Goal: Task Accomplishment & Management: Use online tool/utility

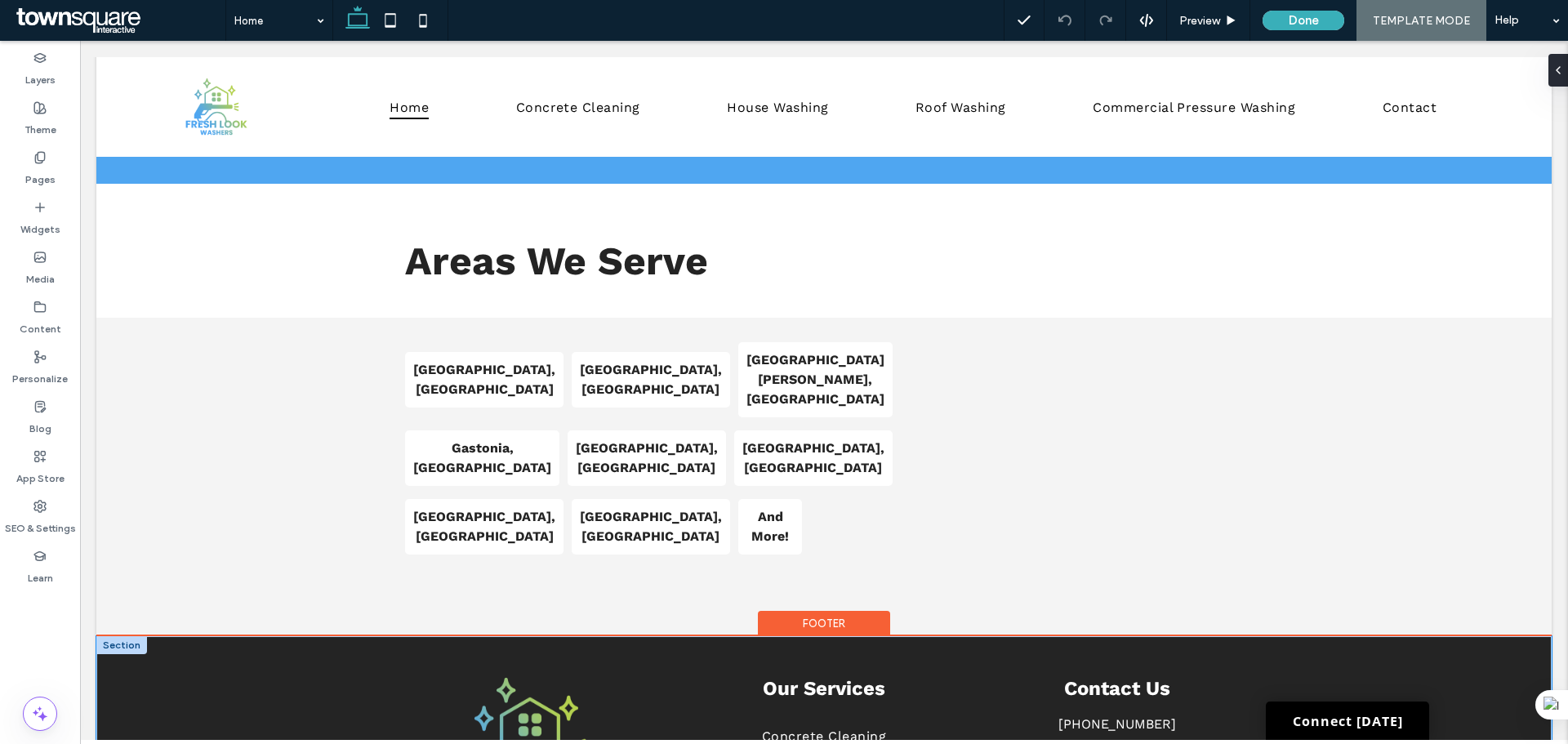
scroll to position [2980, 0]
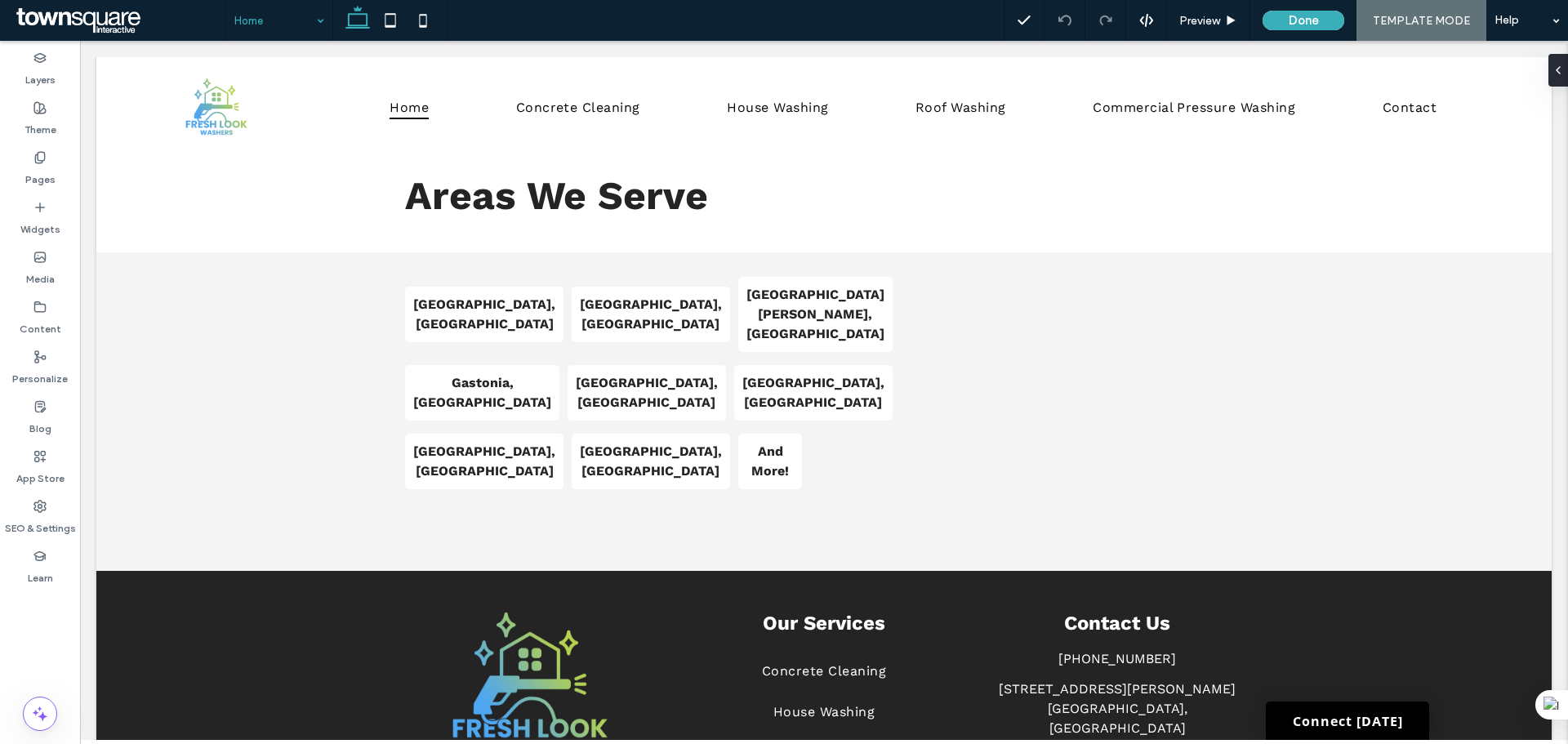
drag, startPoint x: 324, startPoint y: 14, endPoint x: 318, endPoint y: 22, distance: 10.0
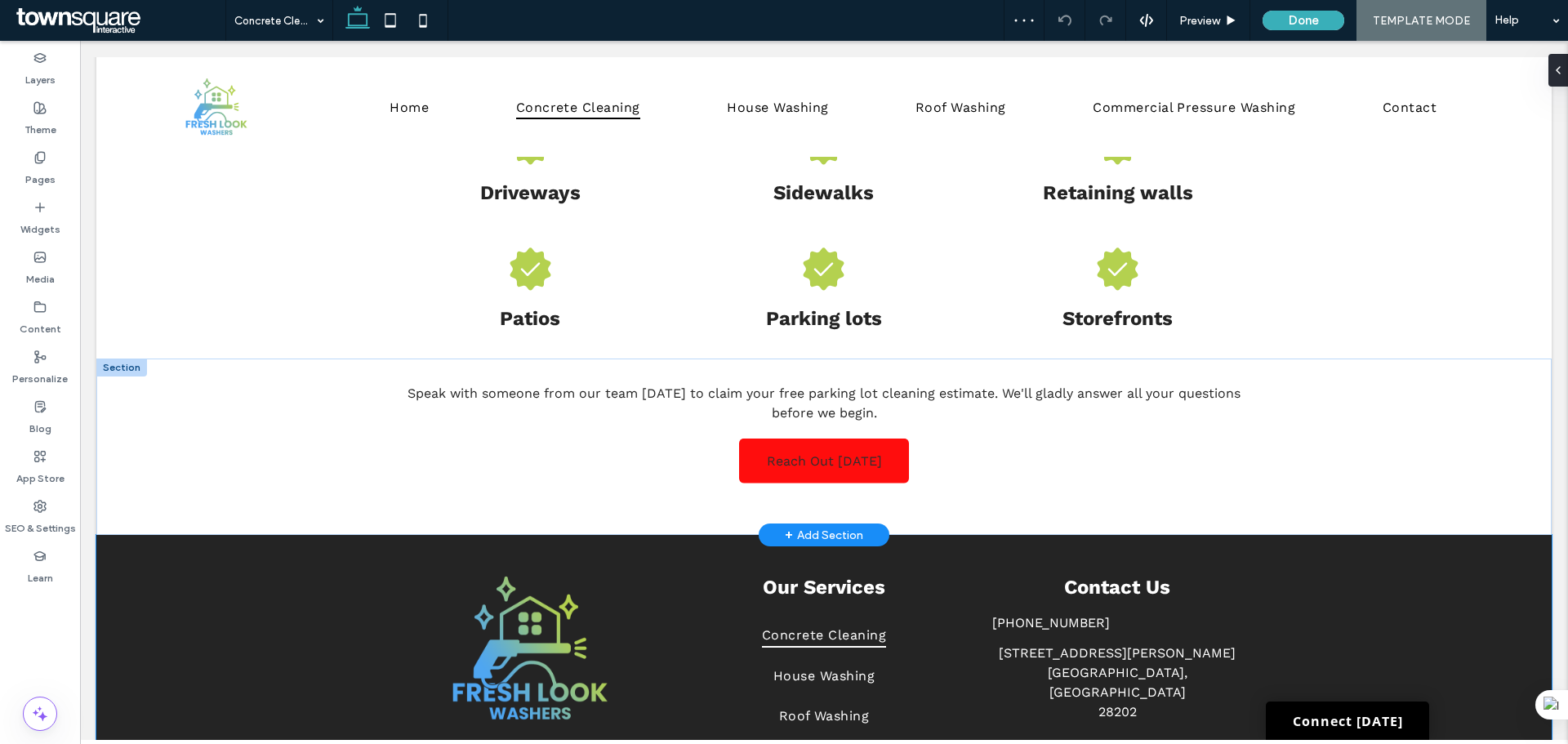
scroll to position [1033, 0]
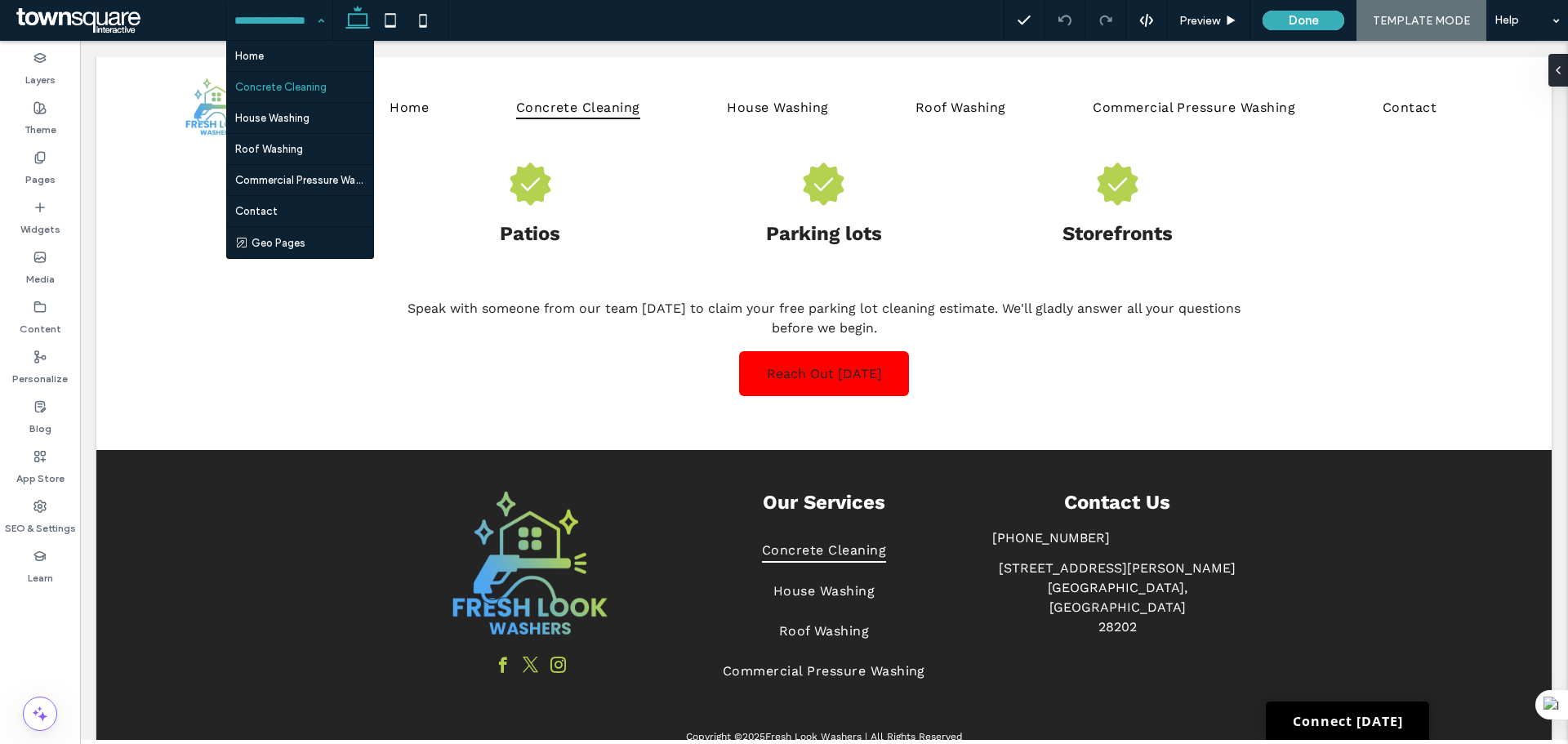
click at [307, 15] on input at bounding box center [276, 20] width 82 height 41
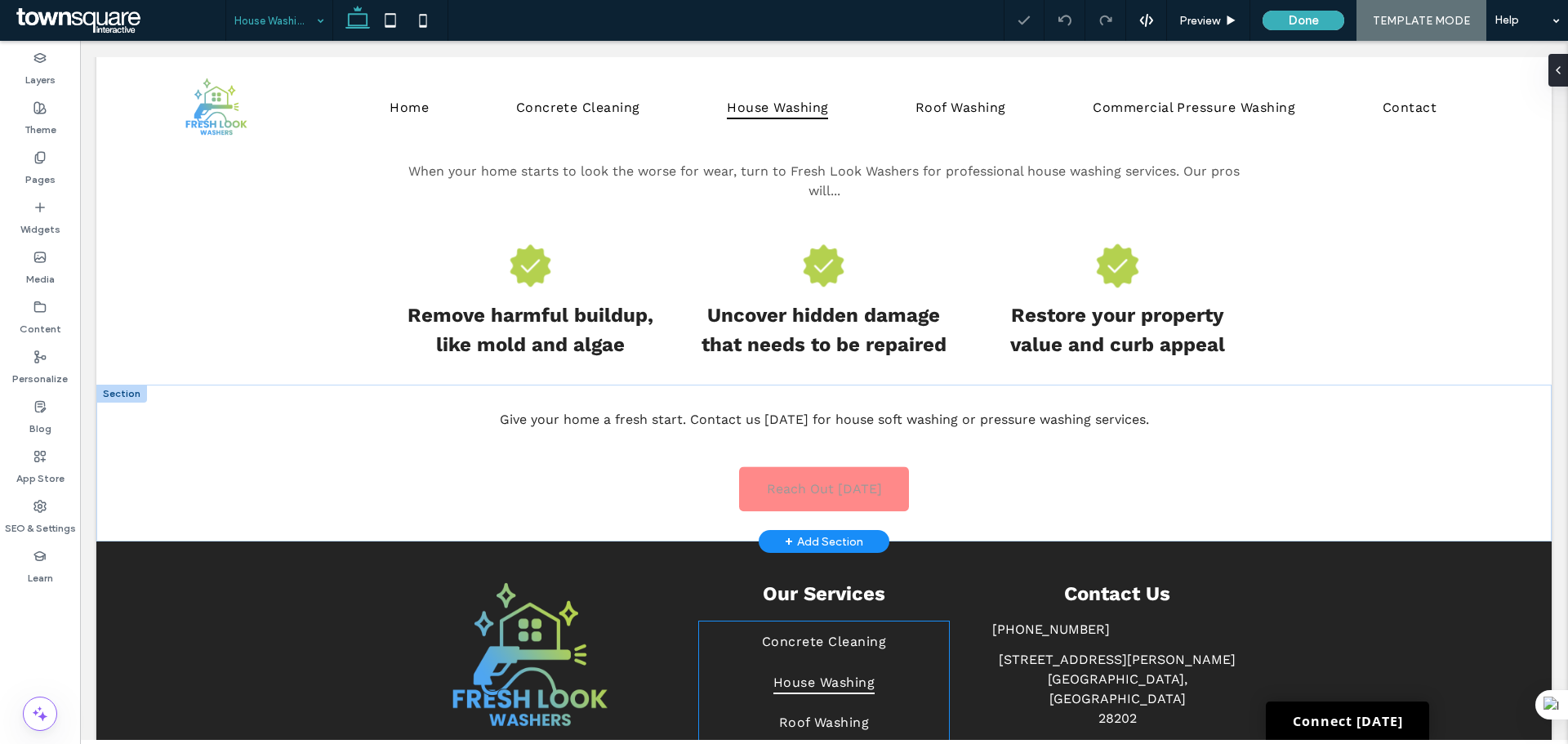
scroll to position [892, 0]
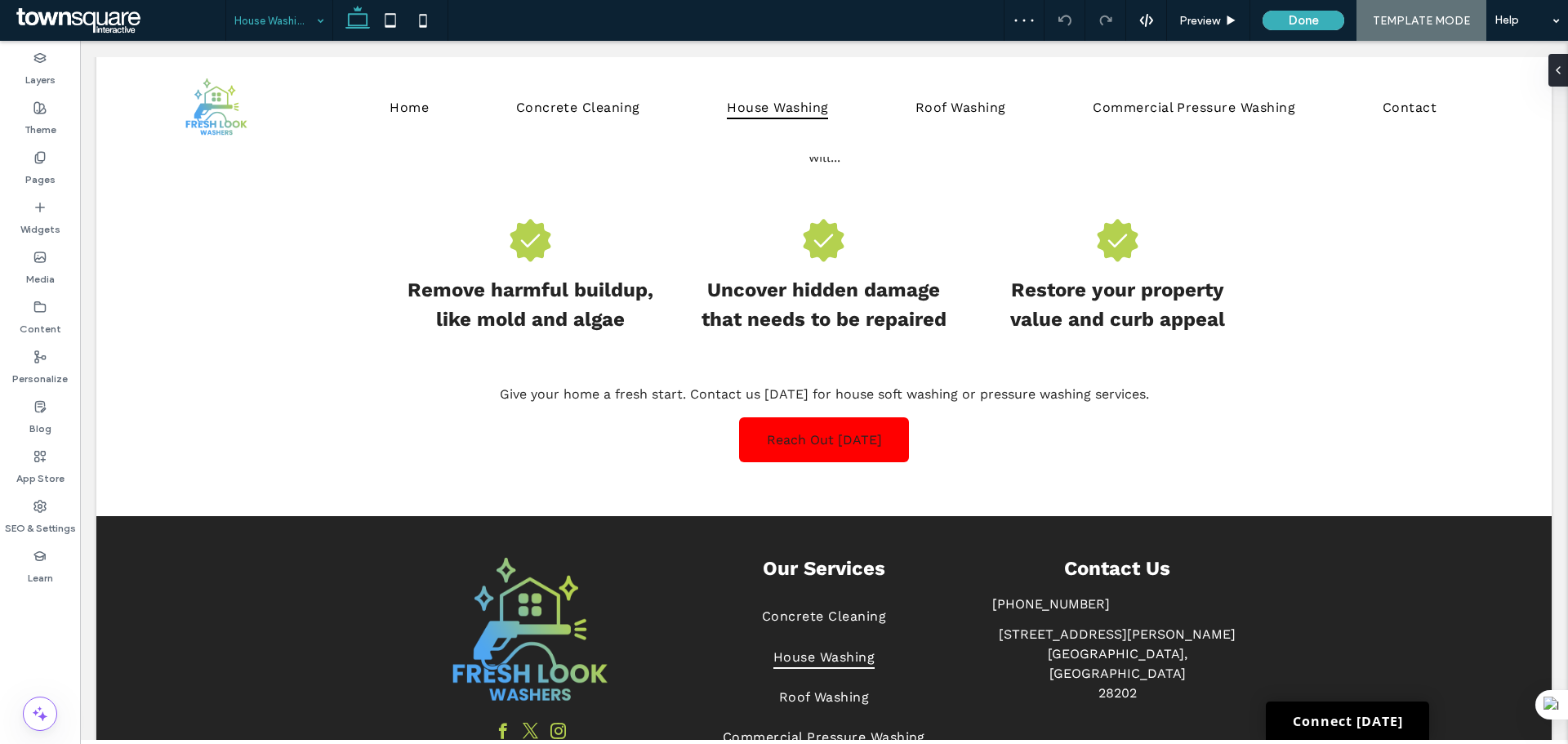
click at [324, 32] on div "House Washing" at bounding box center [279, 20] width 106 height 41
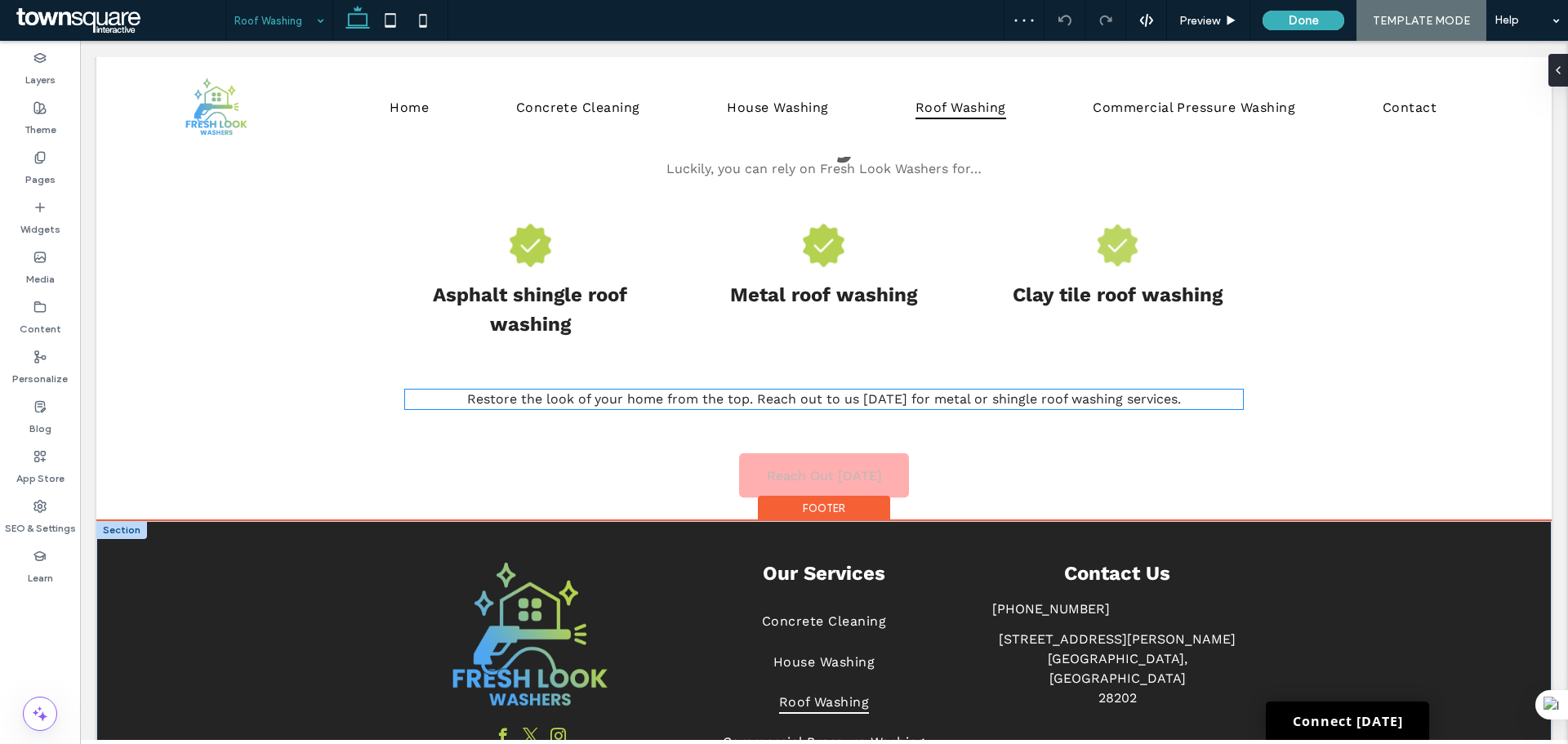
scroll to position [837, 0]
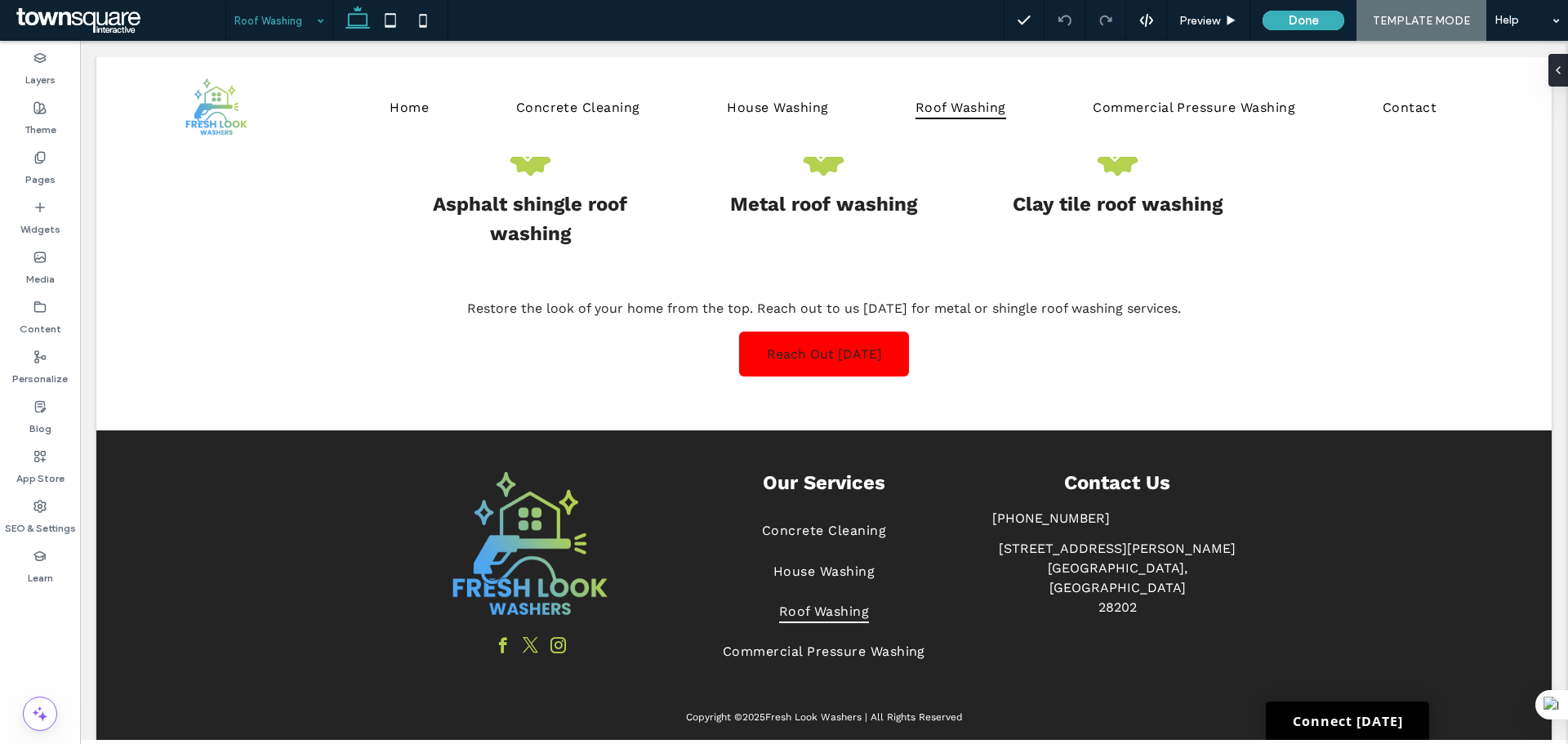
click at [248, 11] on input at bounding box center [276, 20] width 82 height 41
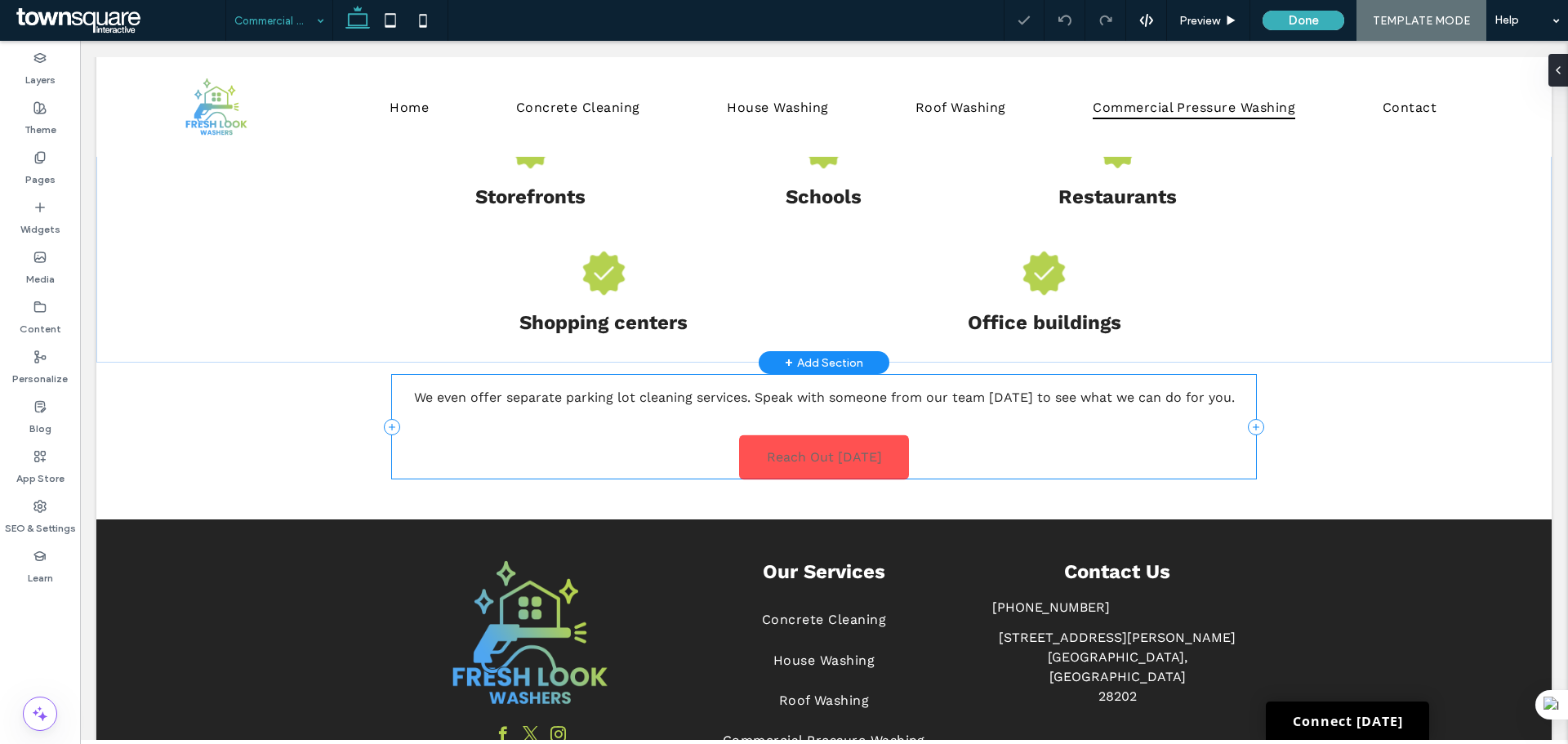
scroll to position [1061, 0]
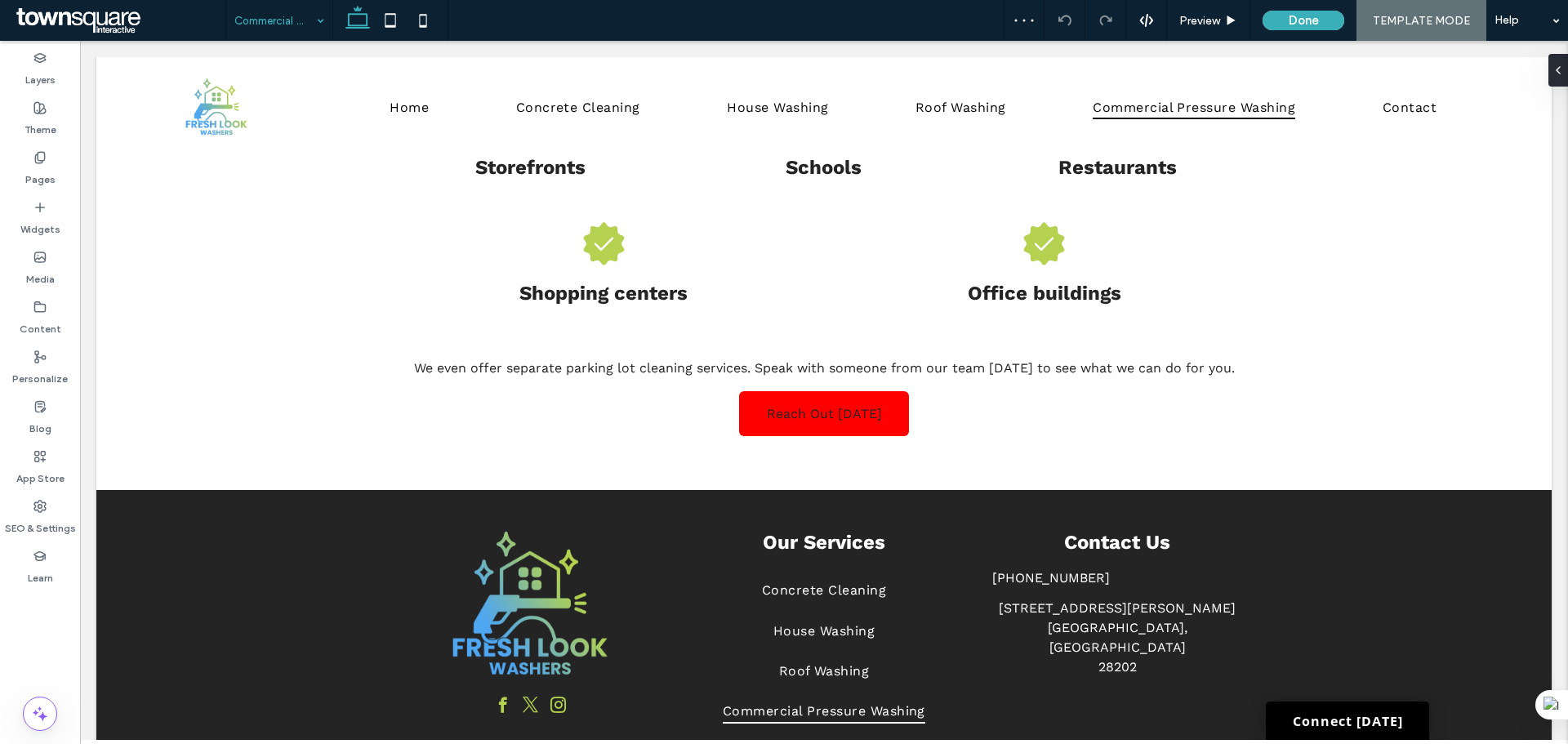
click at [253, 22] on input at bounding box center [276, 20] width 82 height 41
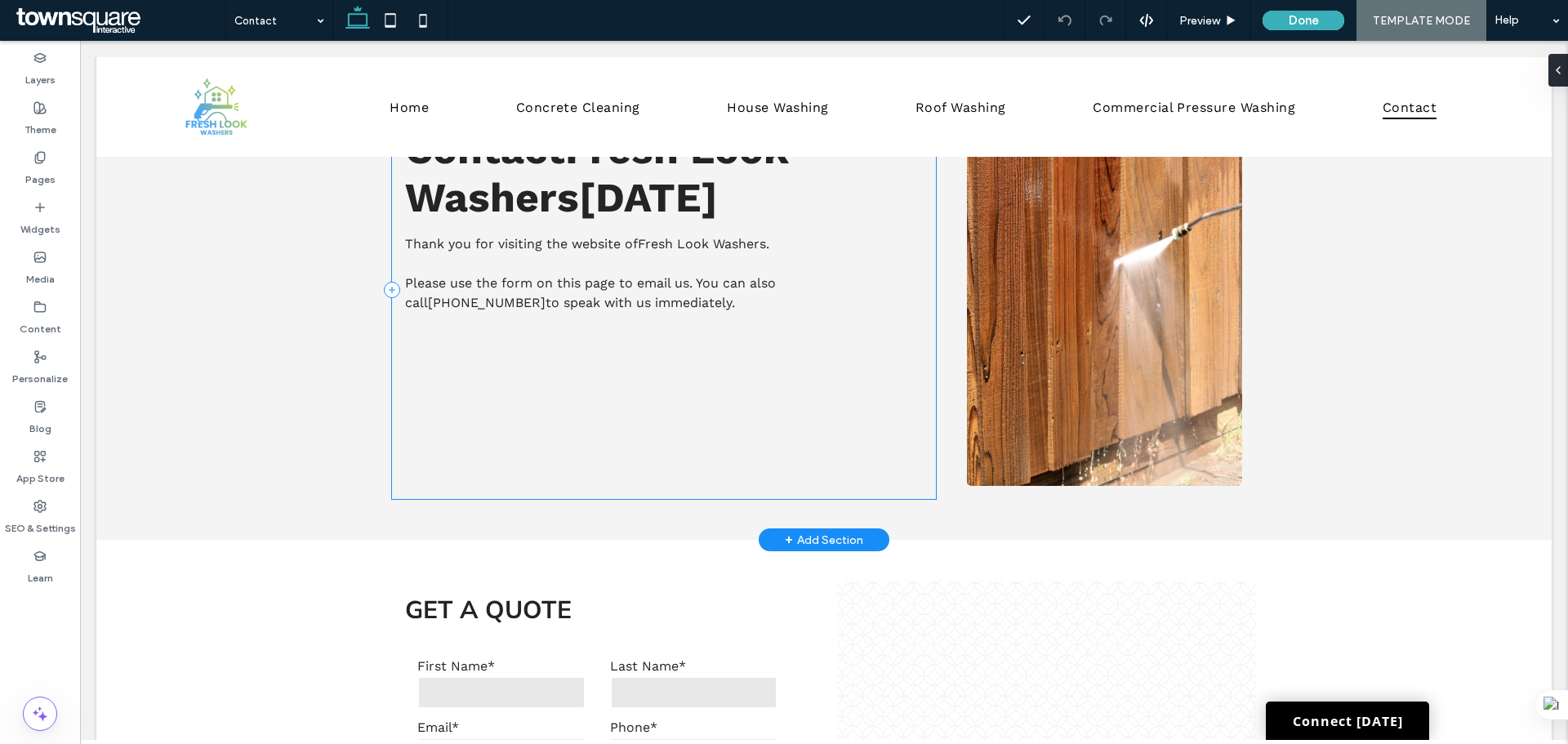
scroll to position [58, 0]
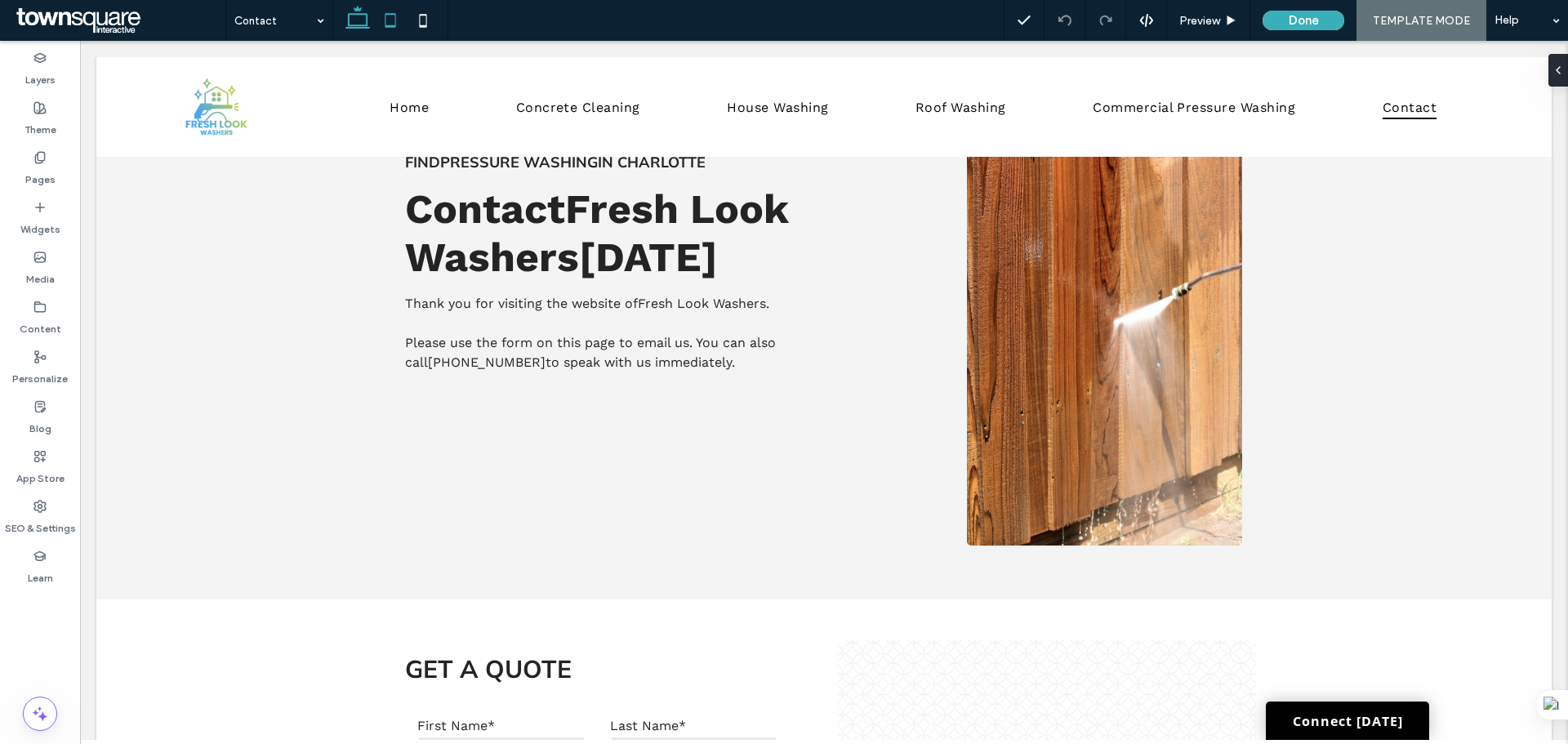
click at [381, 20] on icon at bounding box center [390, 20] width 32 height 32
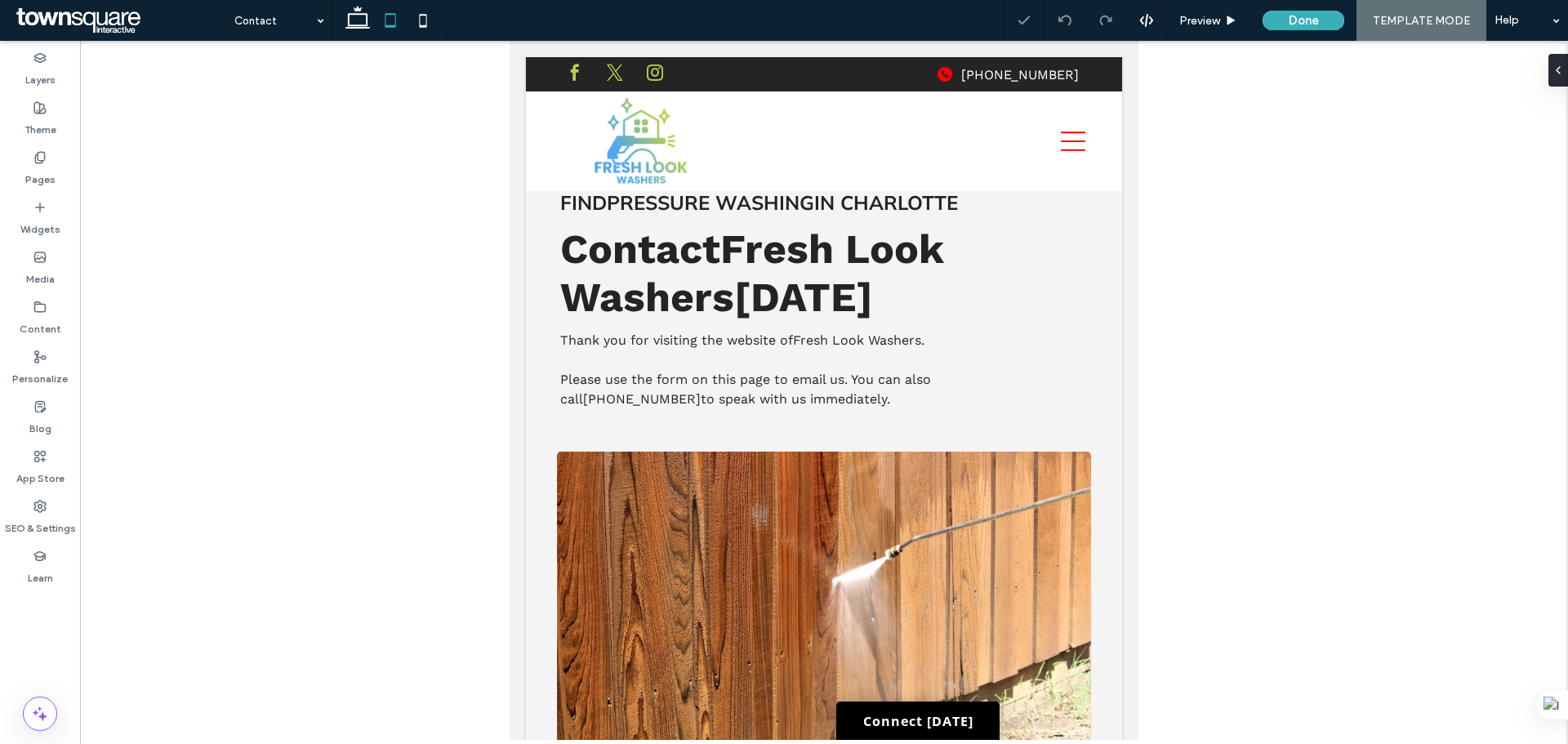
scroll to position [0, 0]
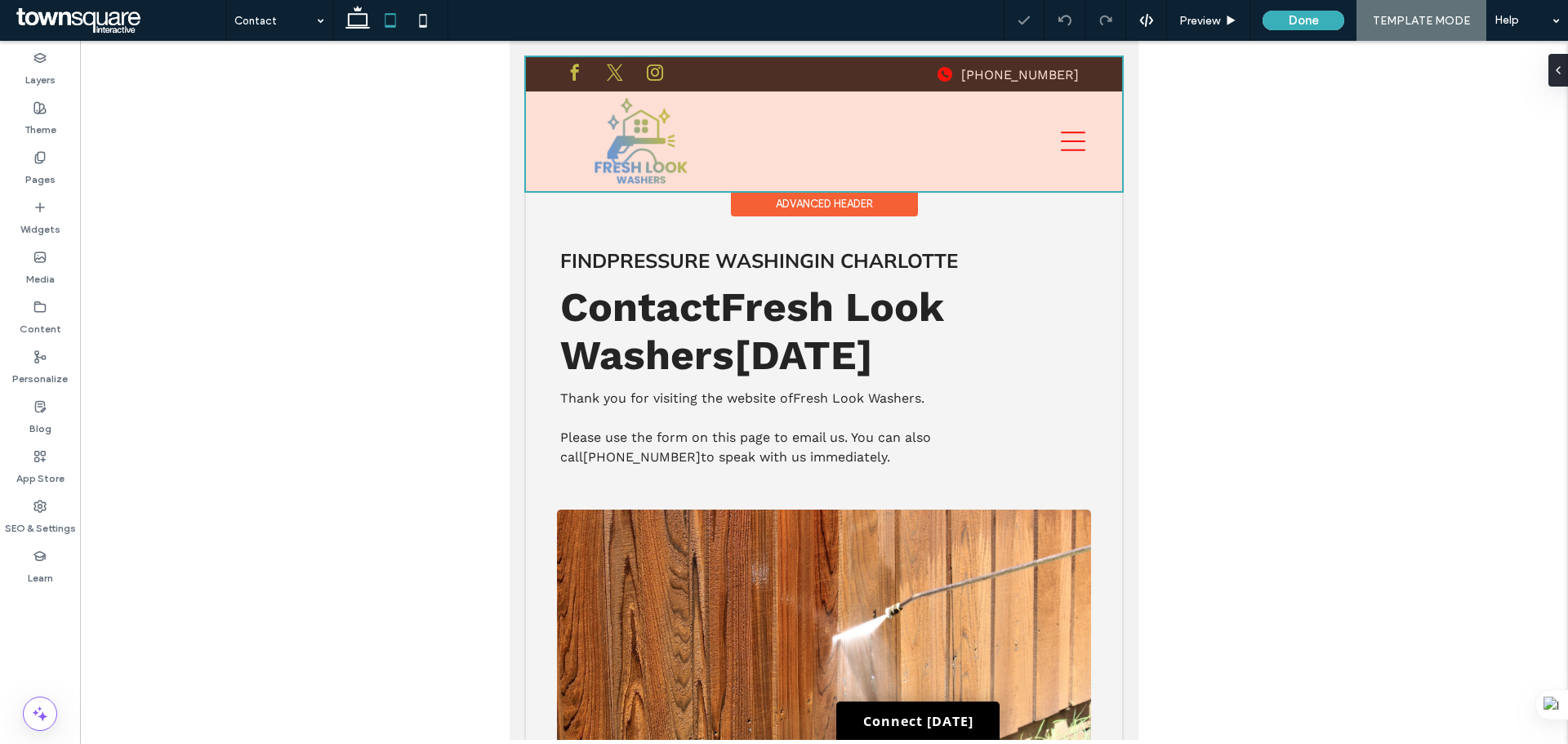
click at [1063, 146] on div at bounding box center [824, 124] width 596 height 134
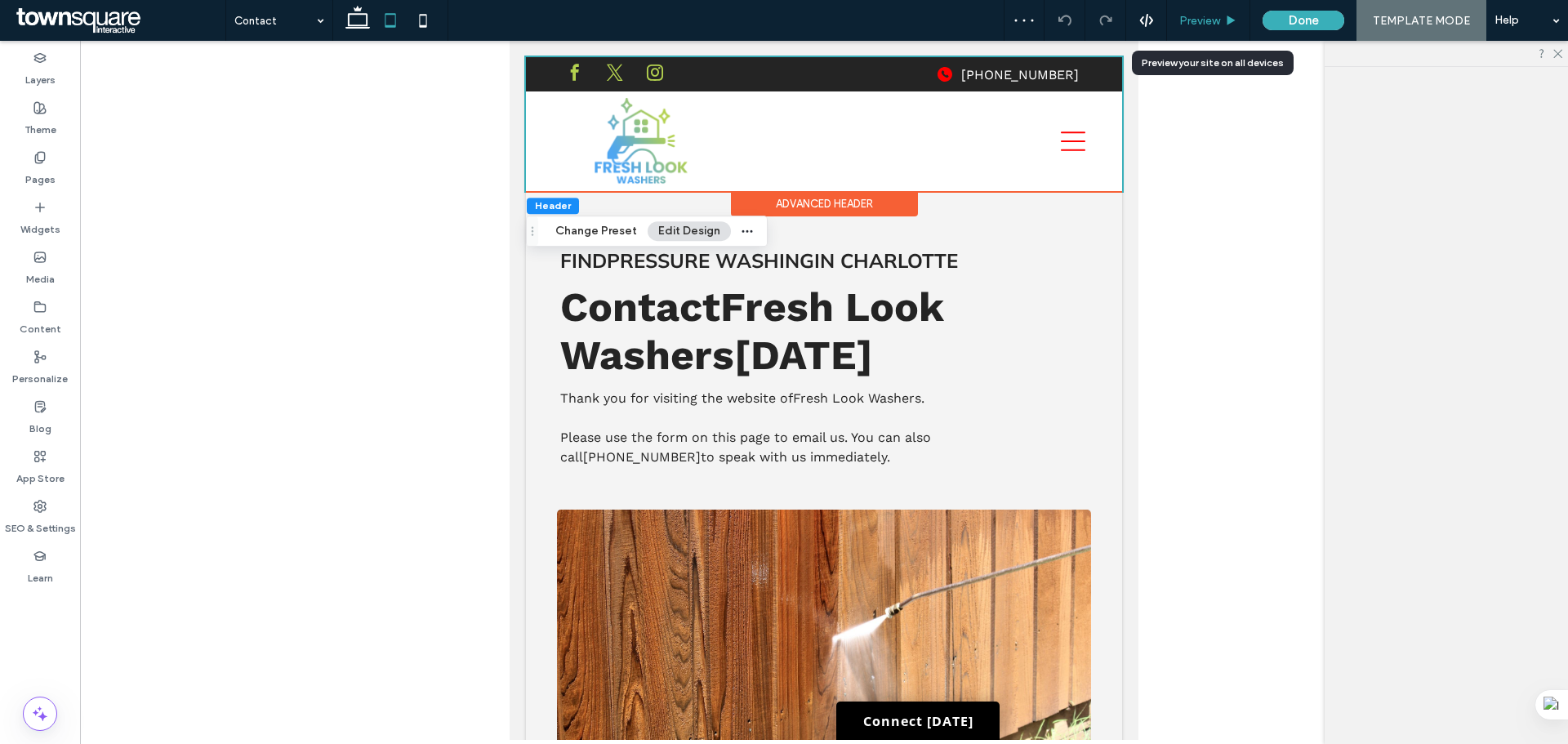
drag, startPoint x: 1228, startPoint y: 21, endPoint x: 607, endPoint y: 77, distance: 623.5
click at [1228, 21] on icon at bounding box center [1231, 20] width 12 height 12
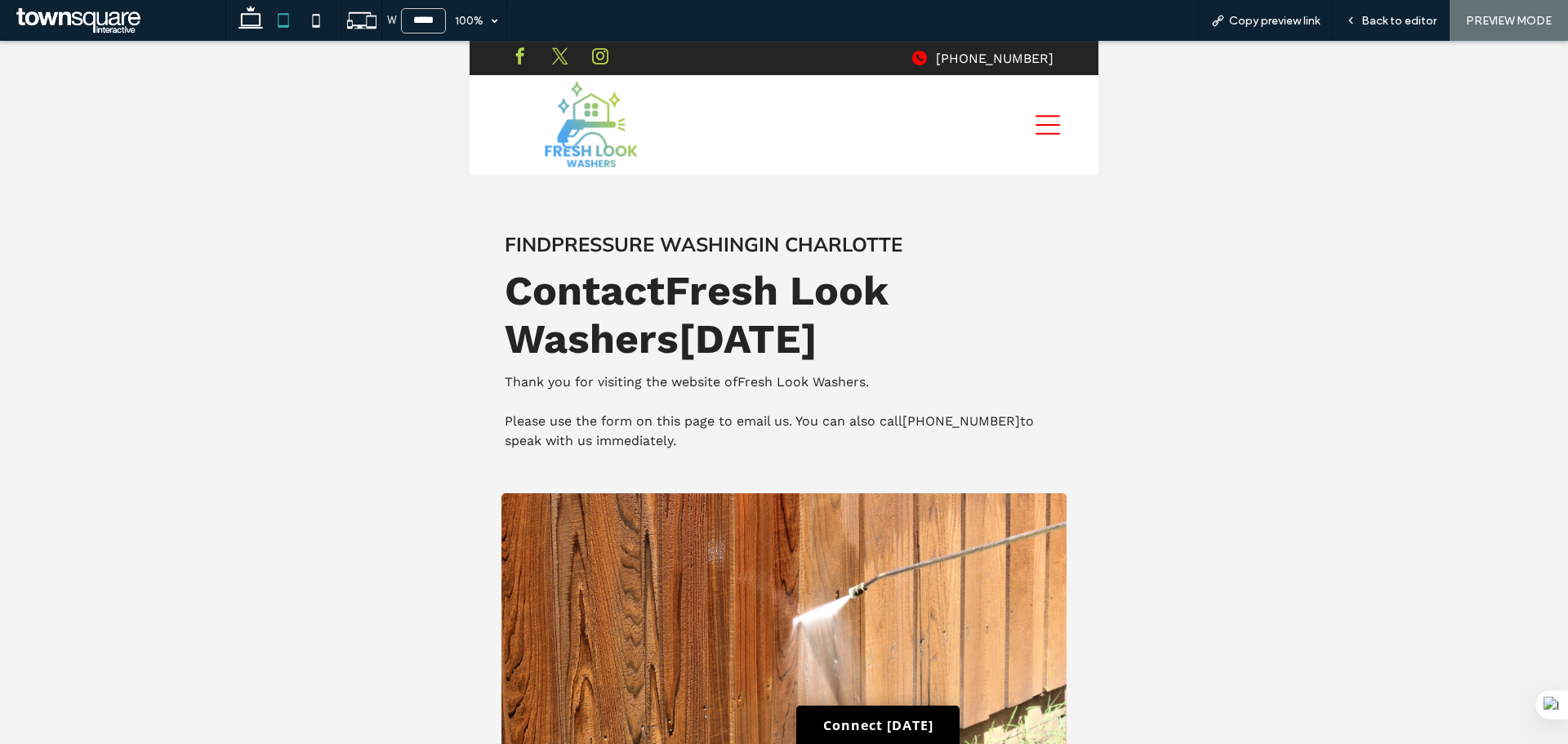
click at [1035, 123] on icon at bounding box center [1047, 125] width 25 height 25
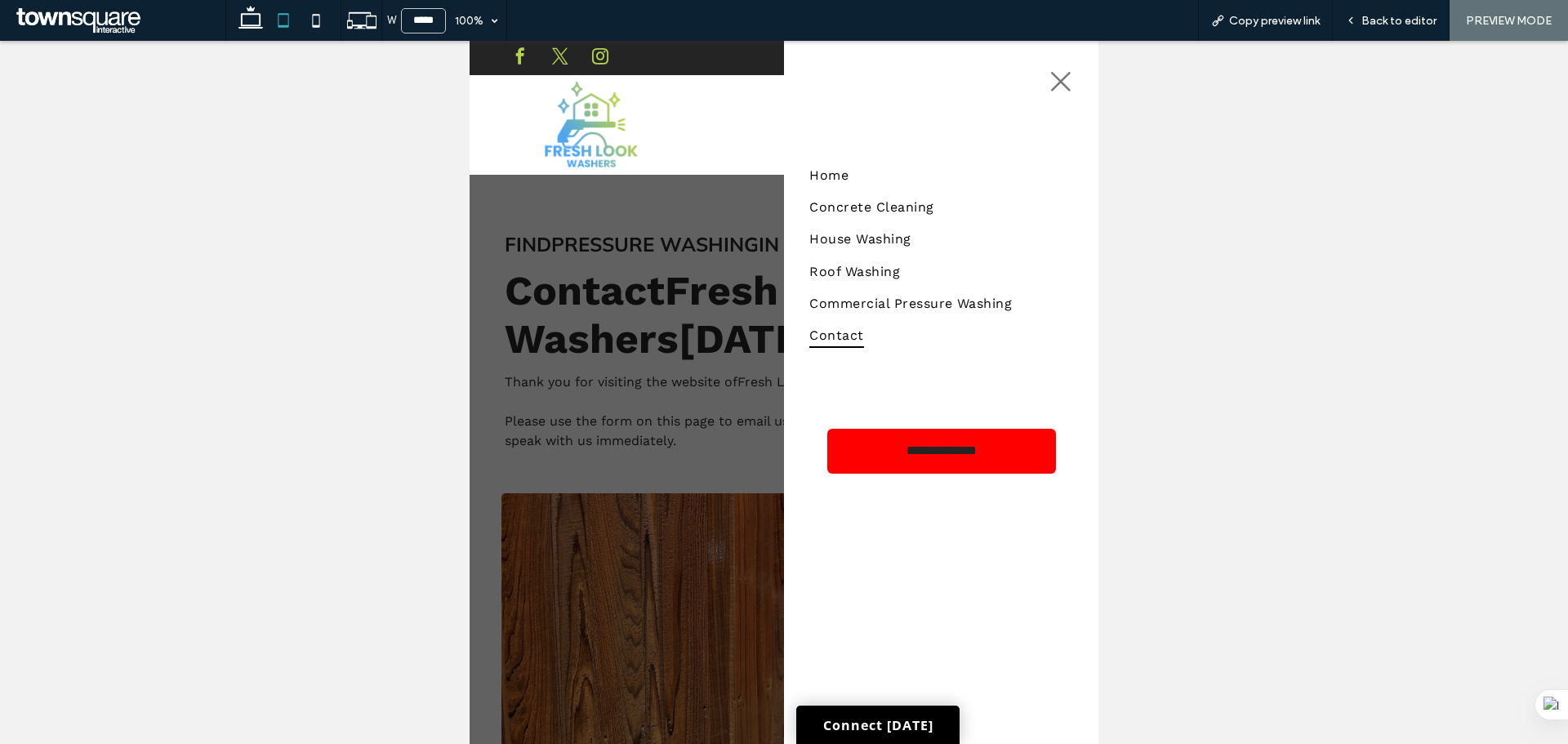
click at [1065, 84] on icon at bounding box center [1060, 81] width 25 height 25
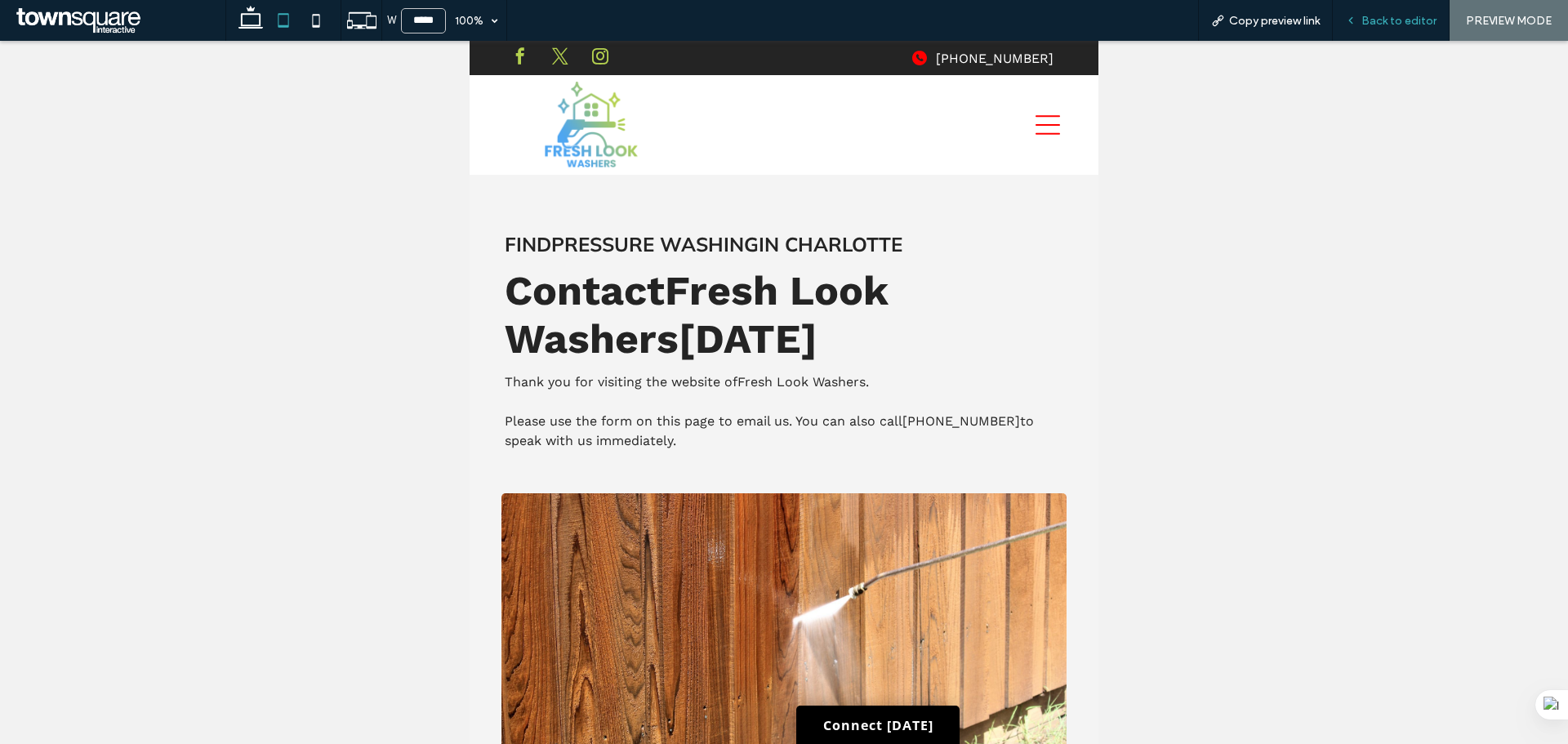
click at [1370, 19] on span "Back to editor" at bounding box center [1399, 20] width 75 height 14
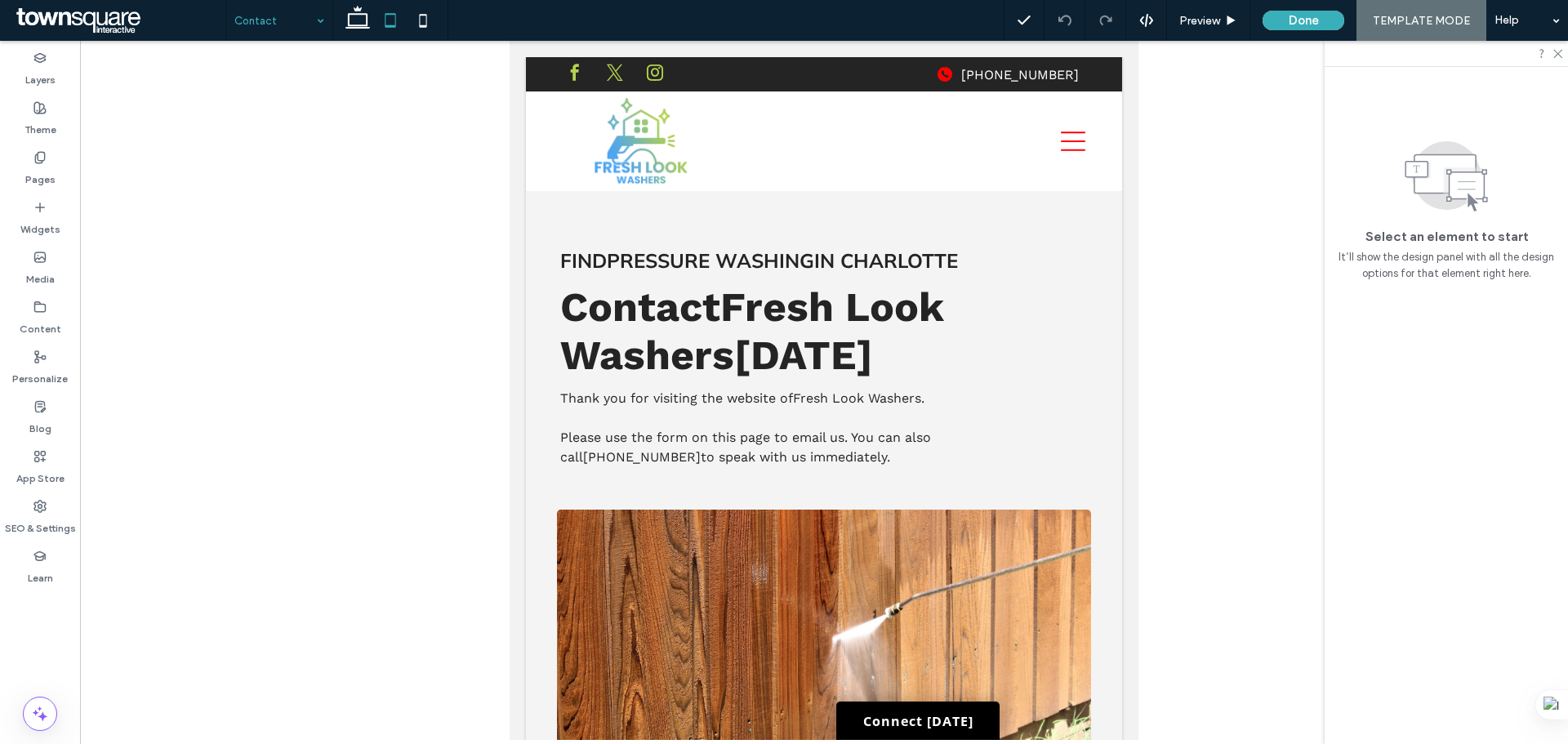
drag, startPoint x: 414, startPoint y: 13, endPoint x: 578, endPoint y: 81, distance: 177.5
click at [415, 14] on icon at bounding box center [423, 20] width 32 height 32
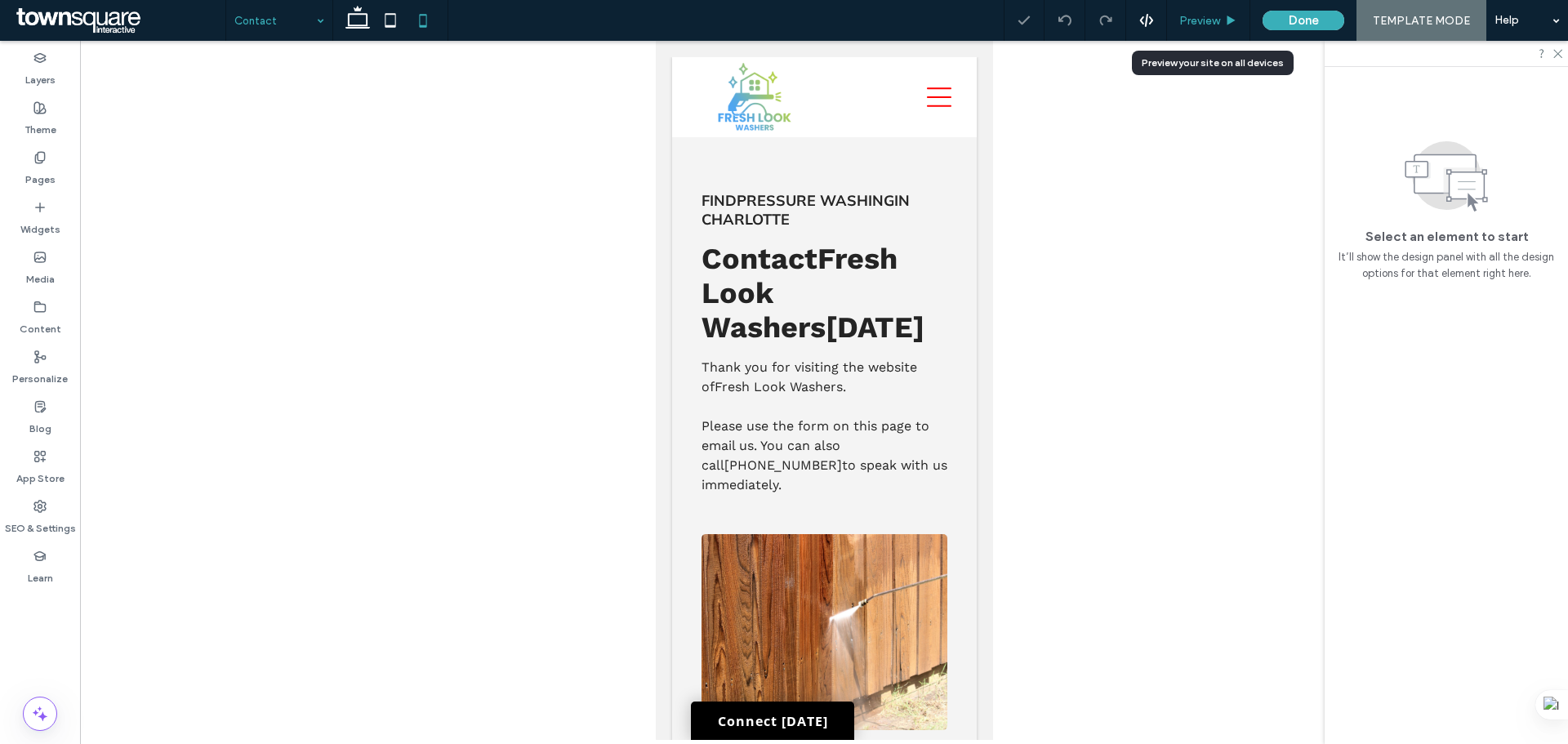
click at [1198, 22] on span "Preview" at bounding box center [1200, 20] width 41 height 14
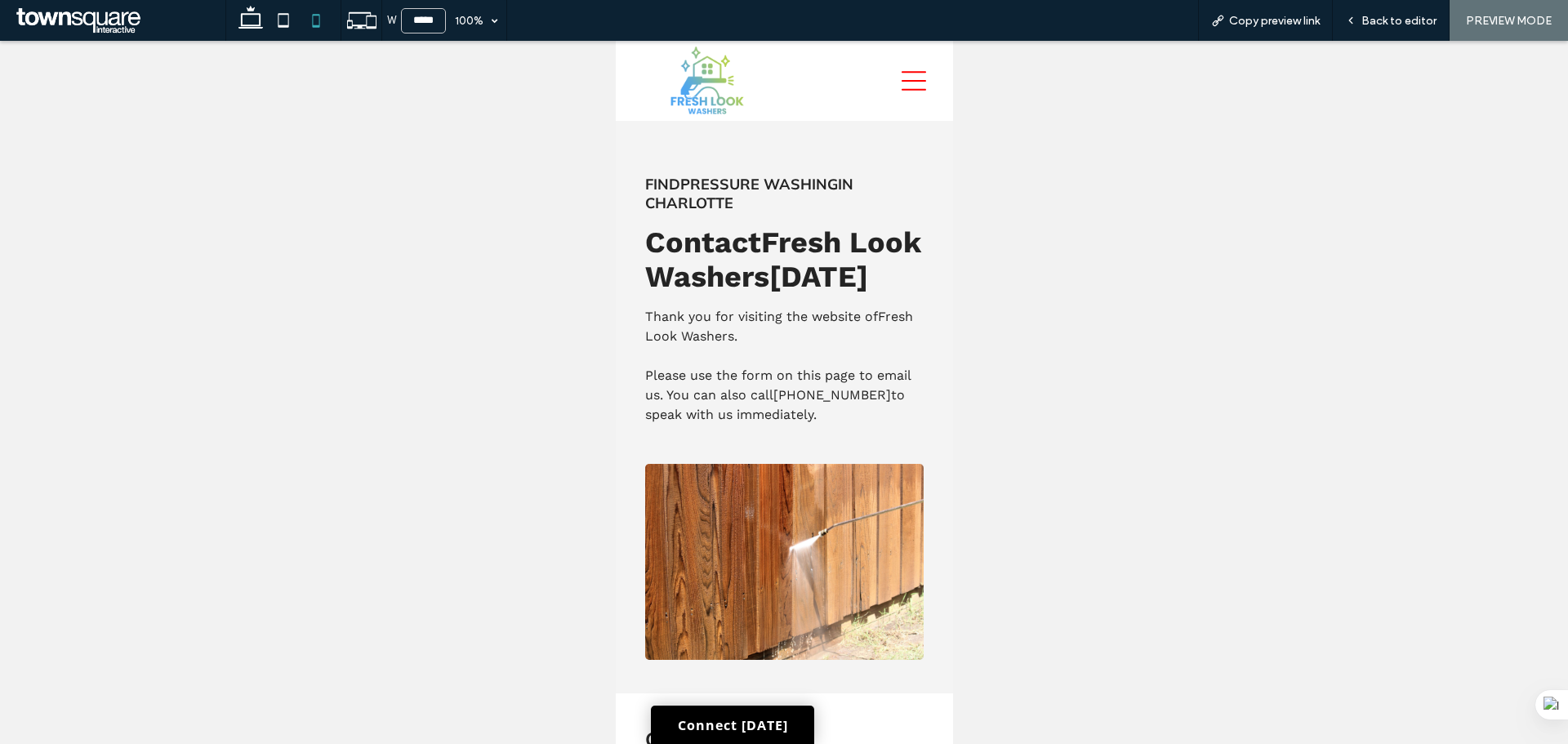
click at [901, 72] on icon at bounding box center [912, 80] width 25 height 20
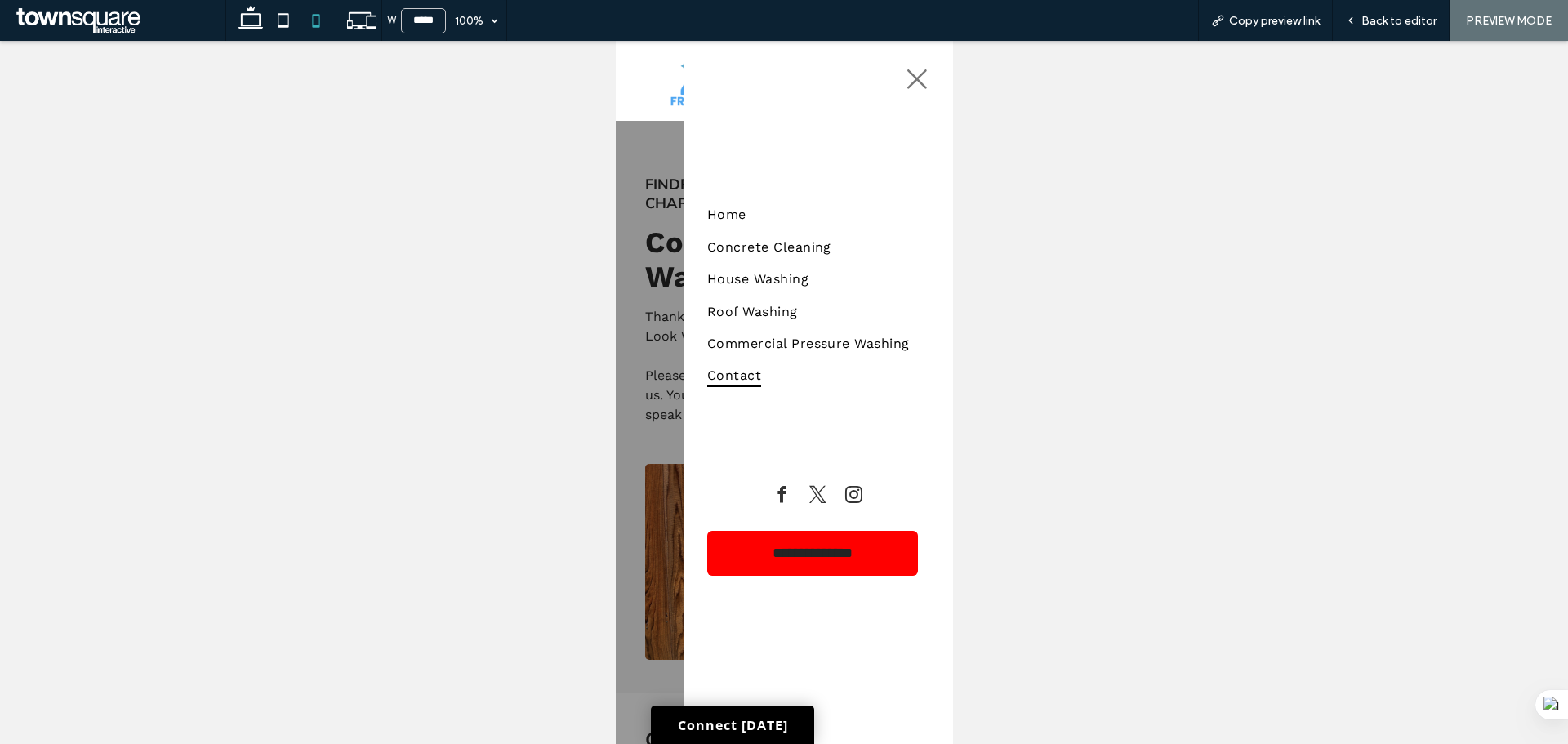
click at [906, 81] on icon at bounding box center [916, 78] width 20 height 20
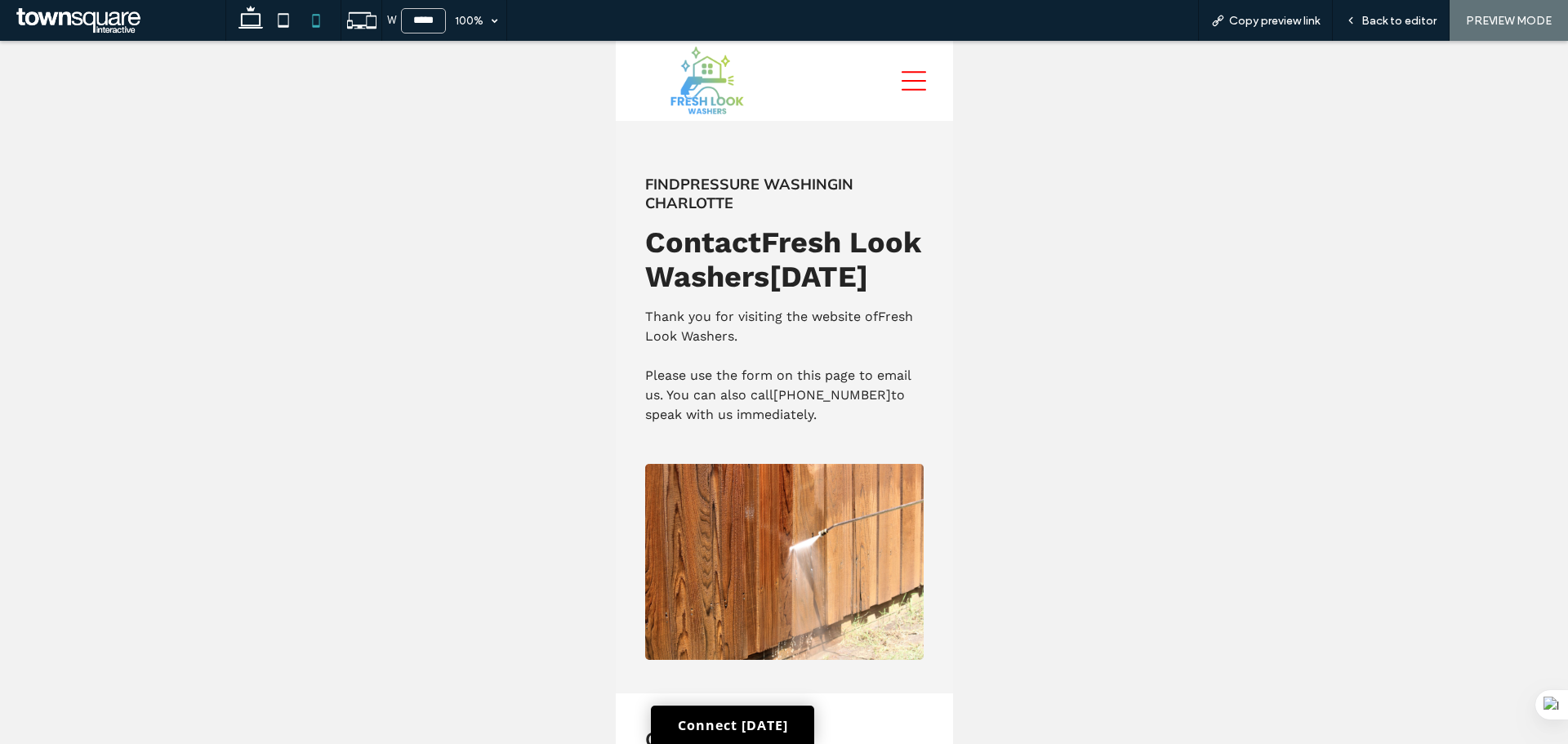
click at [1378, 19] on span "Back to editor" at bounding box center [1399, 20] width 75 height 14
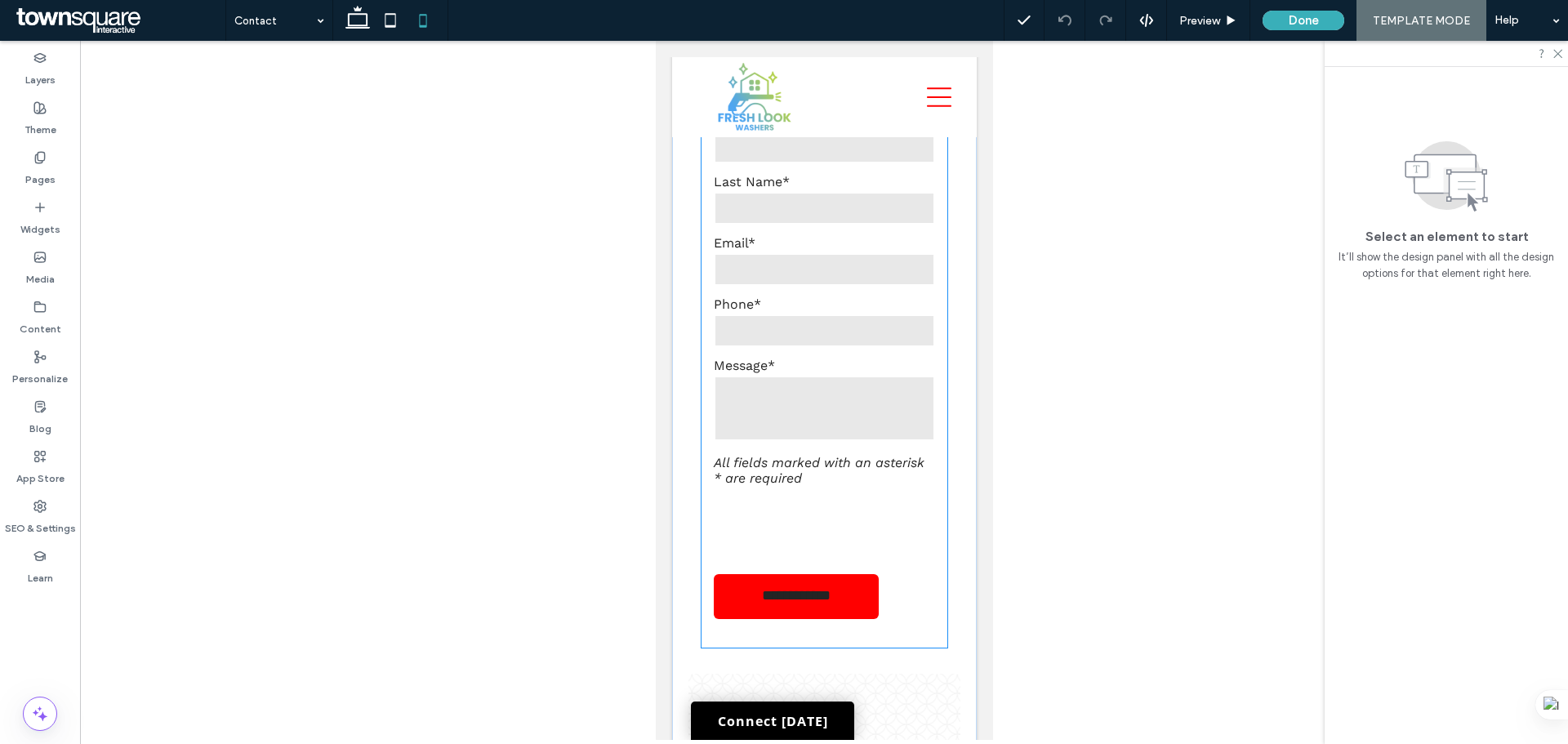
scroll to position [666, 0]
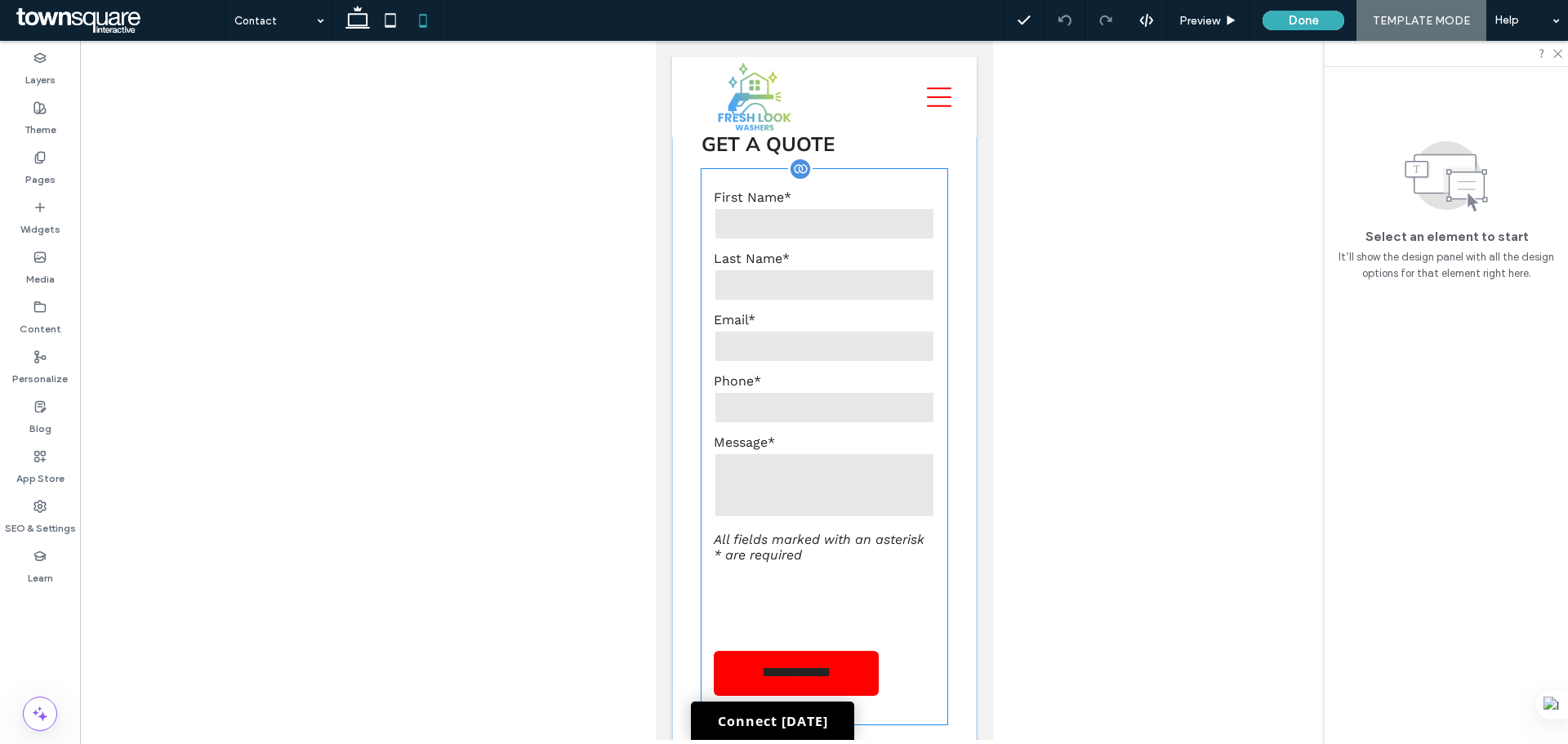
click at [844, 509] on textarea at bounding box center [823, 485] width 221 height 66
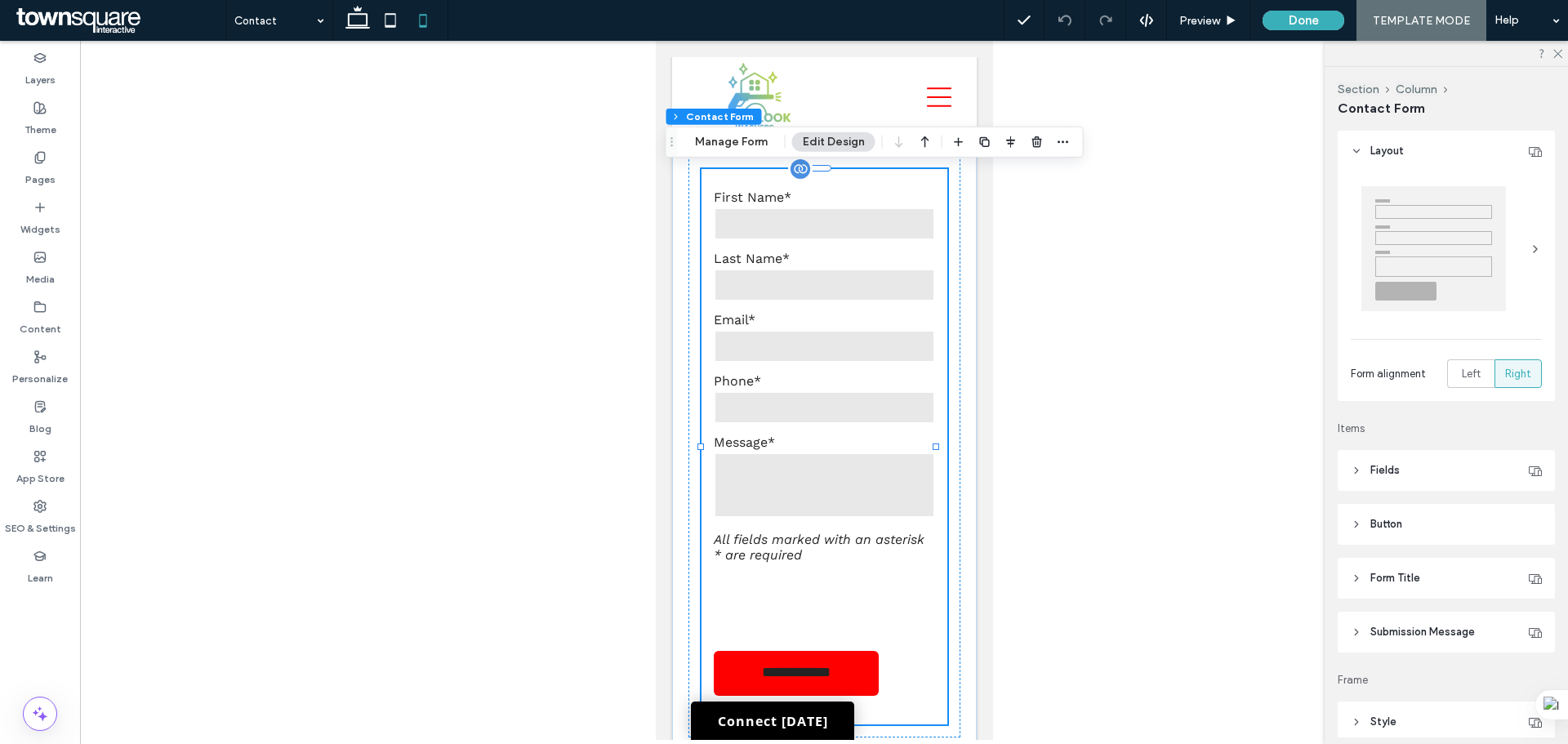
type input "*"
type input "***"
type input "*"
type input "***"
click at [844, 509] on textarea at bounding box center [823, 485] width 221 height 66
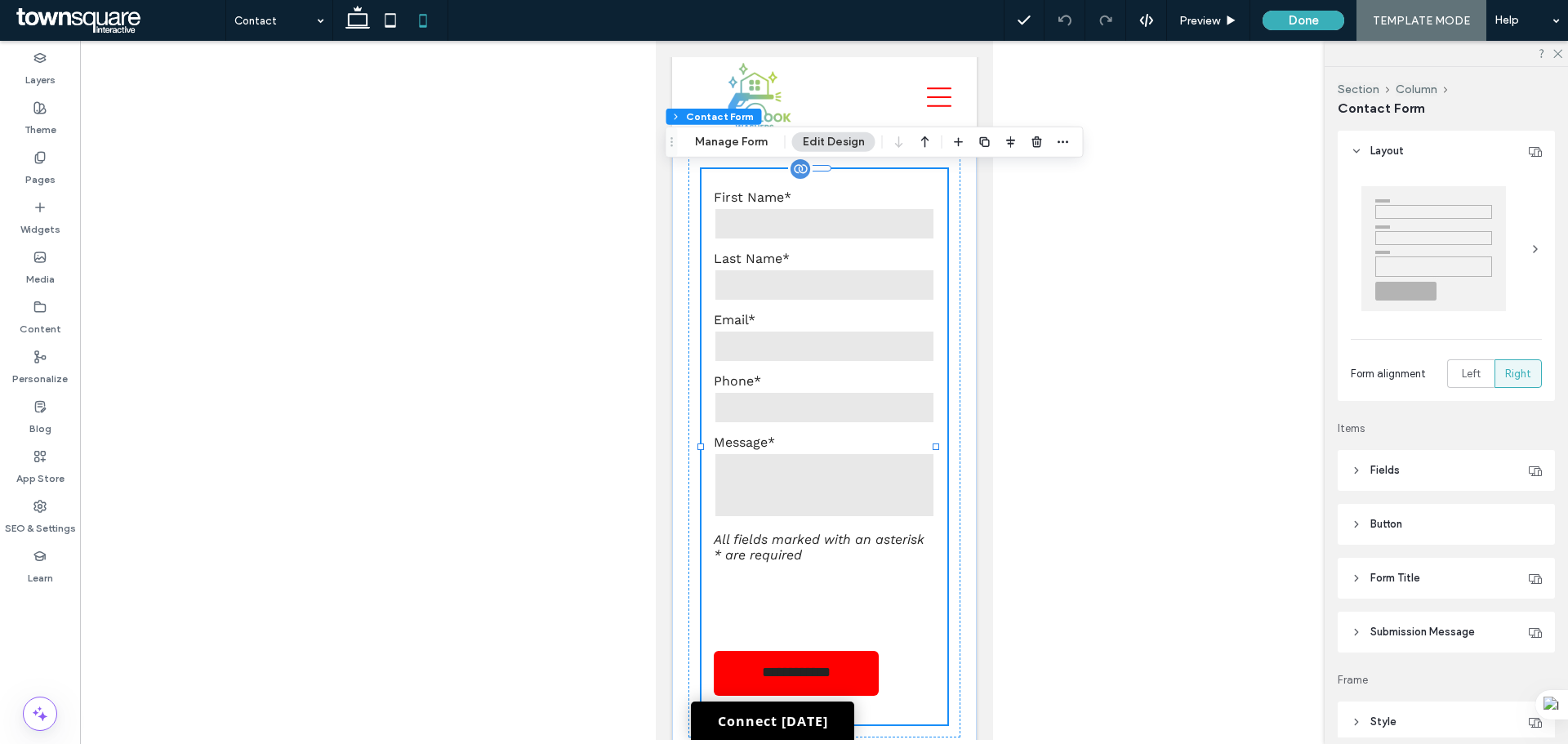
click at [844, 509] on textarea at bounding box center [823, 485] width 221 height 66
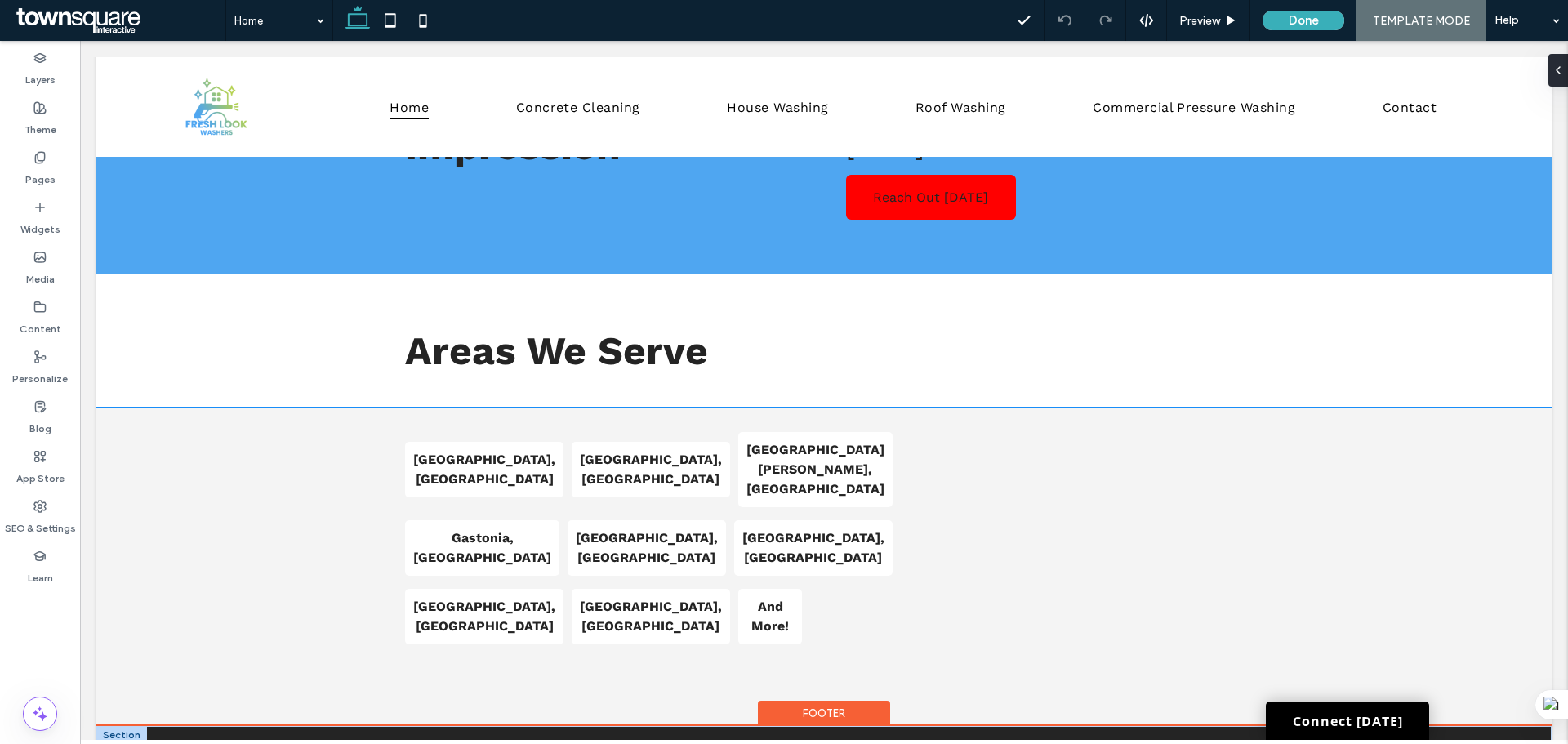
scroll to position [2933, 0]
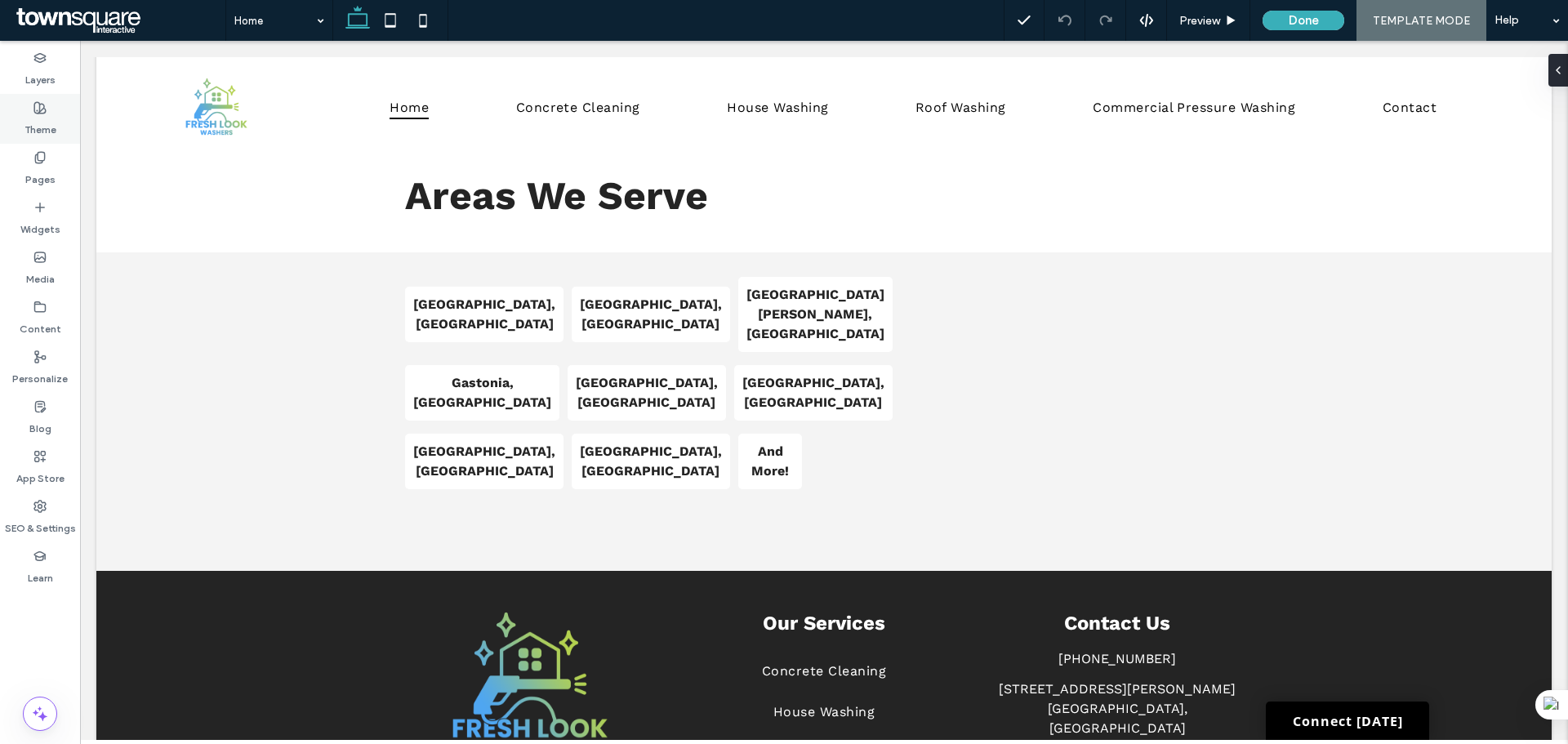
click at [29, 128] on label "Theme" at bounding box center [40, 125] width 32 height 23
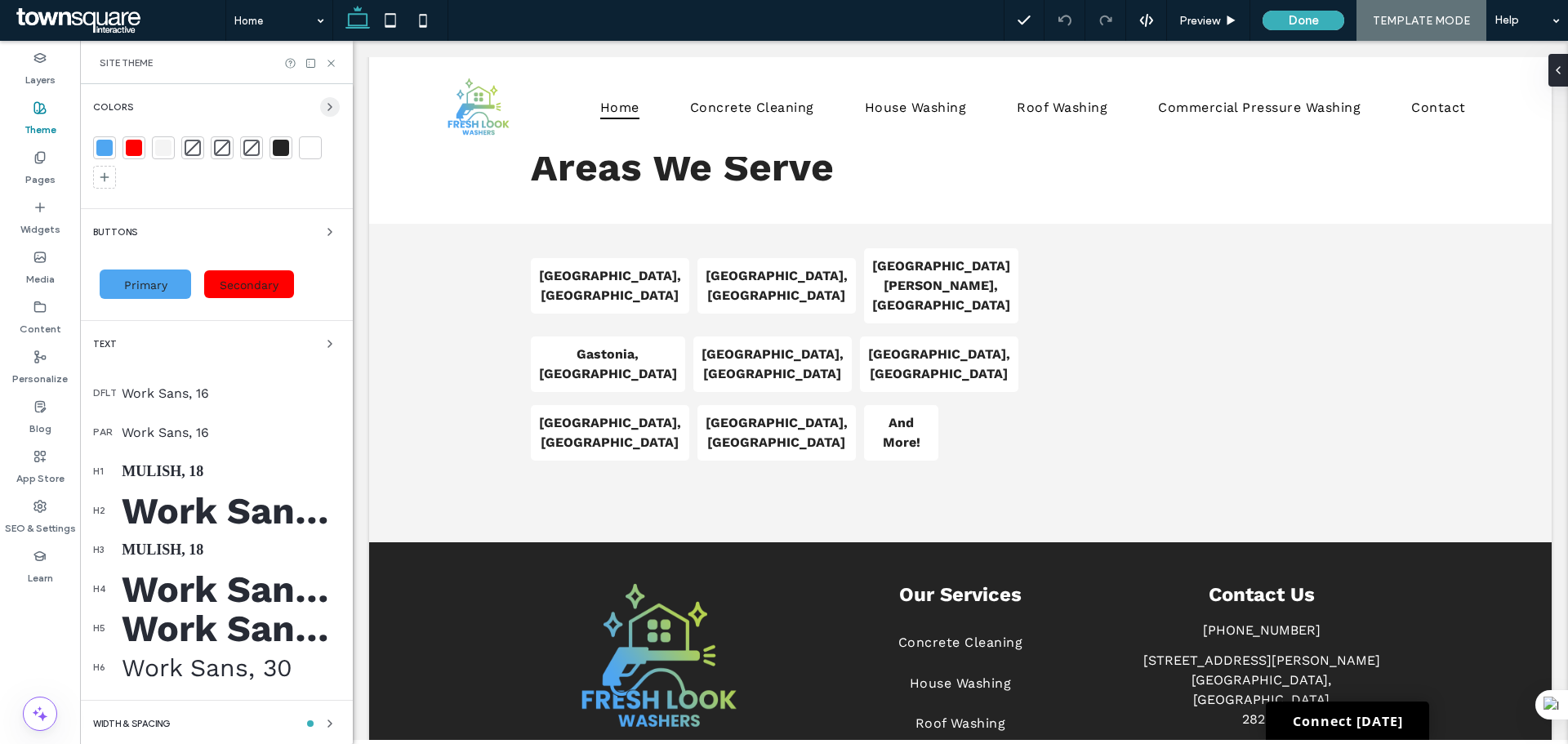
click at [320, 113] on span "button" at bounding box center [329, 107] width 20 height 20
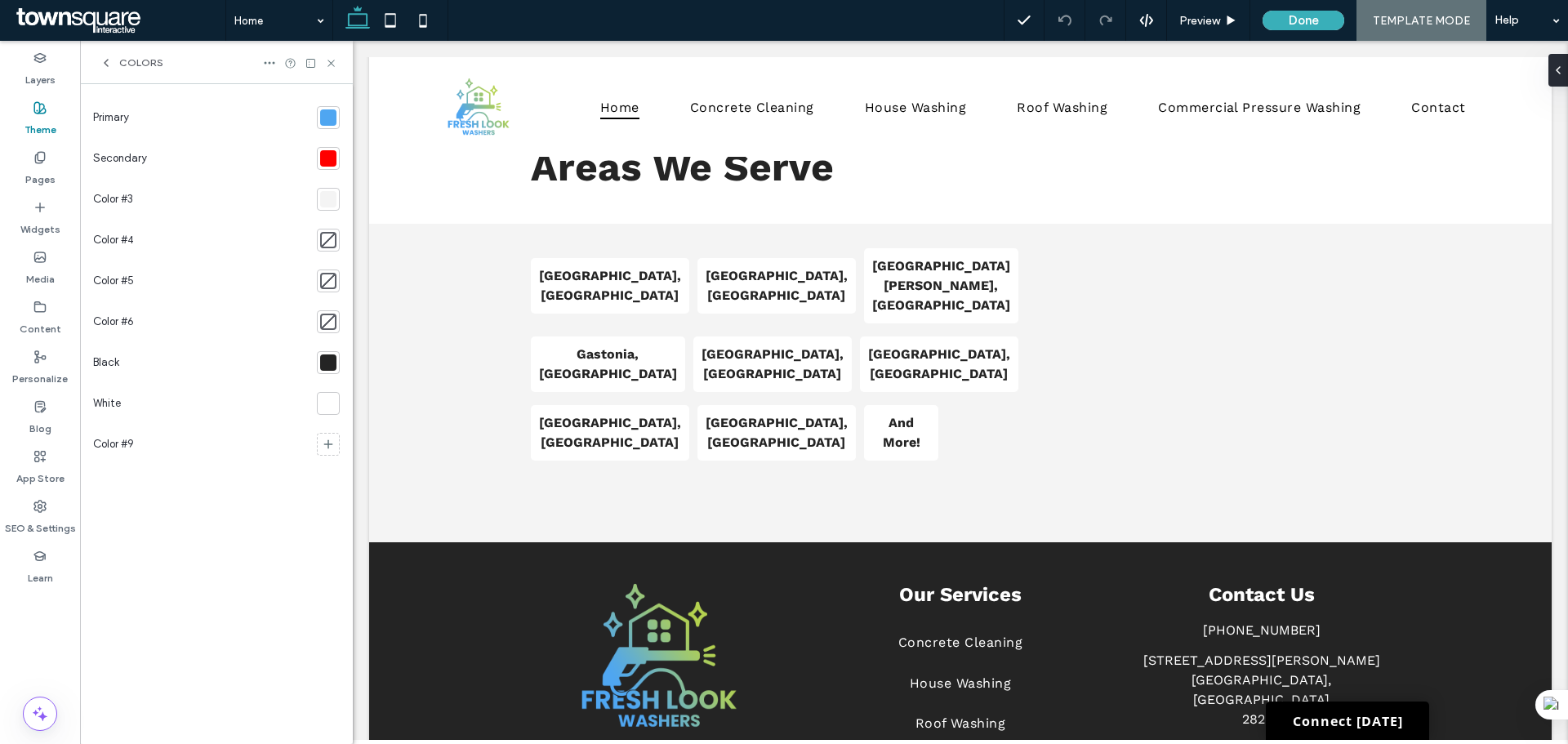
click at [326, 159] on div at bounding box center [328, 158] width 16 height 16
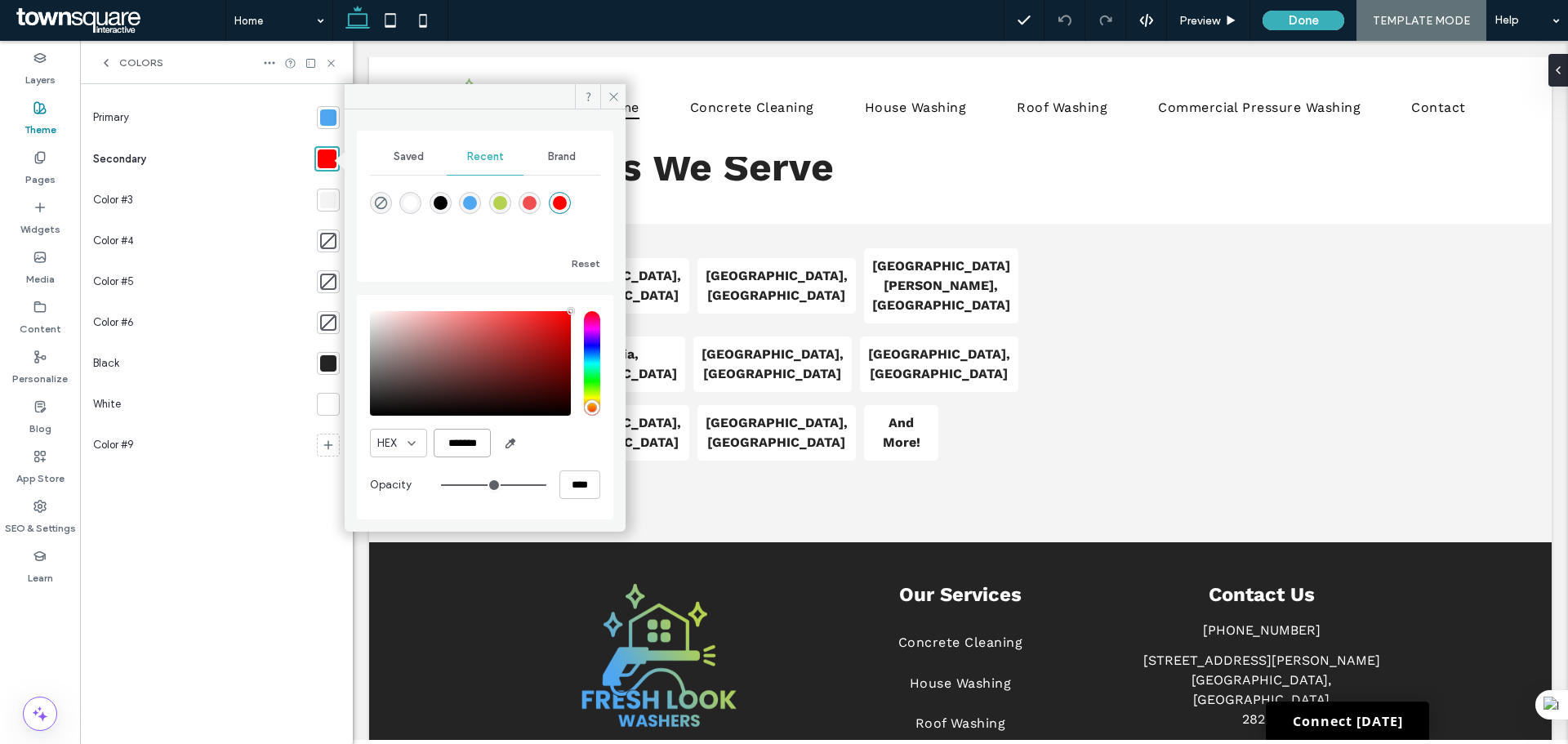
click at [456, 436] on input "*******" at bounding box center [462, 442] width 57 height 28
paste input "color picker textbox"
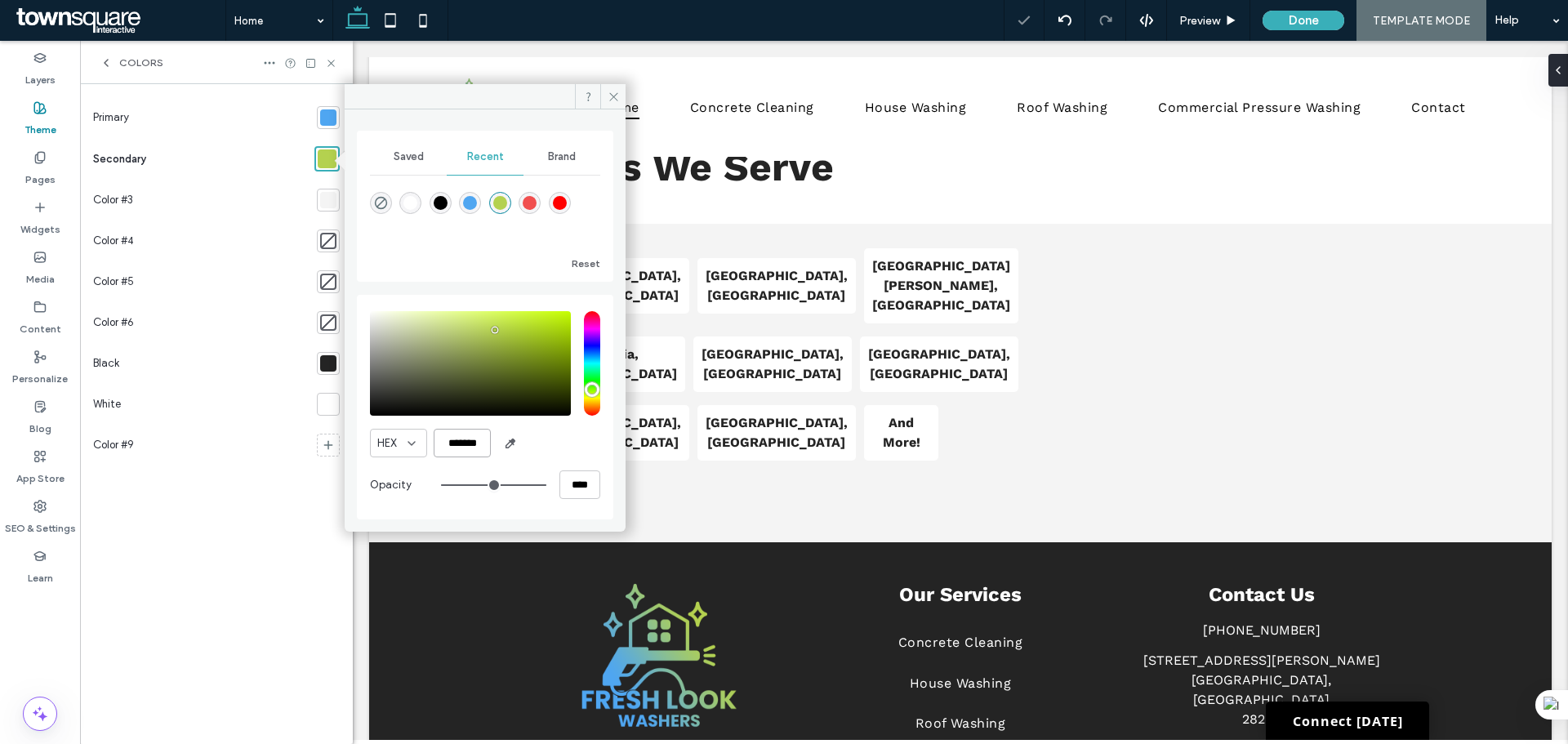
type input "*******"
click at [575, 444] on div "HEX *******" at bounding box center [485, 442] width 230 height 28
click at [324, 198] on div at bounding box center [328, 200] width 16 height 16
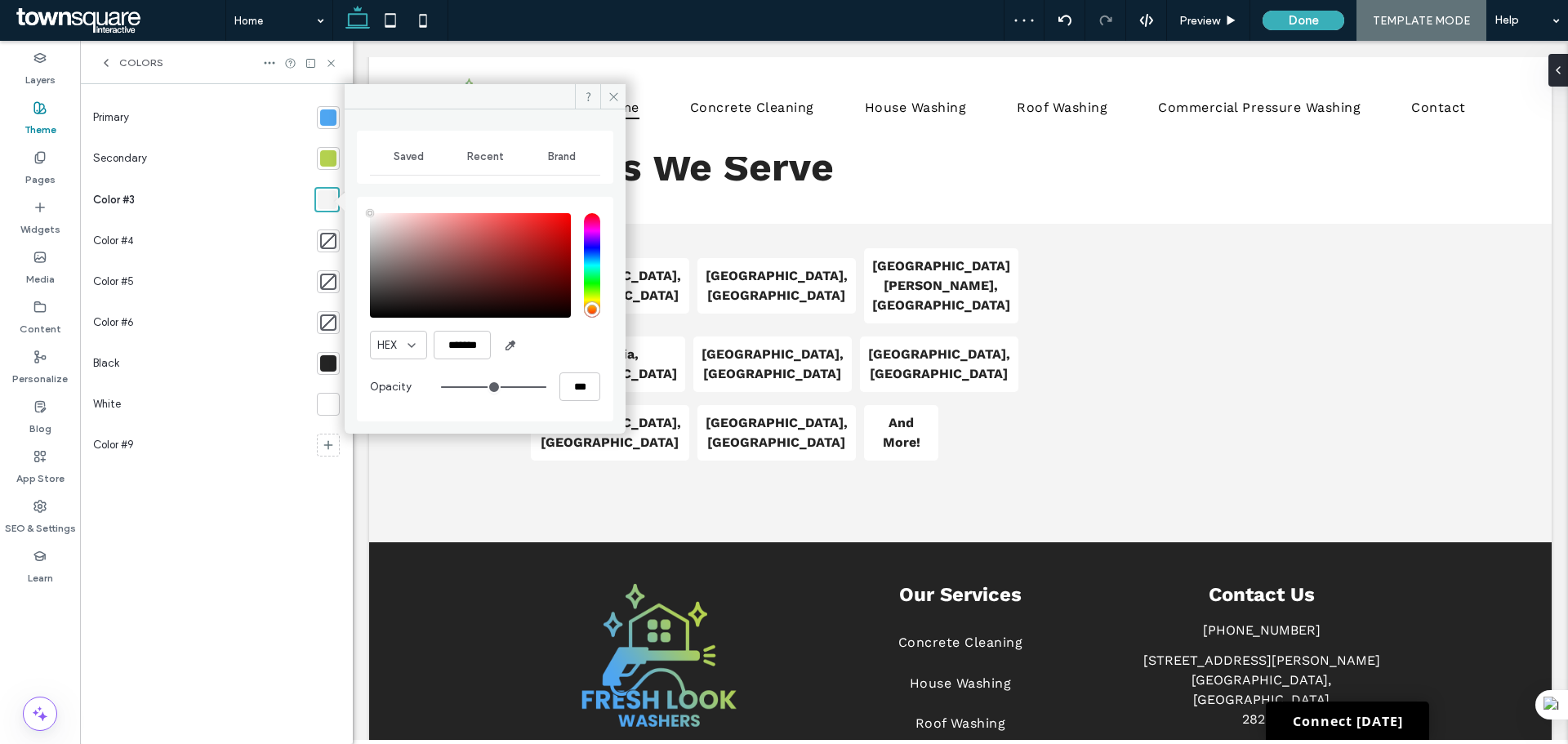
type input "****"
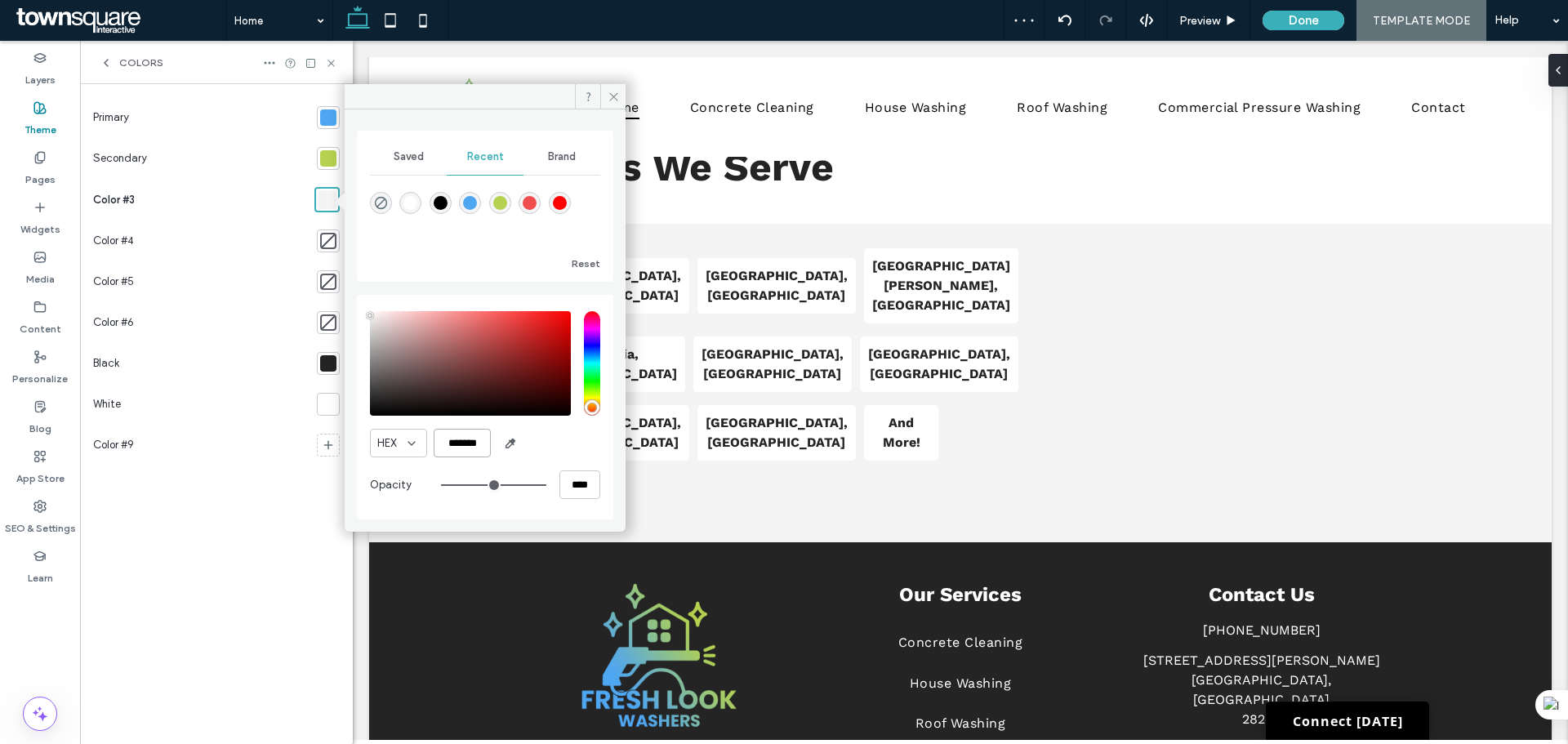
click at [458, 436] on input "*******" at bounding box center [462, 442] width 57 height 28
click at [567, 206] on div "rgba(255, 0, 0, 1)" at bounding box center [560, 203] width 22 height 22
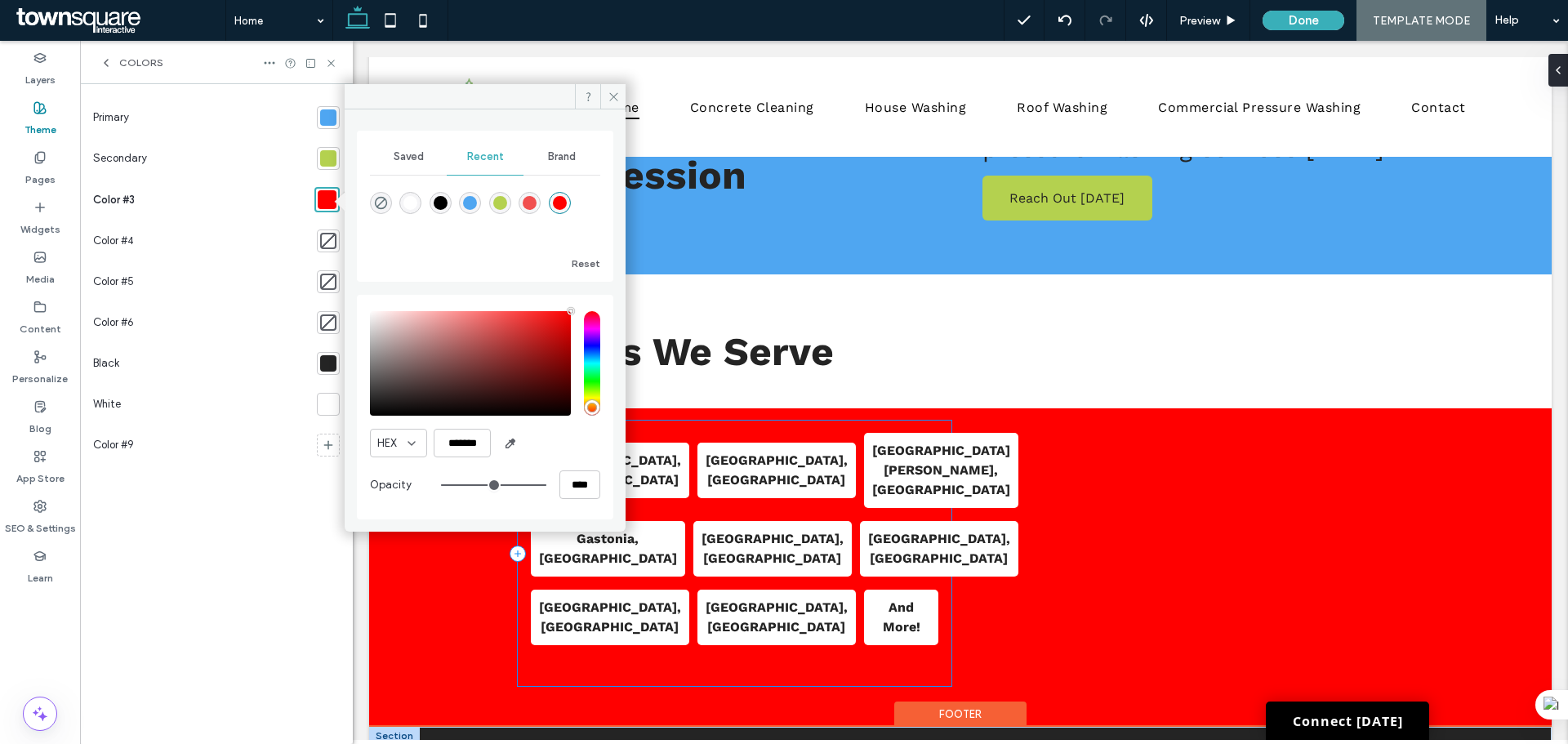
scroll to position [2775, 0]
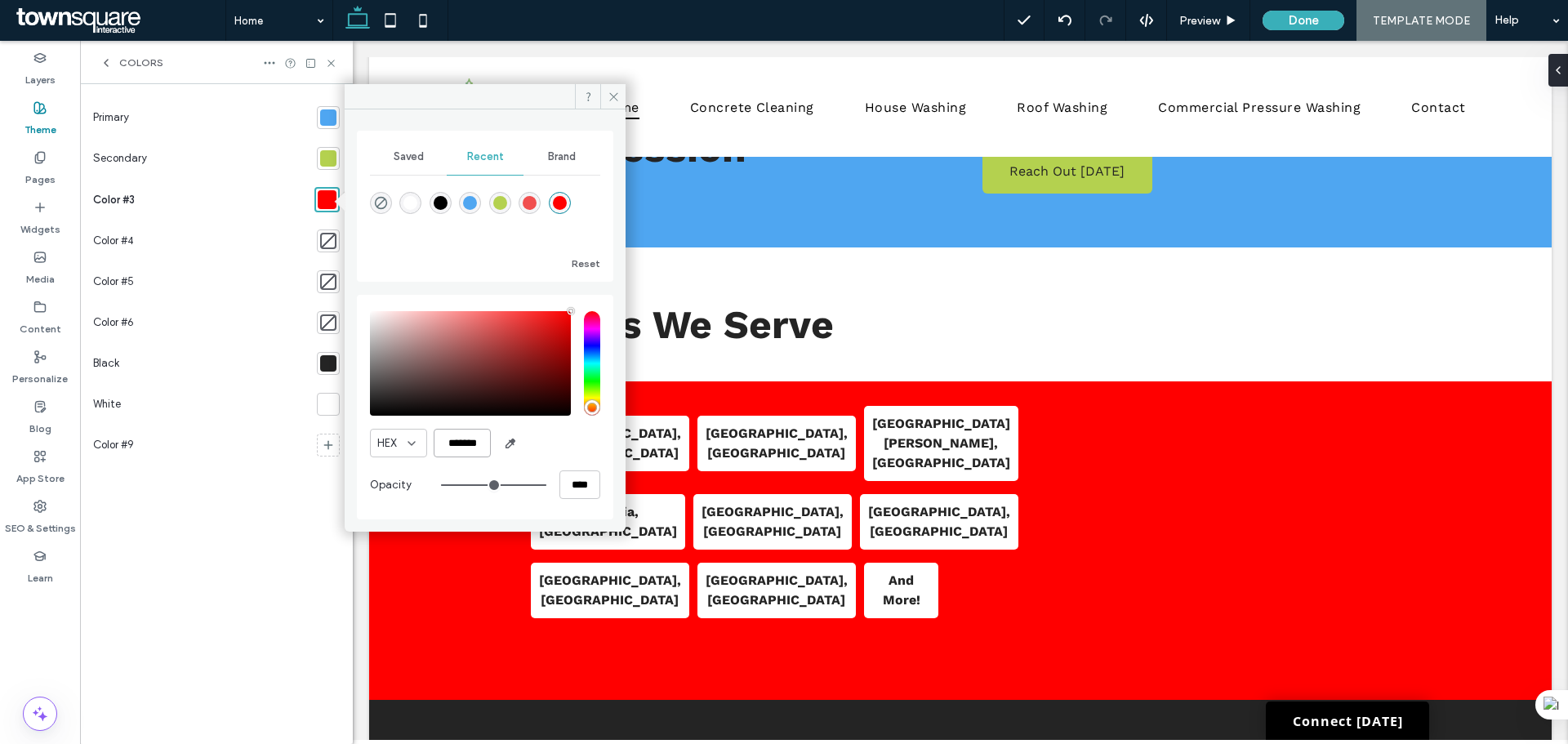
click at [463, 432] on input "*******" at bounding box center [462, 442] width 57 height 28
paste input "color picker textbox"
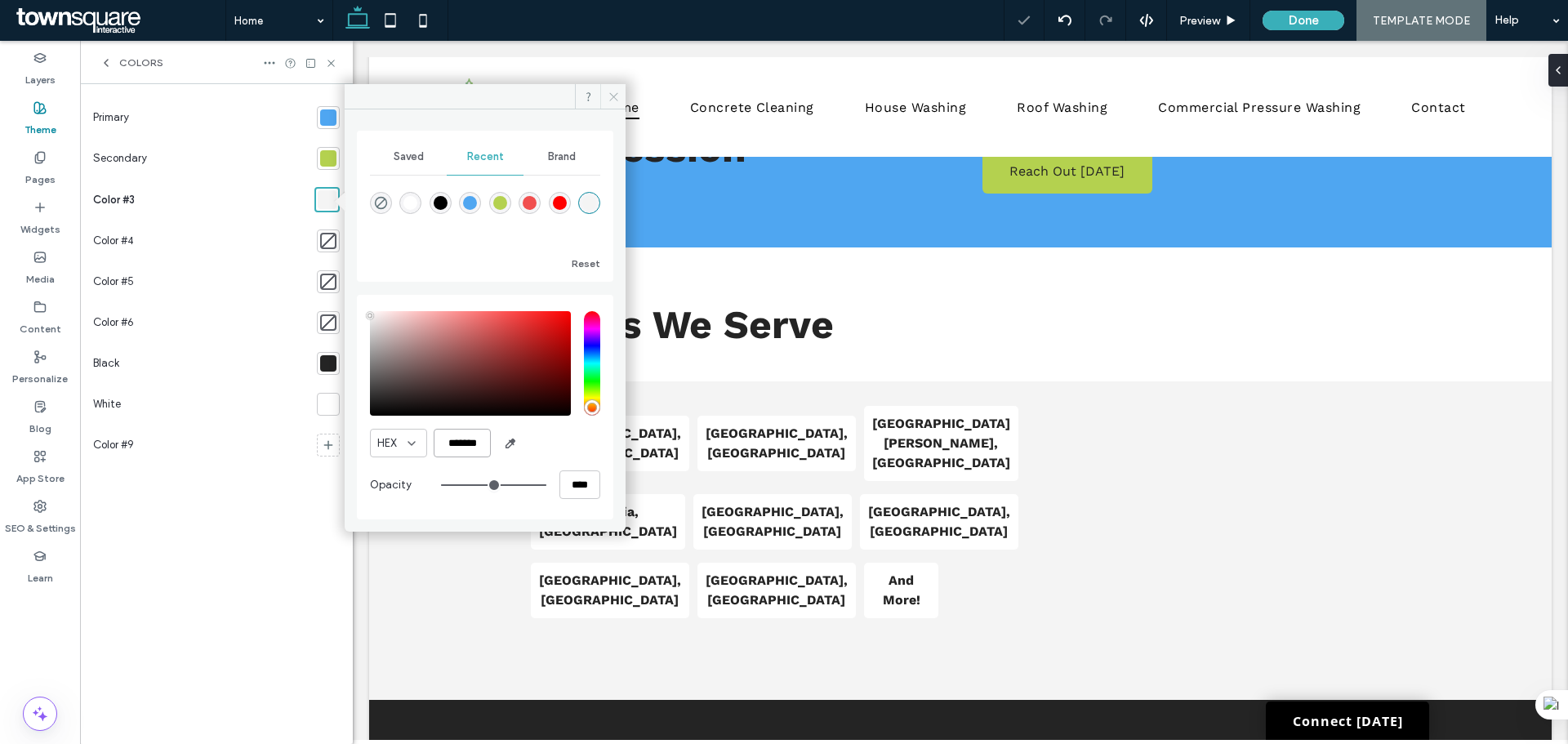
type input "*******"
click at [615, 102] on icon at bounding box center [614, 96] width 12 height 12
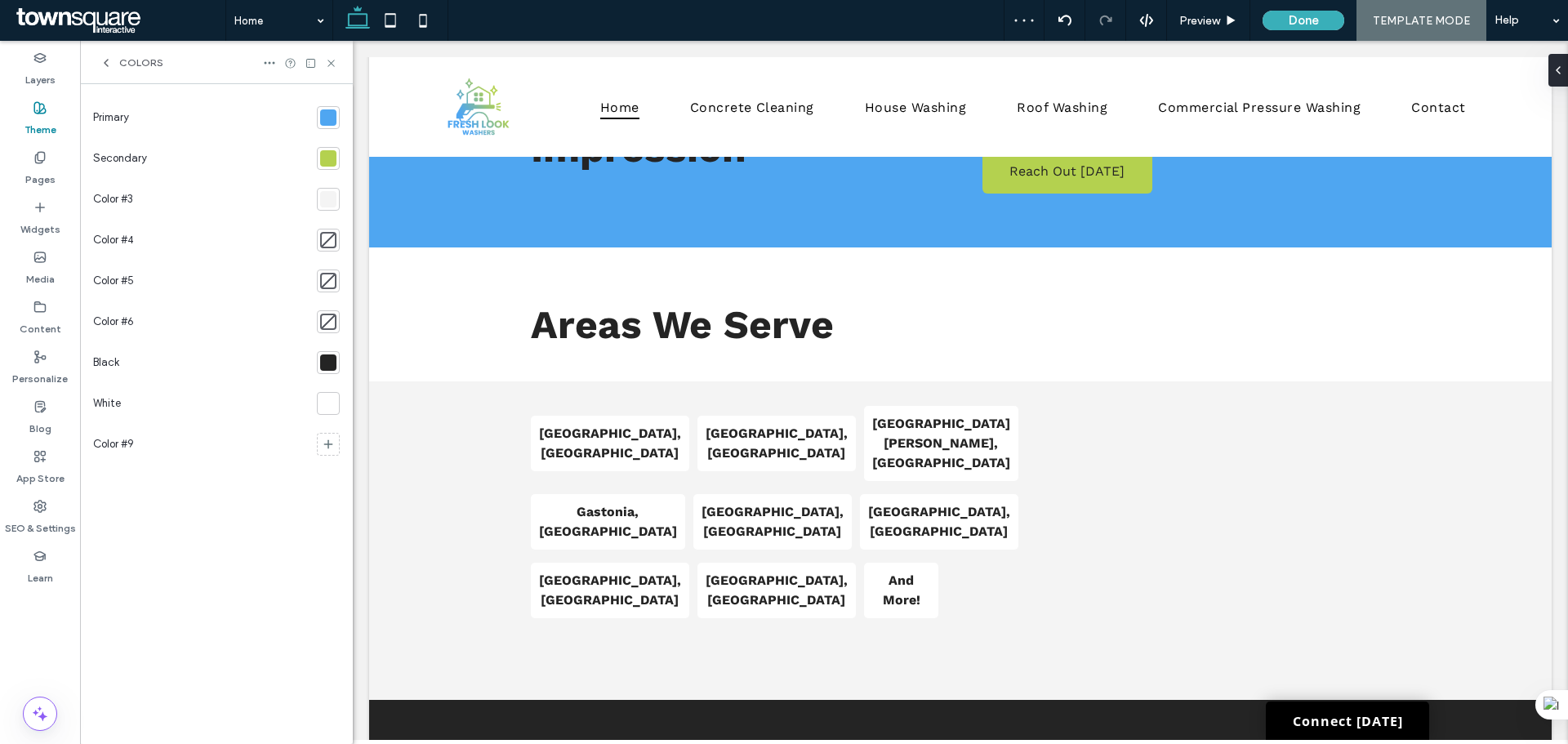
drag, startPoint x: 265, startPoint y: 555, endPoint x: 301, endPoint y: 348, distance: 210.1
click at [265, 556] on div "Primary Secondary Color #3 Color #4 Color #5 Color #6 Black White Color #9" at bounding box center [216, 414] width 247 height 633
click at [332, 67] on icon at bounding box center [331, 63] width 12 height 12
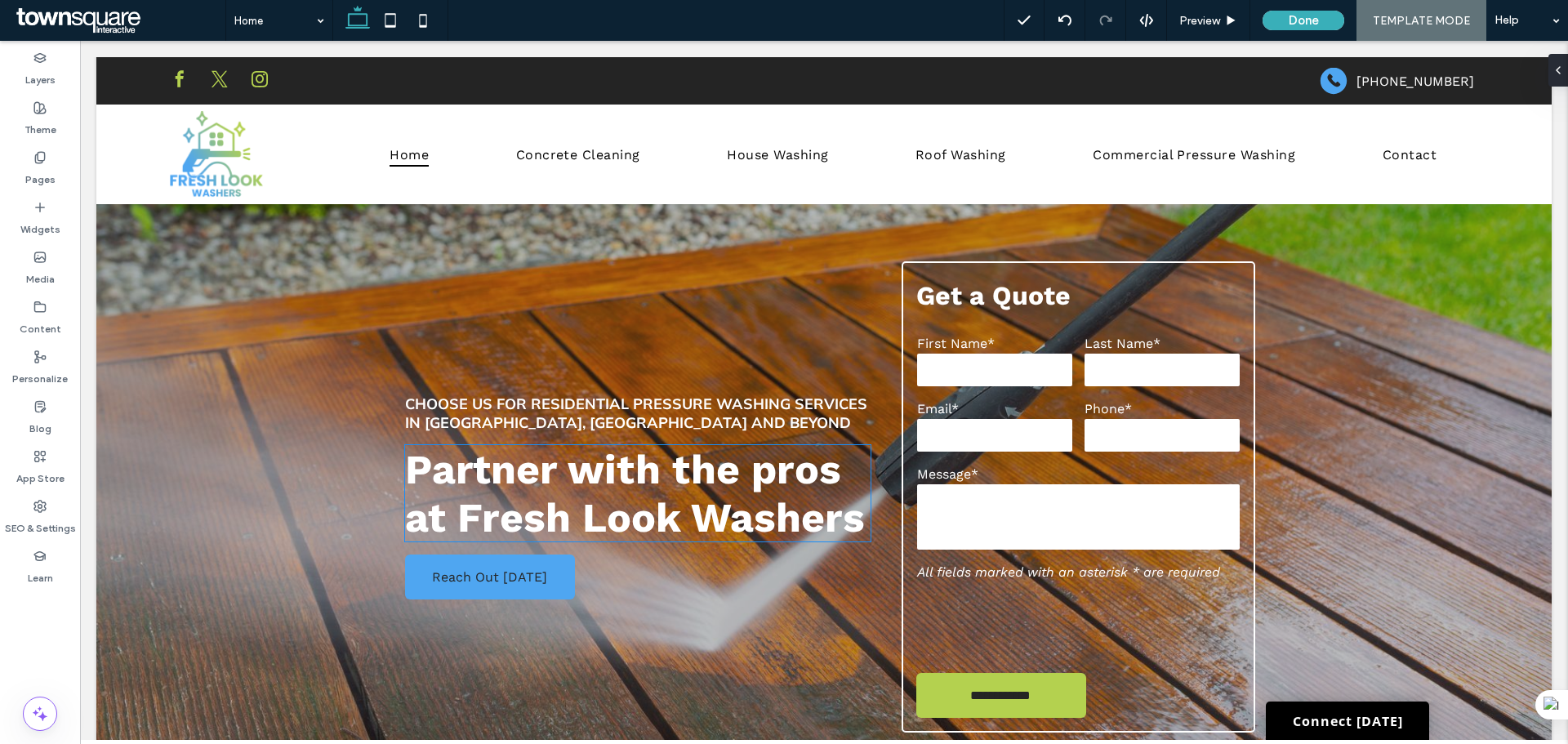
scroll to position [0, 0]
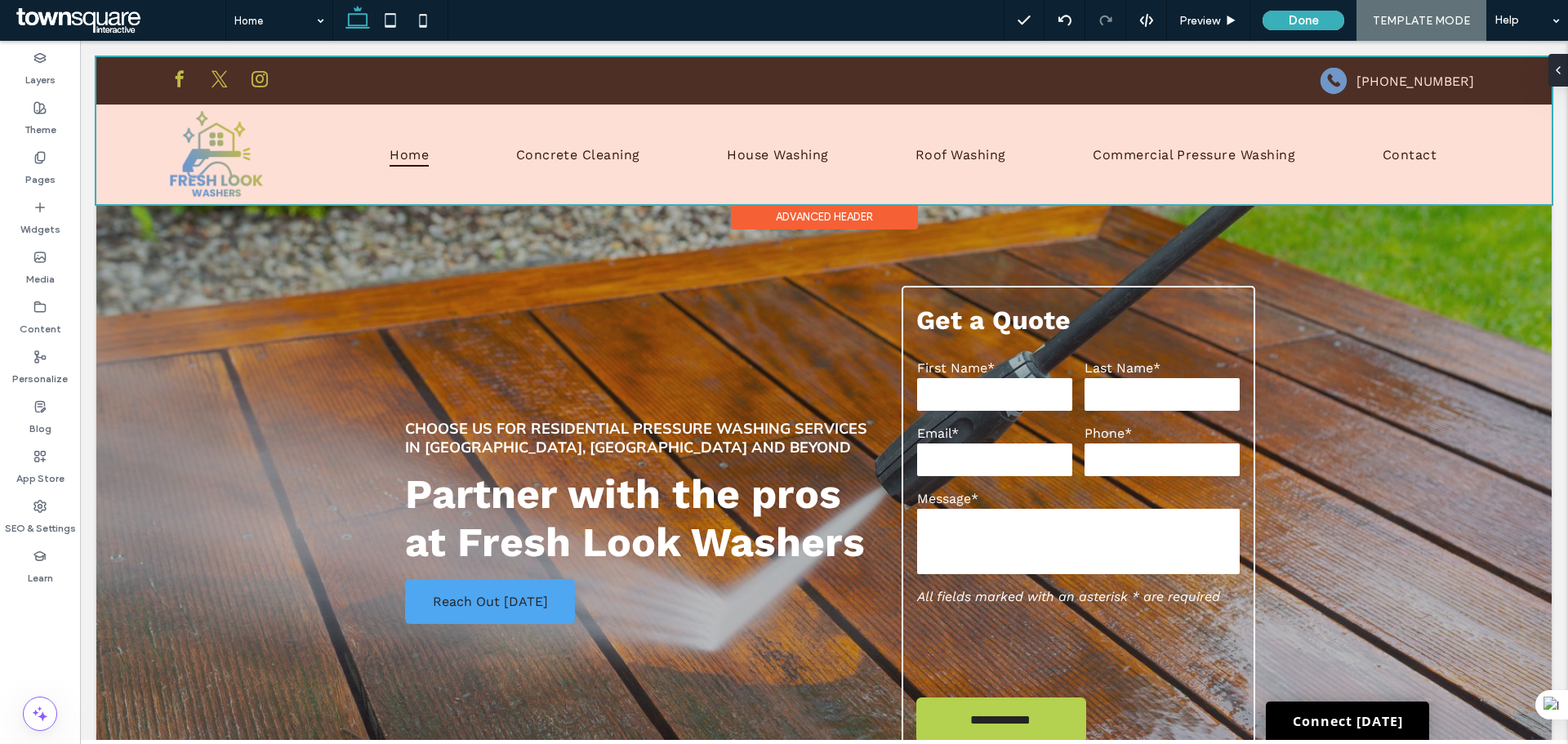
click at [1193, 156] on div at bounding box center [824, 131] width 1455 height 147
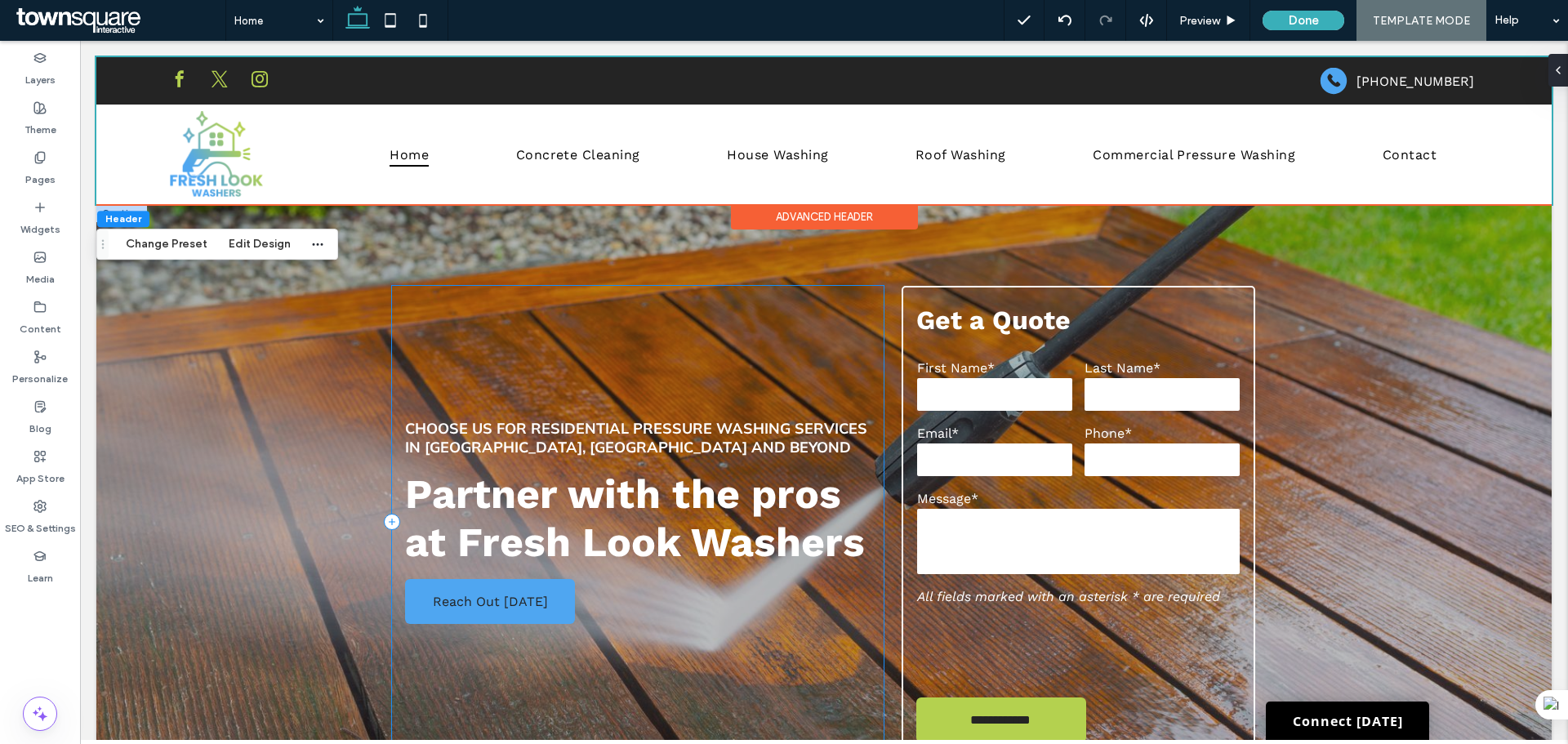
click at [799, 315] on div "Choose Us for Residential Pressure Washing Services in Charlotte, NC and Beyond…" at bounding box center [638, 521] width 492 height 471
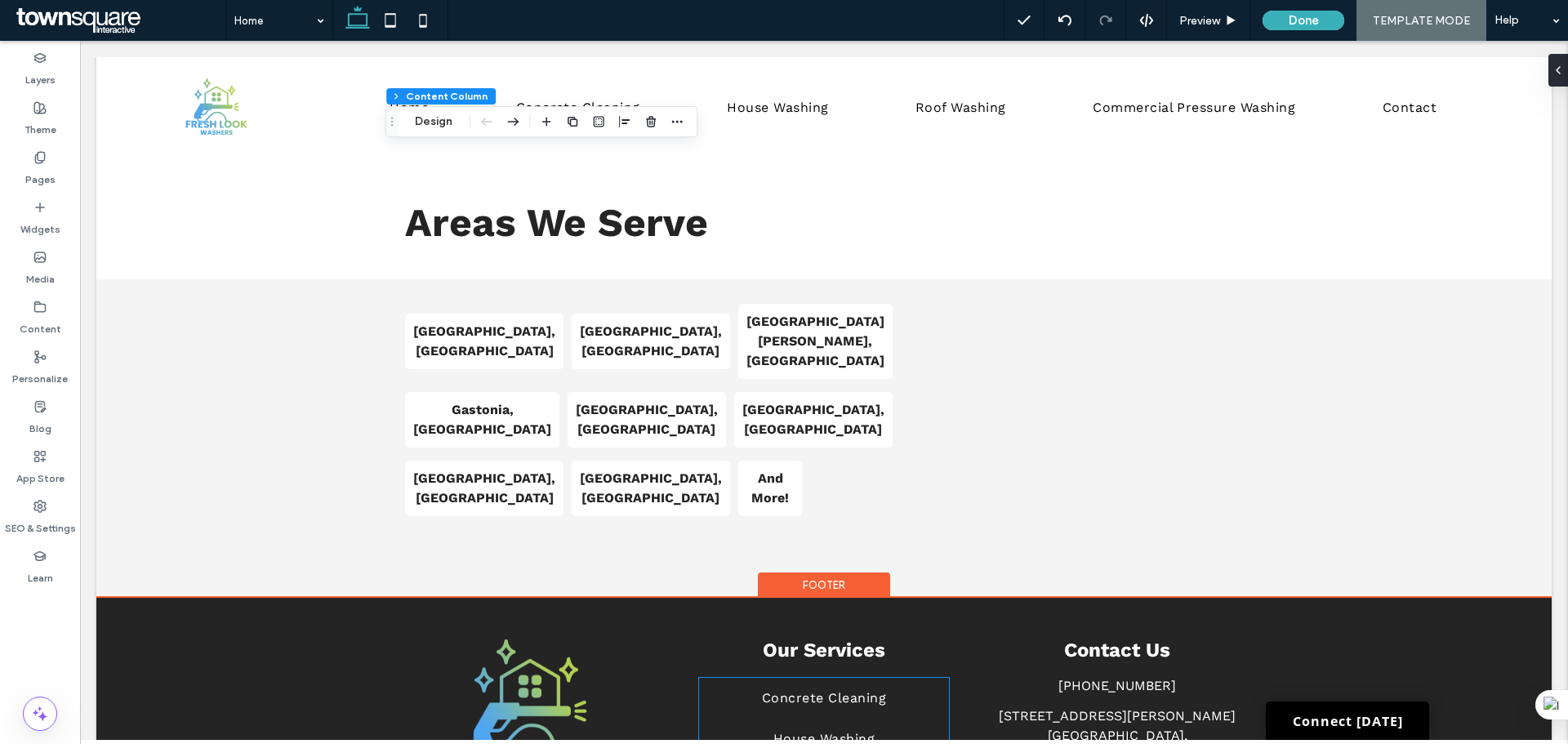
scroll to position [2980, 0]
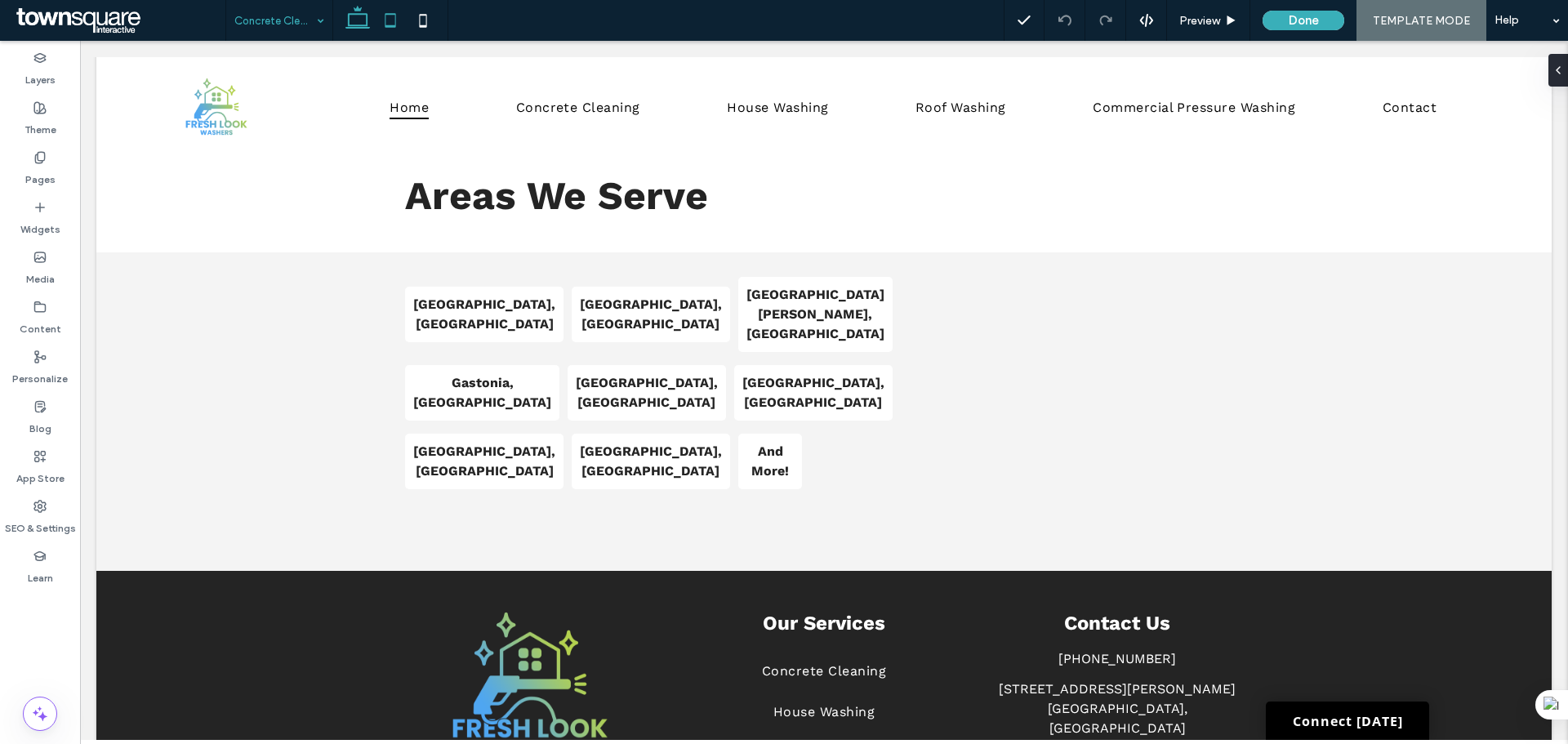
click at [387, 13] on icon at bounding box center [390, 20] width 32 height 32
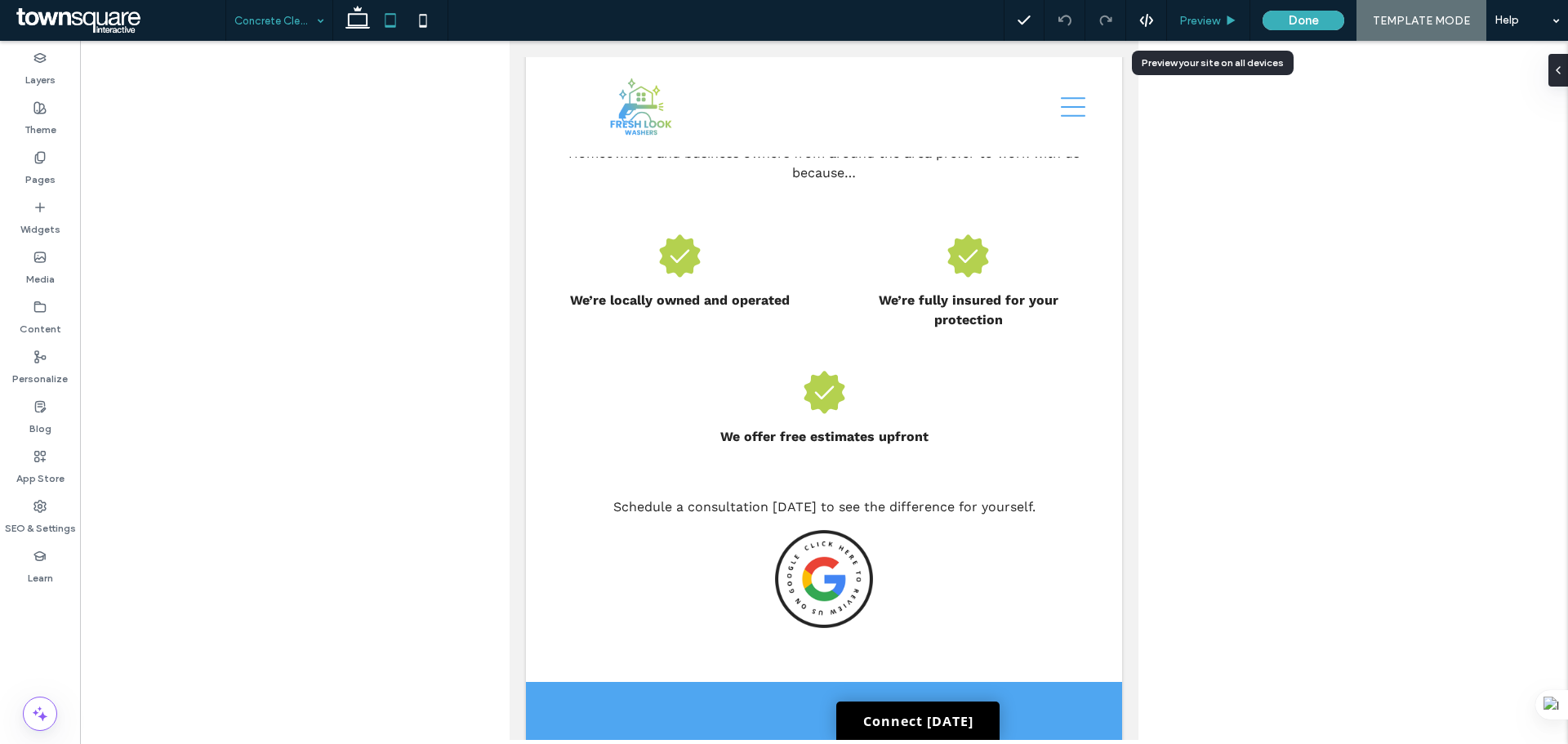
click at [1214, 20] on span "Preview" at bounding box center [1200, 20] width 41 height 14
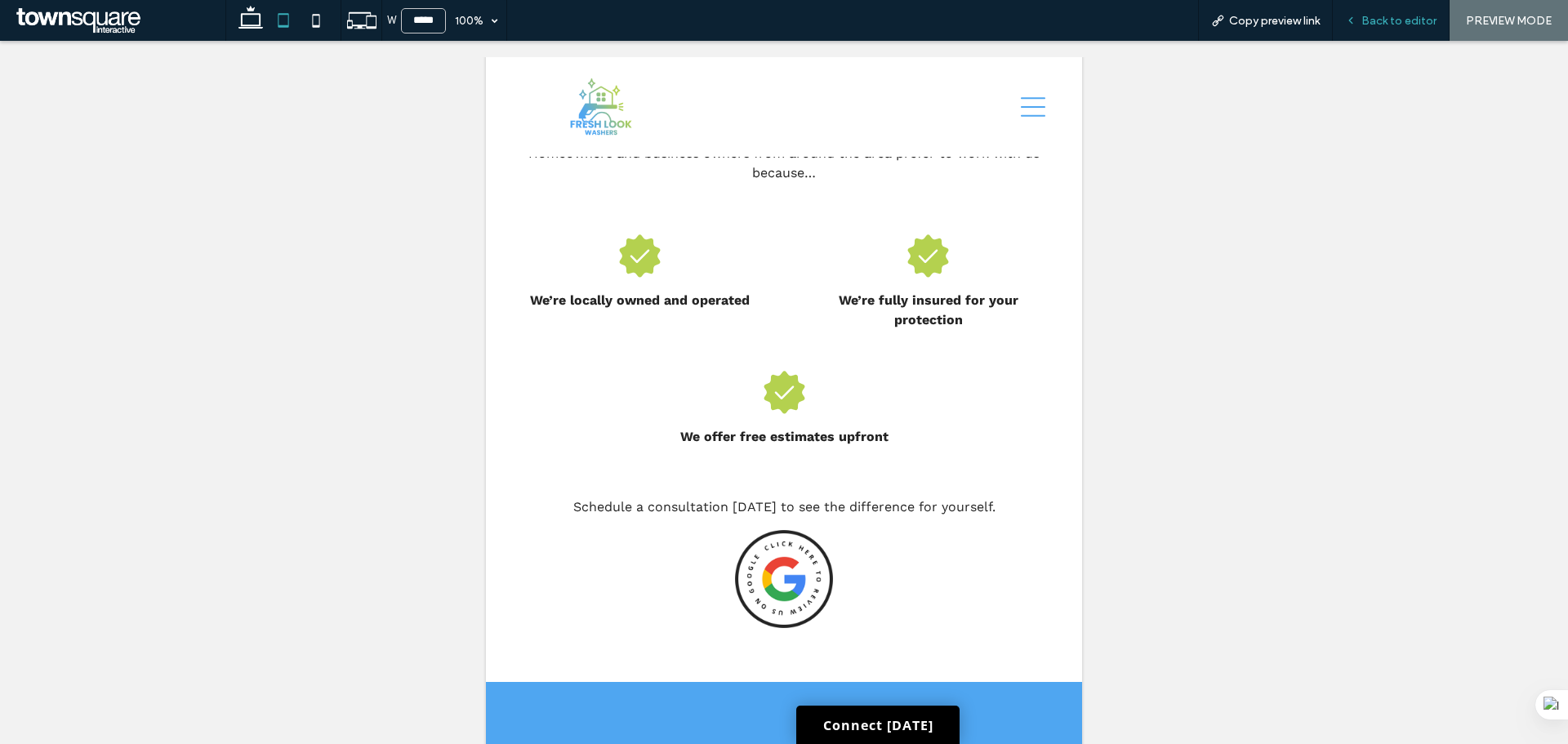
click at [1377, 15] on span "Back to editor" at bounding box center [1399, 20] width 75 height 14
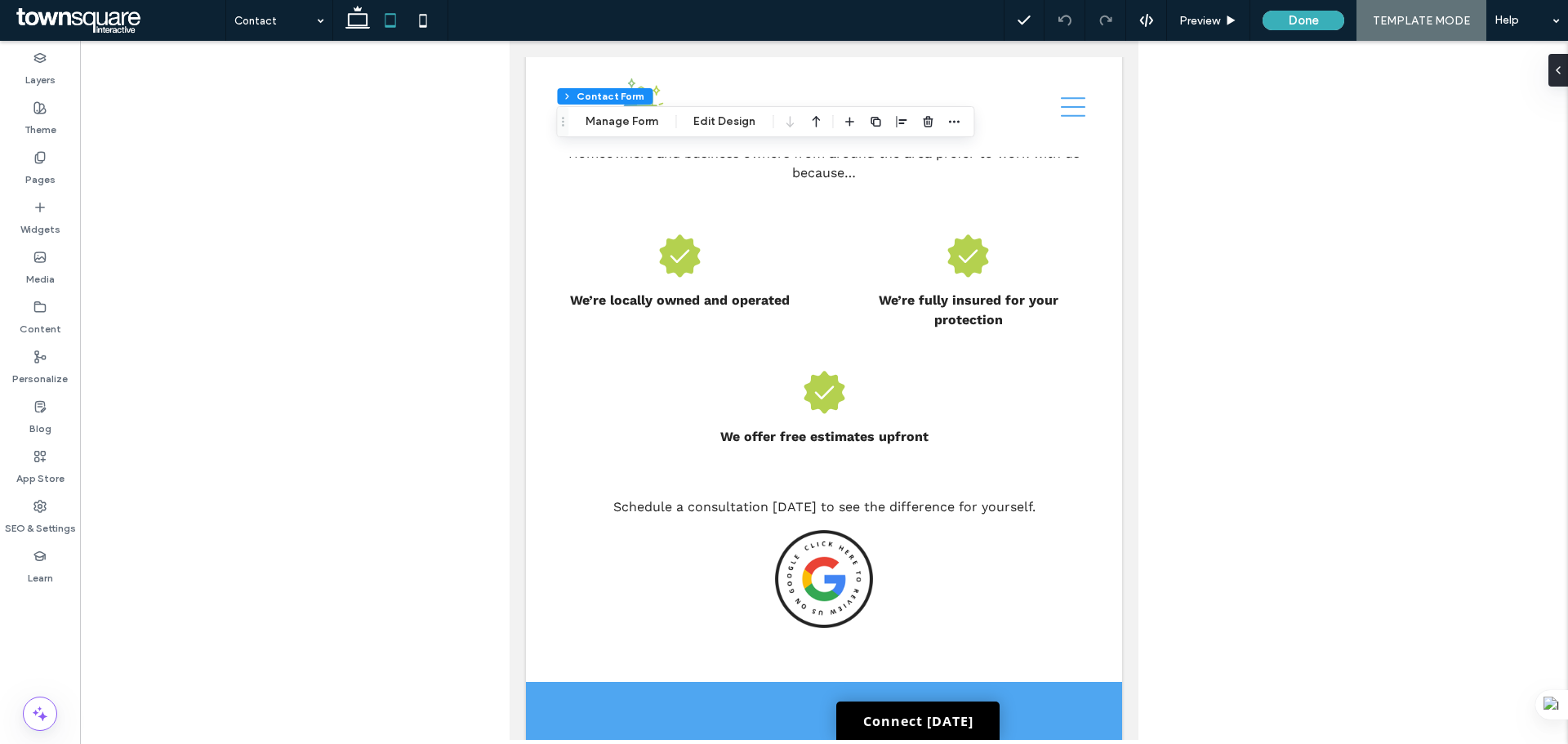
type input "*"
type input "***"
type input "*"
type input "***"
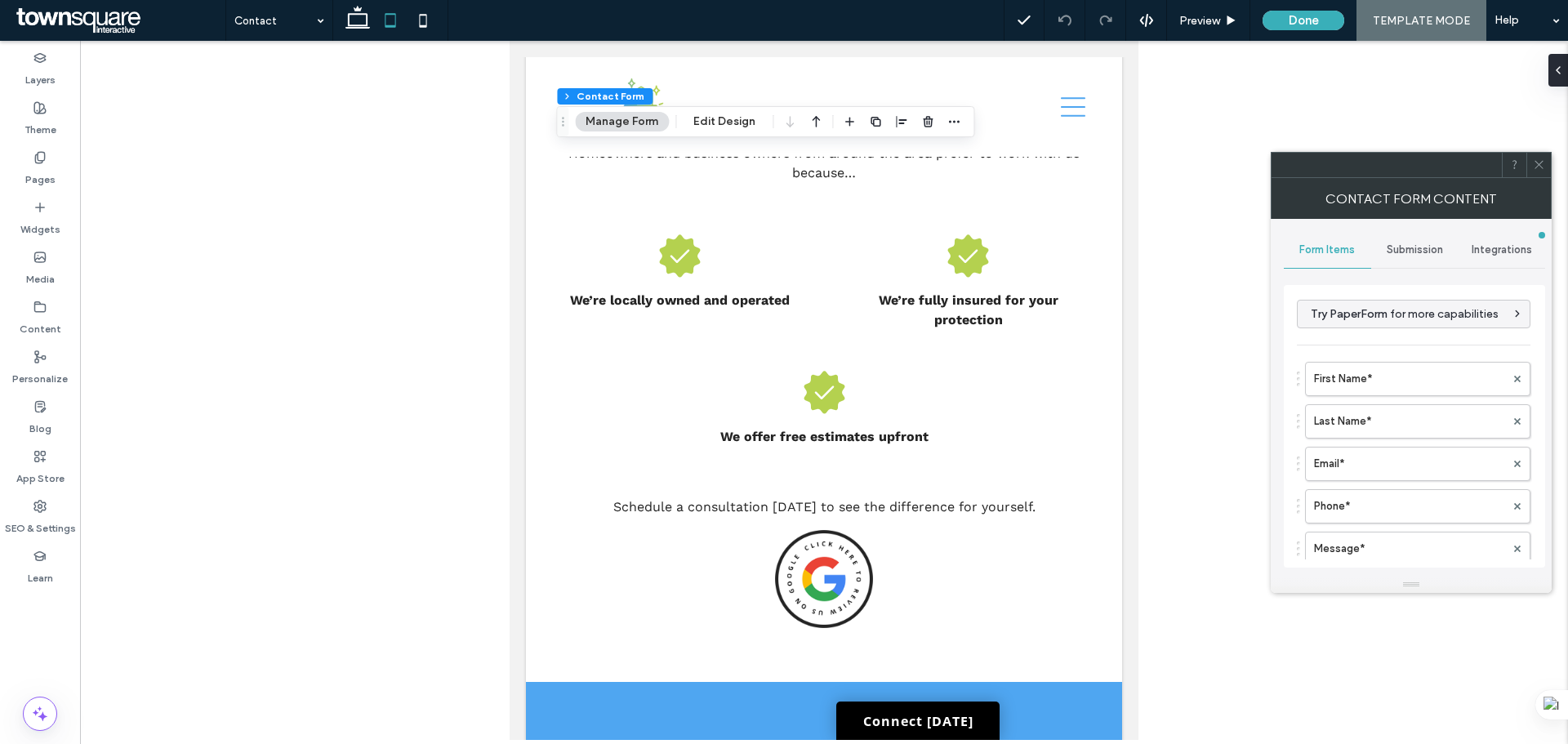
click at [1412, 246] on span "Submission" at bounding box center [1415, 249] width 56 height 13
click at [1409, 329] on label "New submission notification" at bounding box center [1414, 327] width 218 height 32
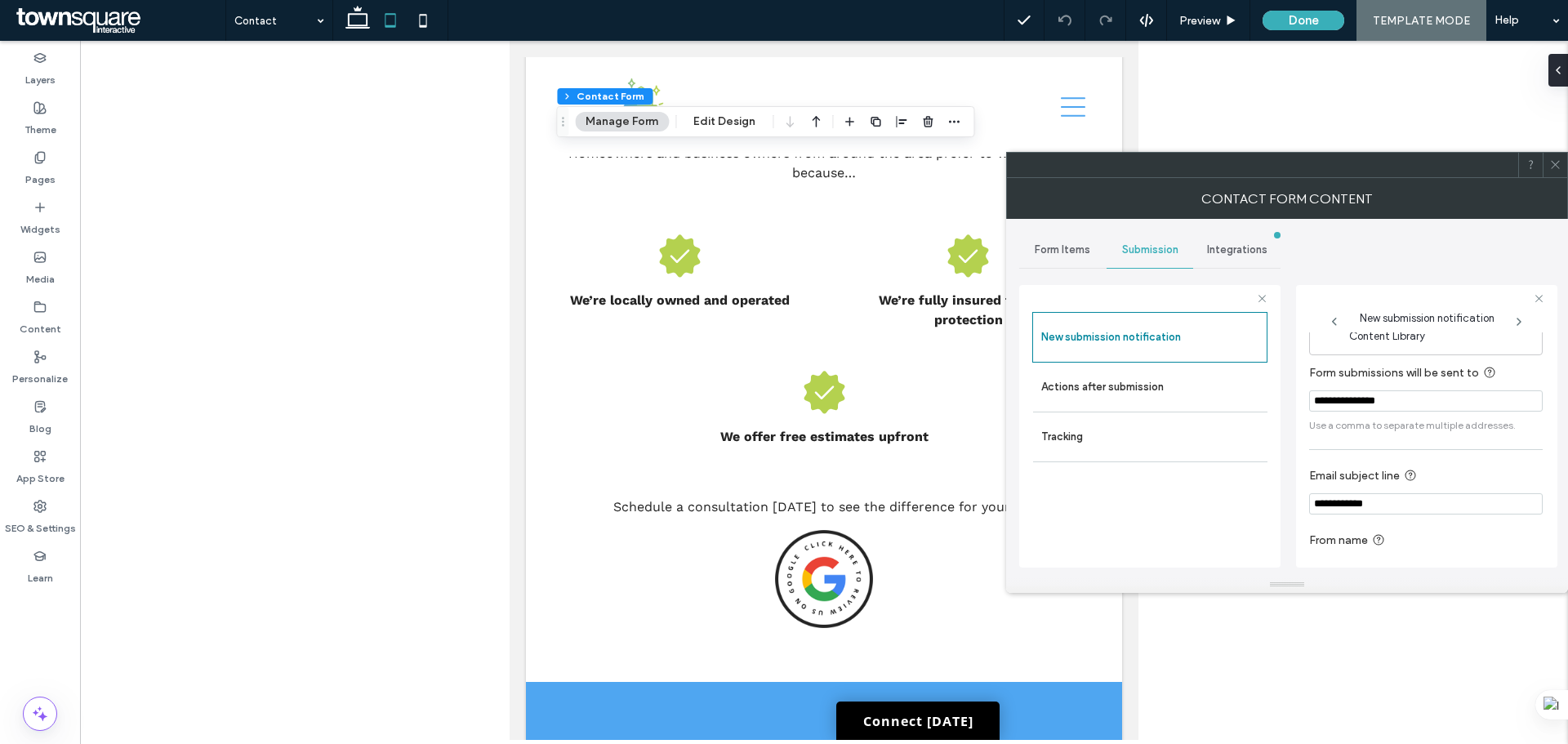
scroll to position [85, 0]
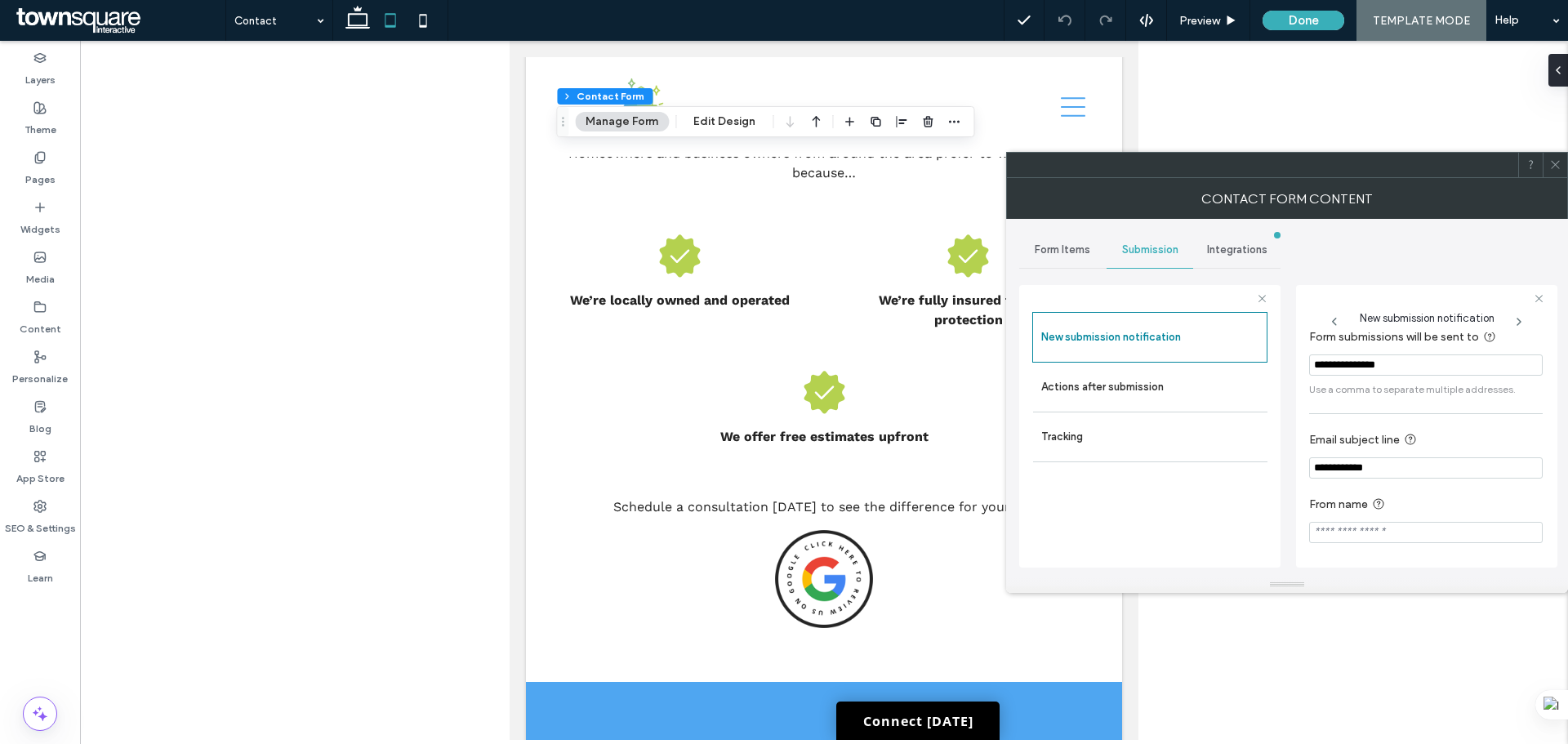
click at [1560, 160] on icon at bounding box center [1555, 165] width 12 height 12
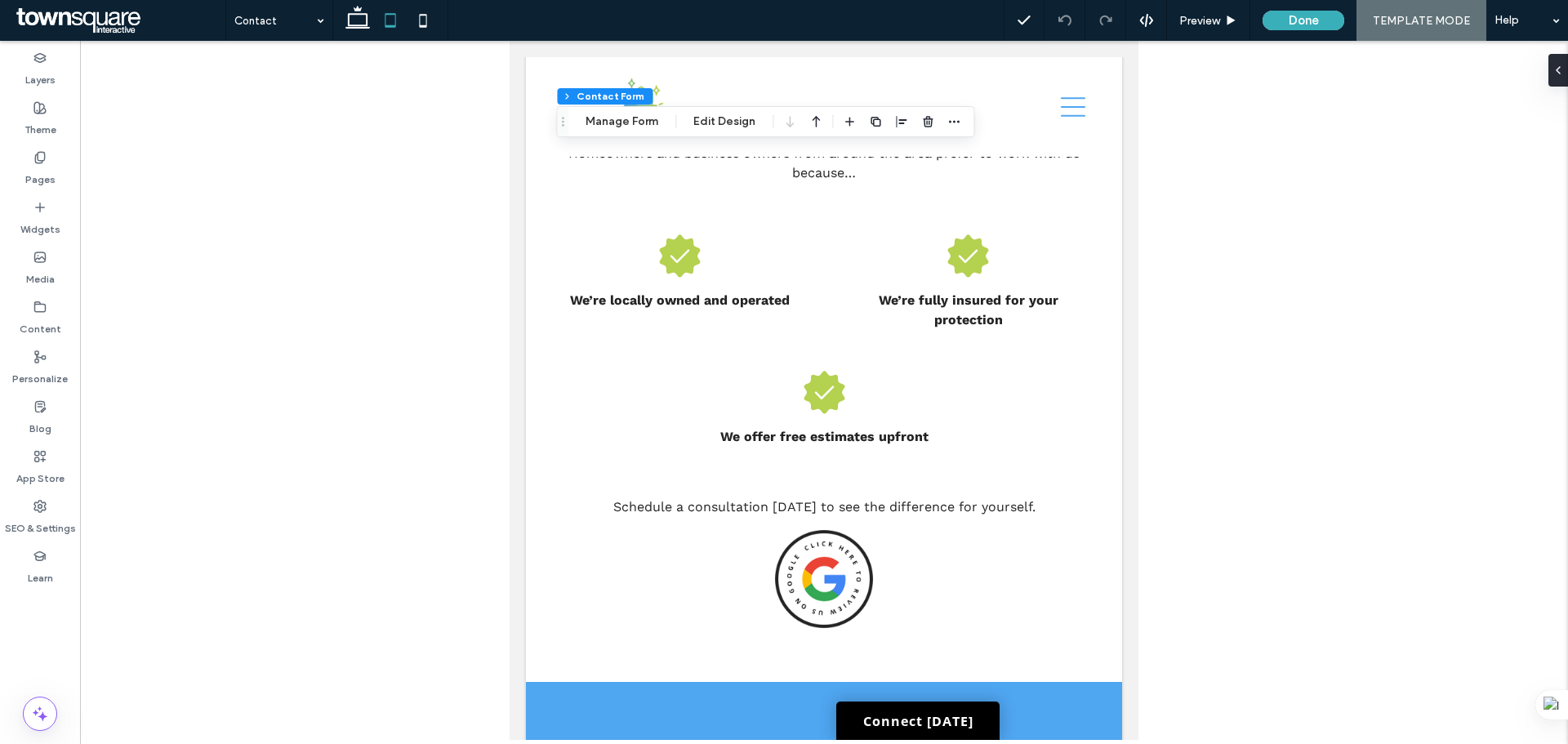
click at [419, 17] on icon at bounding box center [423, 20] width 32 height 32
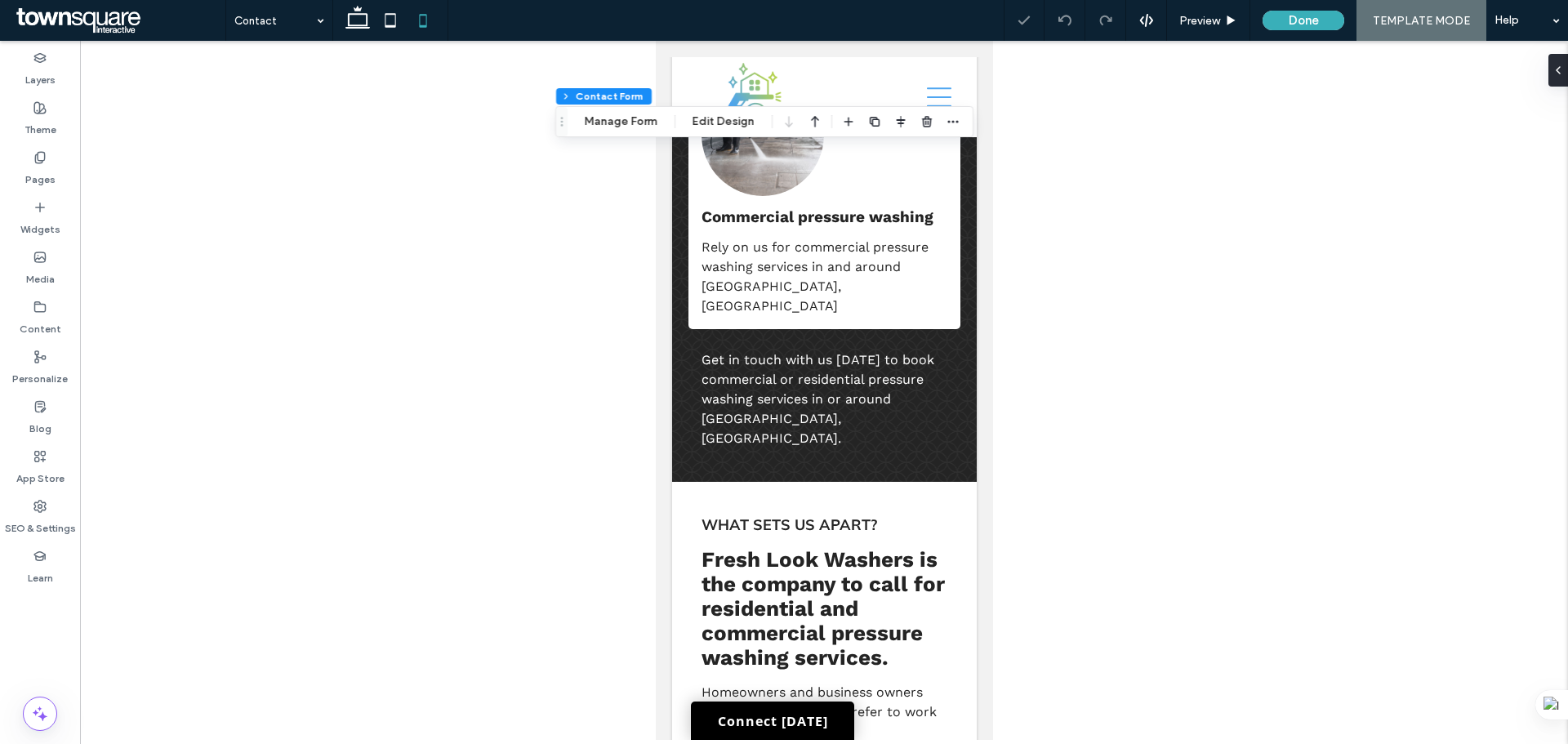
type input "***"
type input "*****"
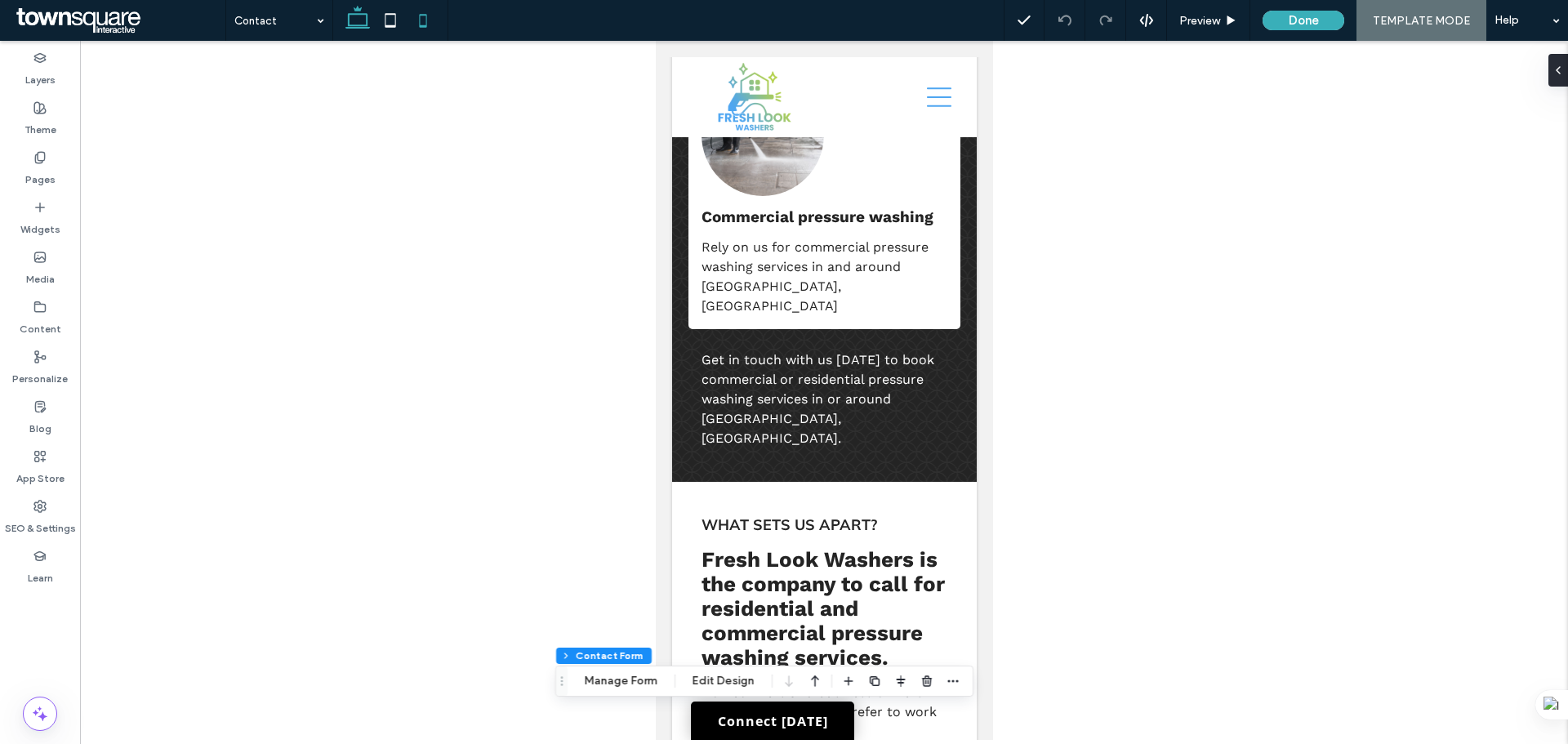
click at [358, 15] on icon at bounding box center [358, 20] width 32 height 32
type input "***"
type input "*****"
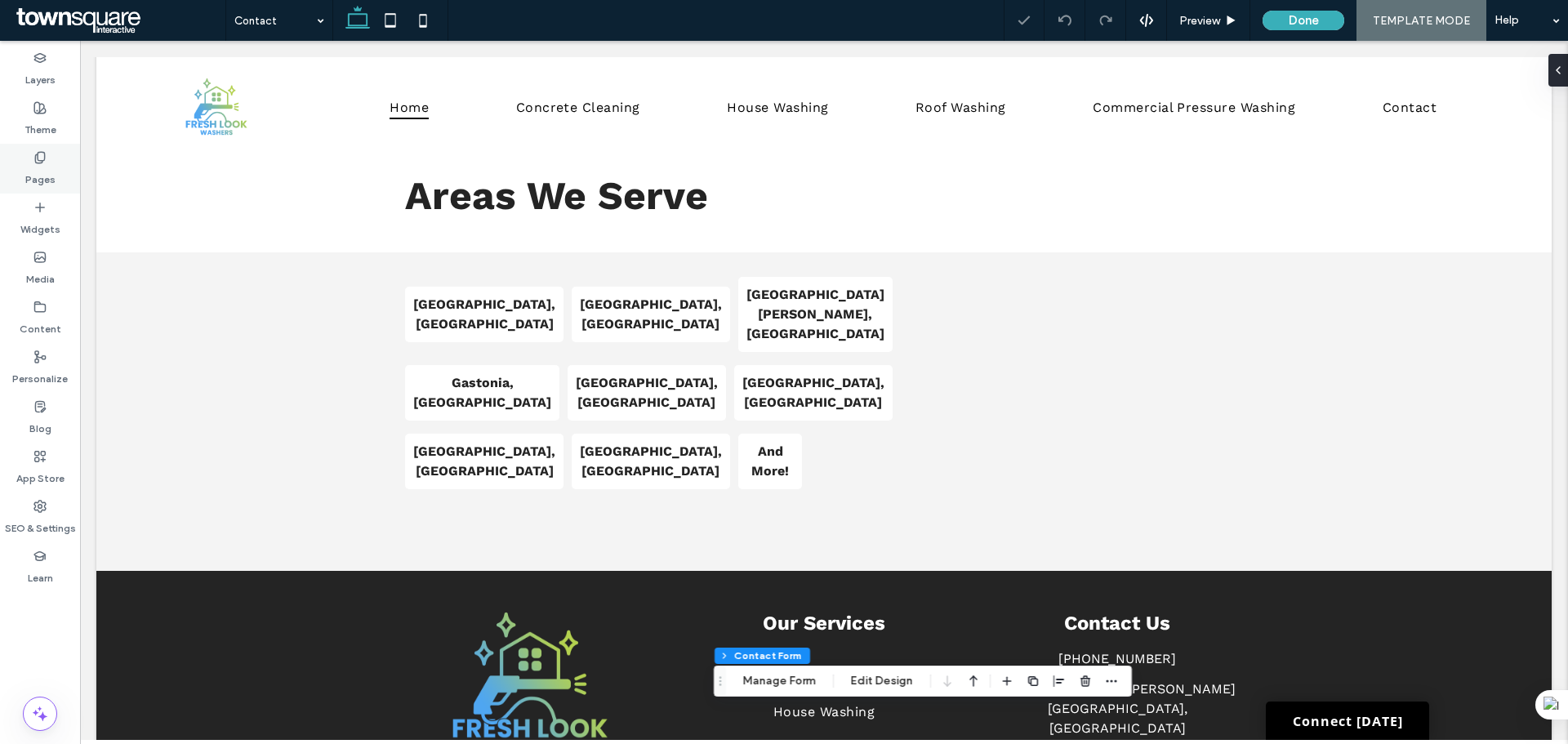
click at [20, 168] on div "Pages" at bounding box center [40, 168] width 80 height 49
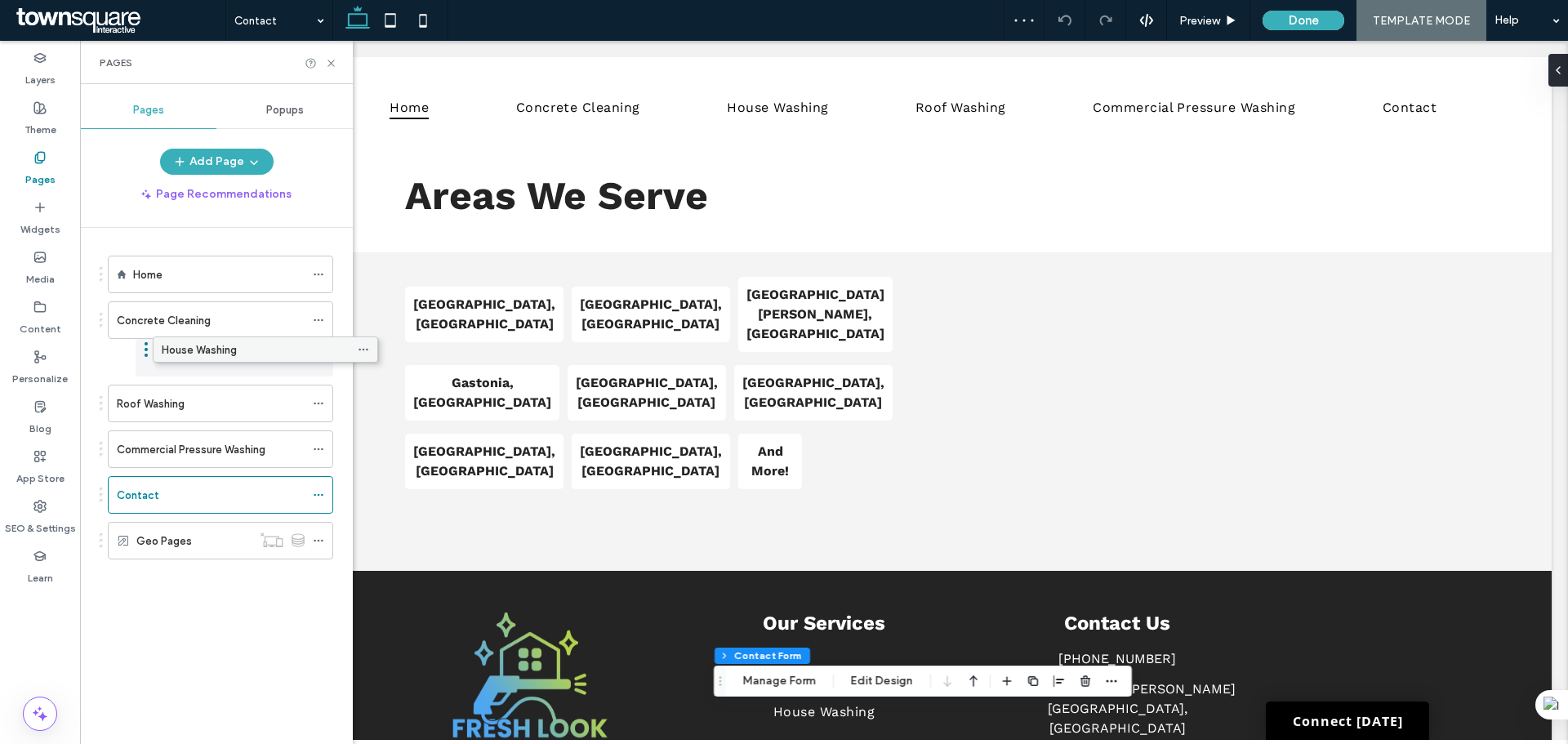
drag, startPoint x: 135, startPoint y: 364, endPoint x: 181, endPoint y: 353, distance: 47.3
click at [330, 65] on icon at bounding box center [331, 63] width 12 height 12
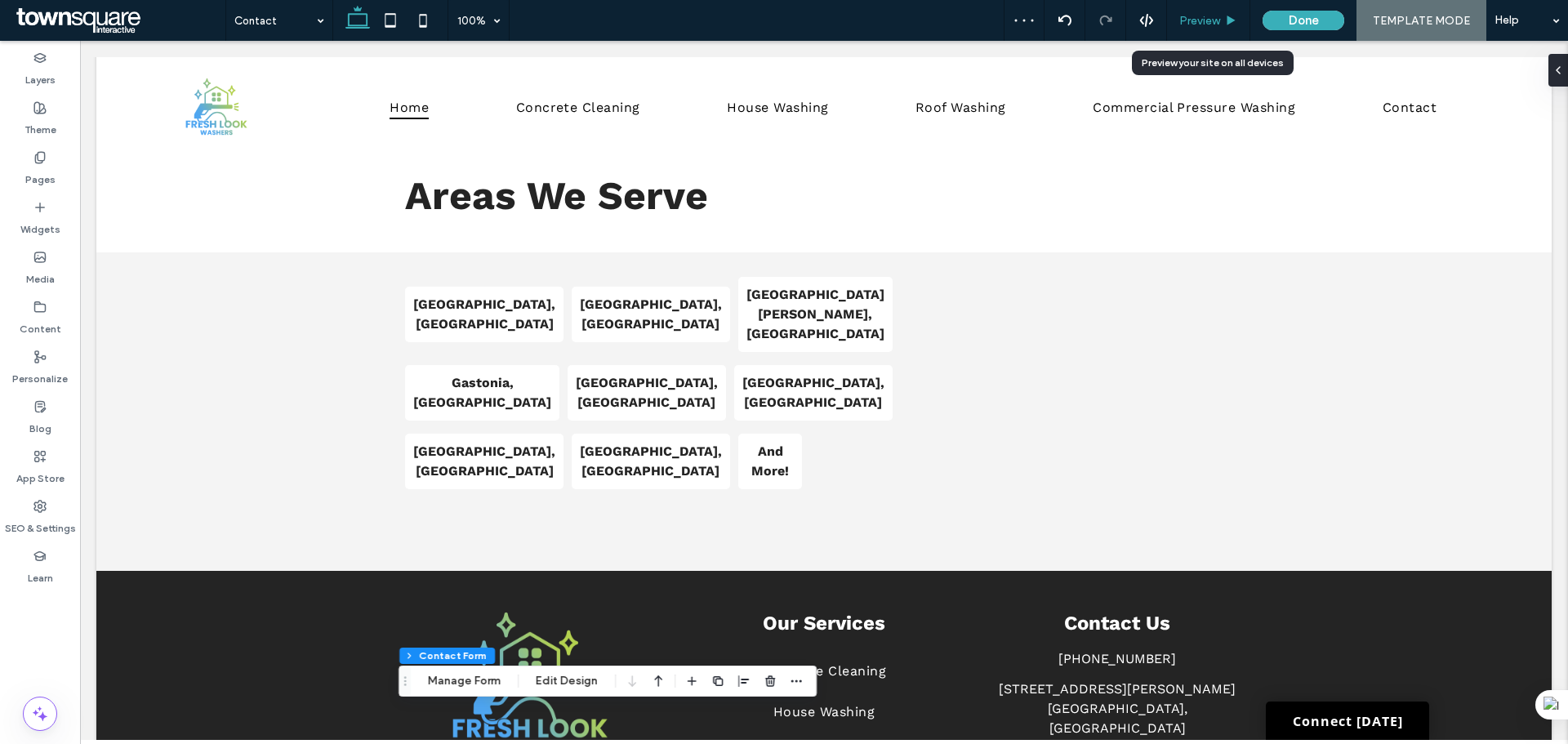
click at [1209, 20] on span "Preview" at bounding box center [1200, 20] width 41 height 14
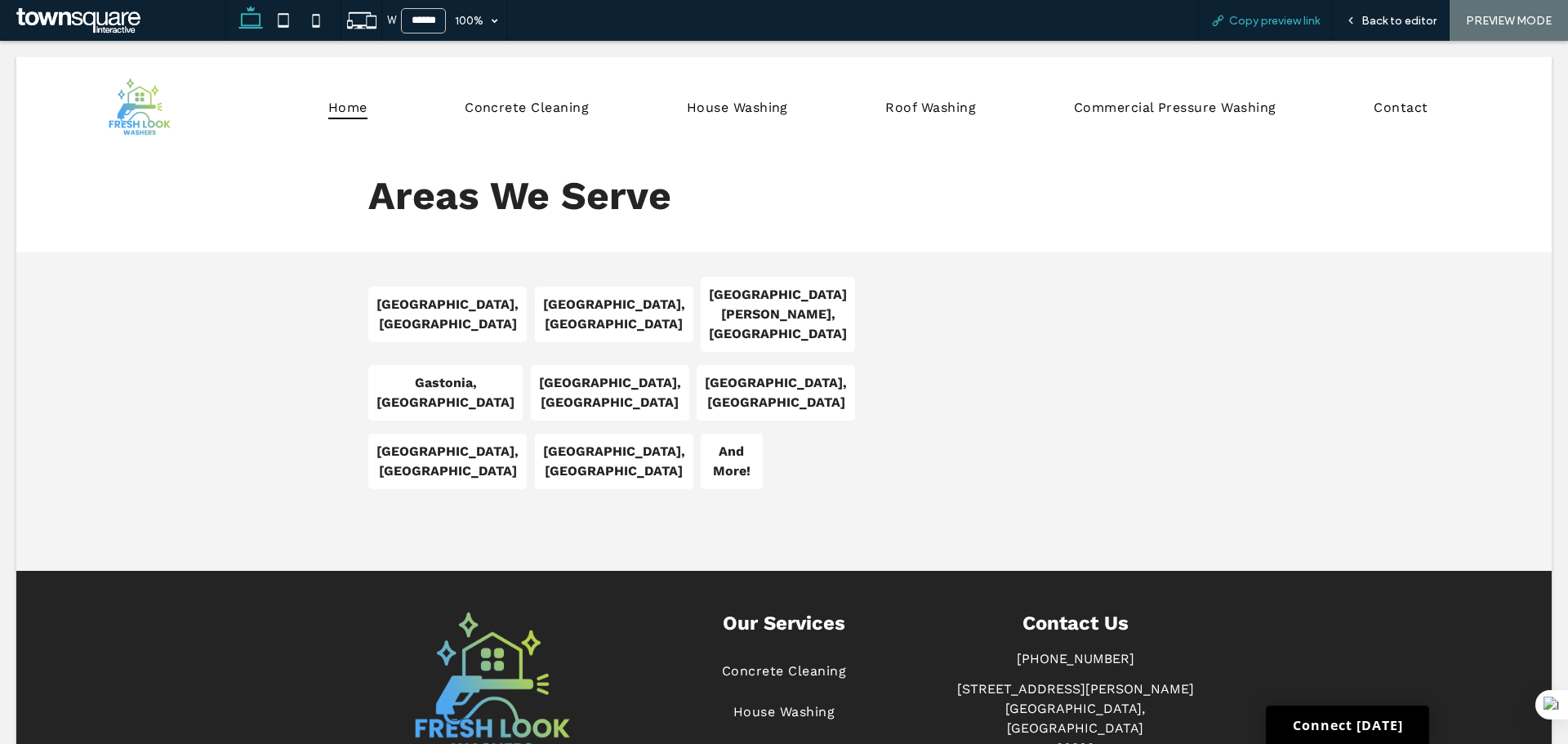
drag, startPoint x: 1248, startPoint y: 20, endPoint x: 1229, endPoint y: 10, distance: 21.5
click at [1247, 18] on span "Copy preview link" at bounding box center [1274, 20] width 90 height 14
click at [1385, 16] on span "Back to editor" at bounding box center [1399, 20] width 75 height 14
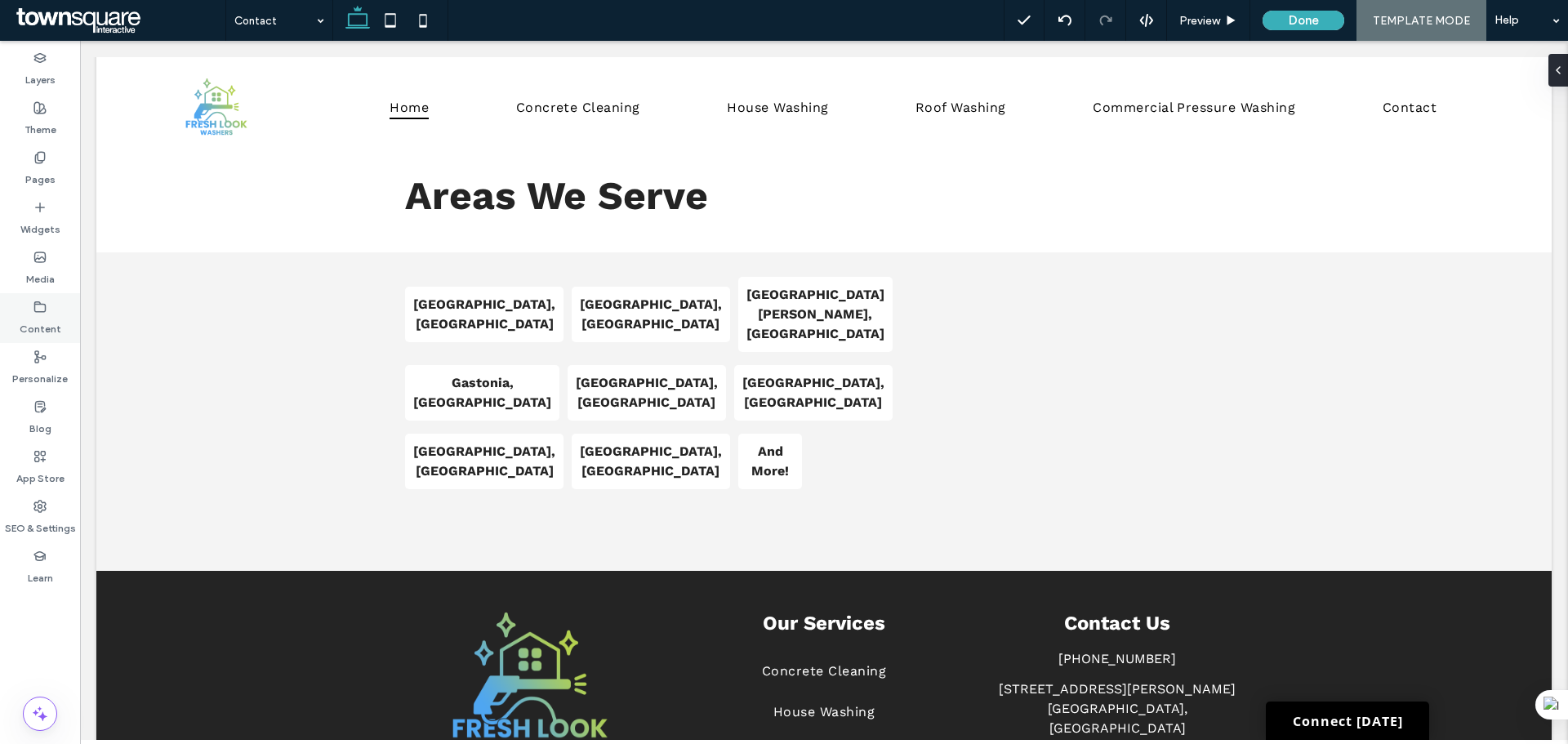
click at [26, 311] on div "Content" at bounding box center [40, 317] width 80 height 49
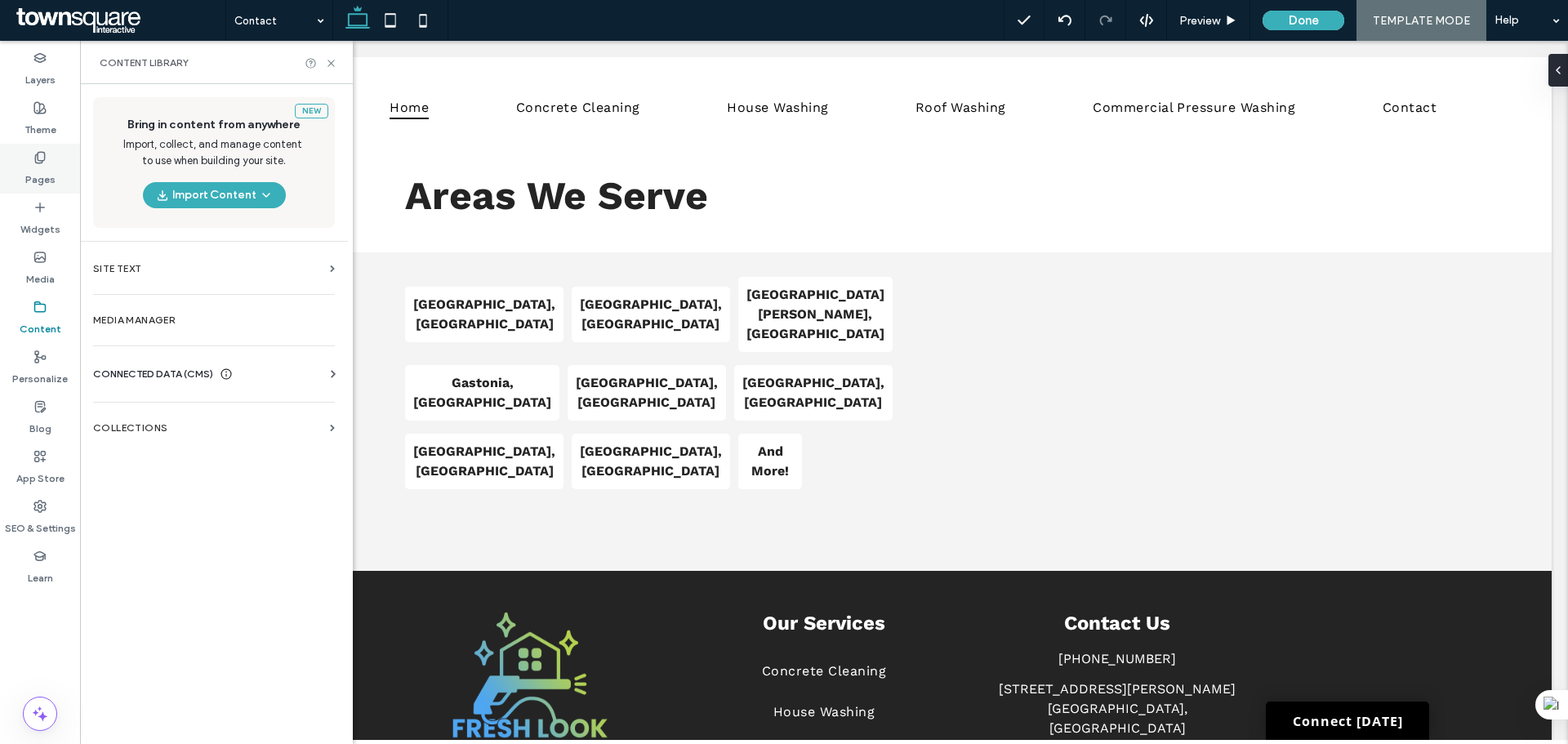
click at [47, 177] on label "Pages" at bounding box center [40, 175] width 30 height 23
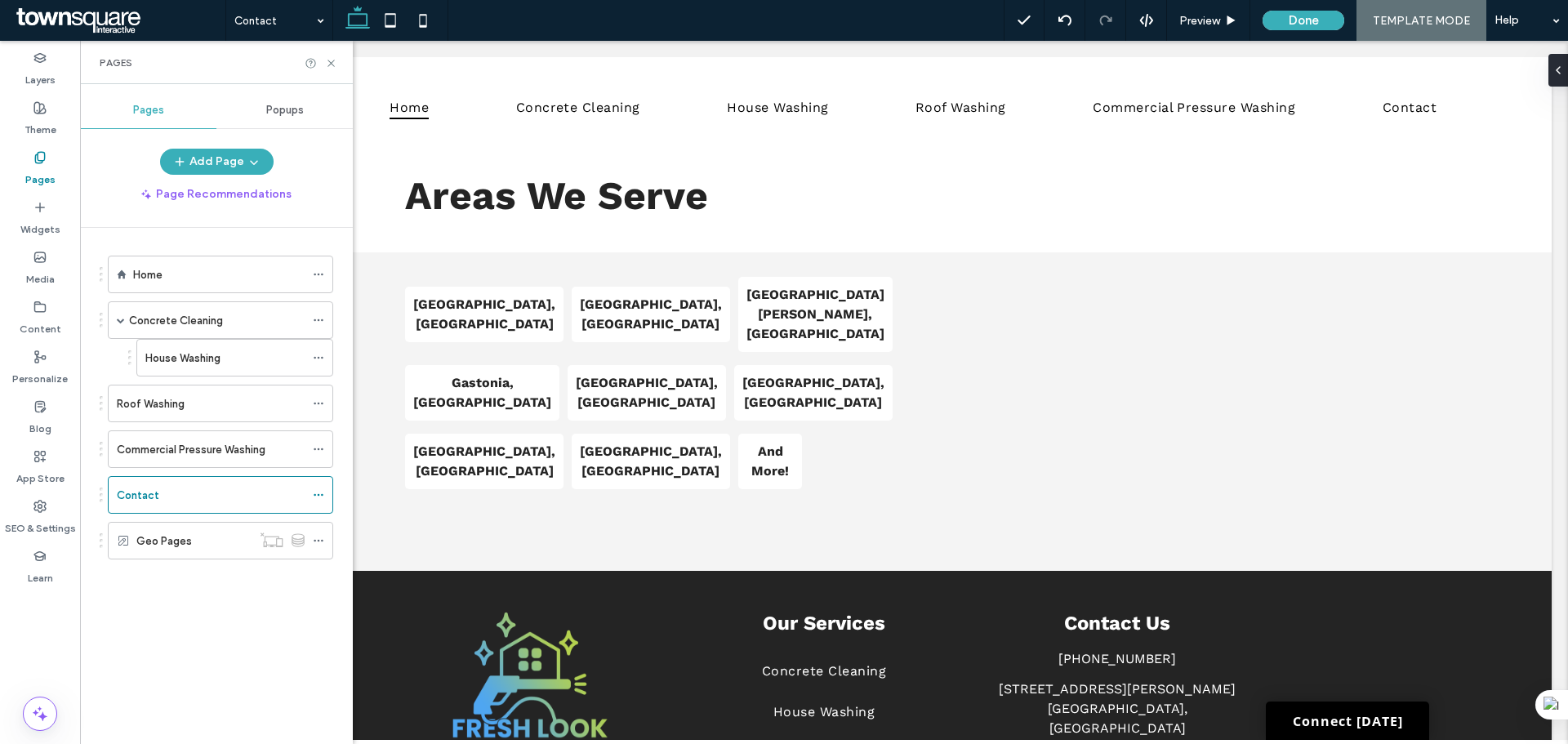
click at [227, 357] on div "House Washing" at bounding box center [224, 357] width 160 height 17
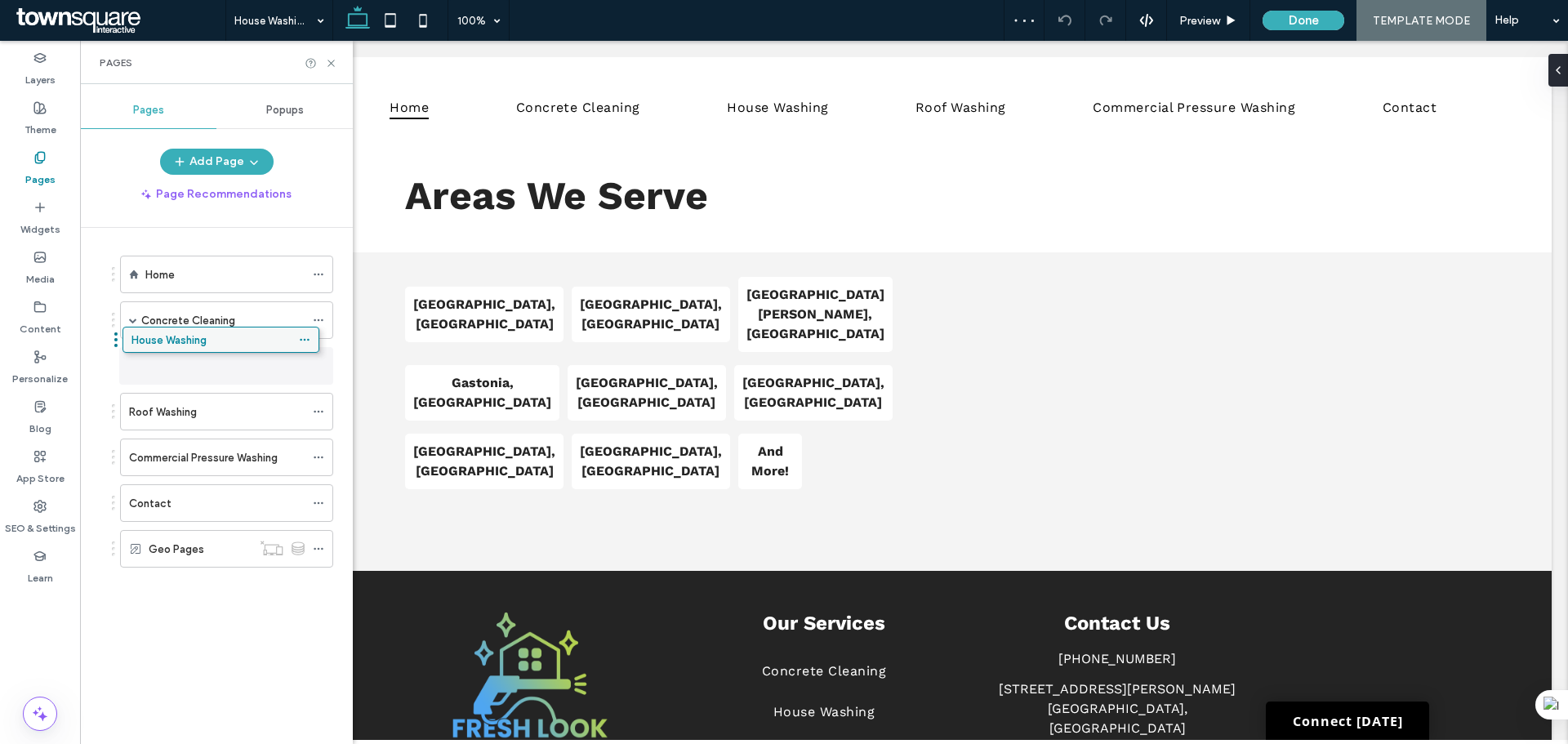
drag, startPoint x: 235, startPoint y: 353, endPoint x: 220, endPoint y: 333, distance: 25.0
click at [330, 66] on icon at bounding box center [331, 63] width 12 height 12
